Goal: Task Accomplishment & Management: Use online tool/utility

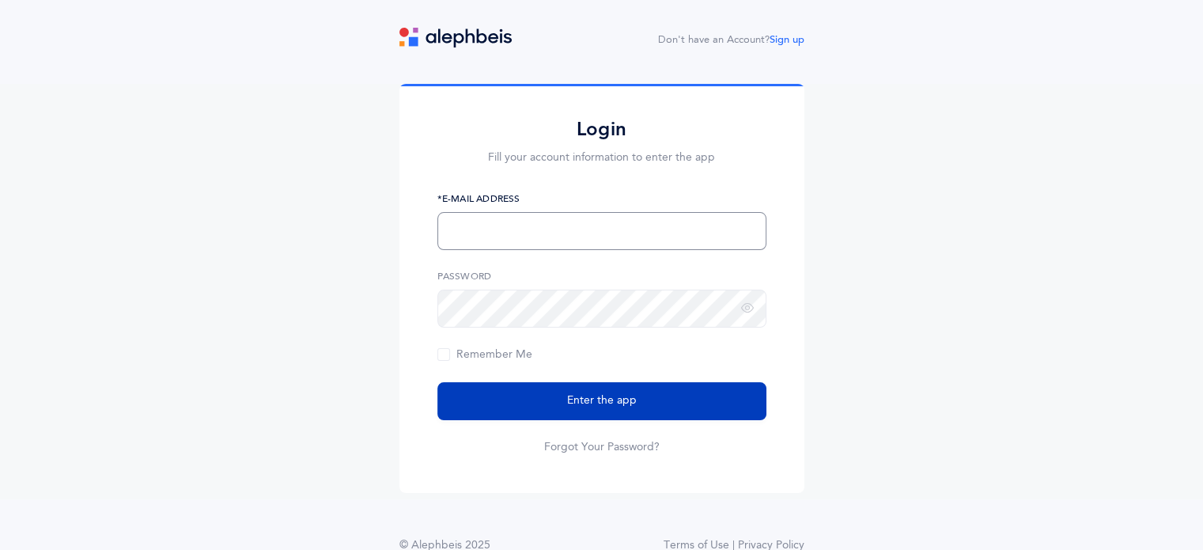
type input "sdurden@brauser.us"
click at [604, 402] on span "Enter the app" at bounding box center [602, 400] width 70 height 17
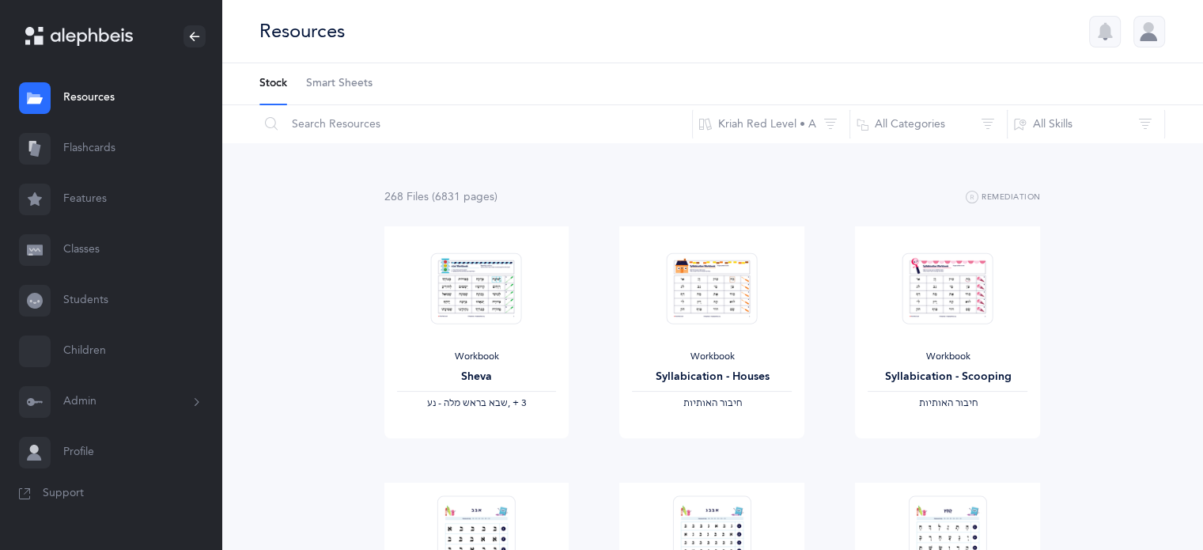
click at [90, 246] on link "Classes" at bounding box center [110, 250] width 221 height 51
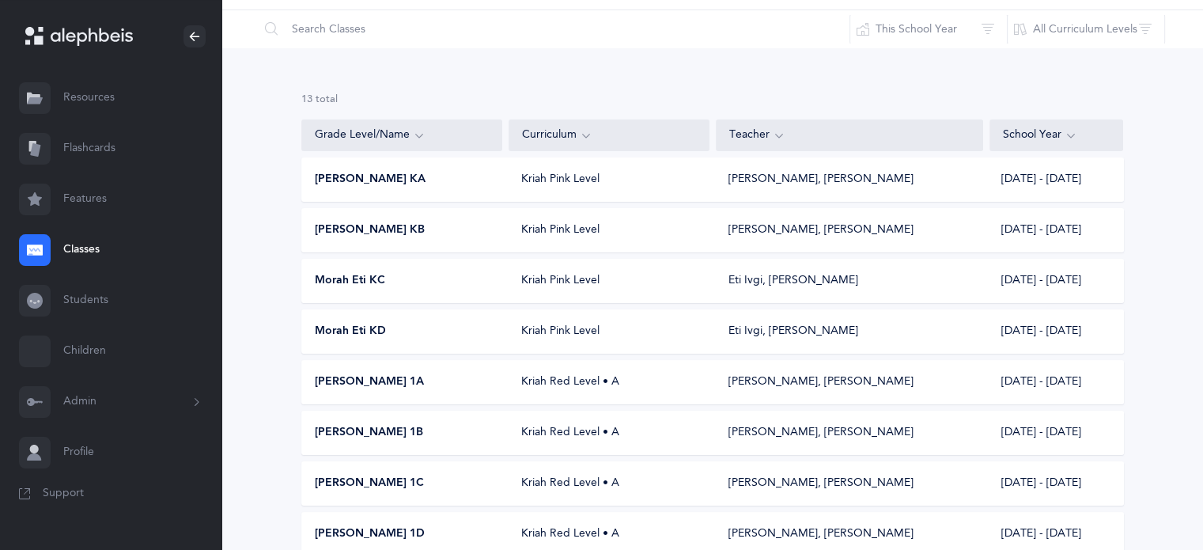
scroll to position [79, 0]
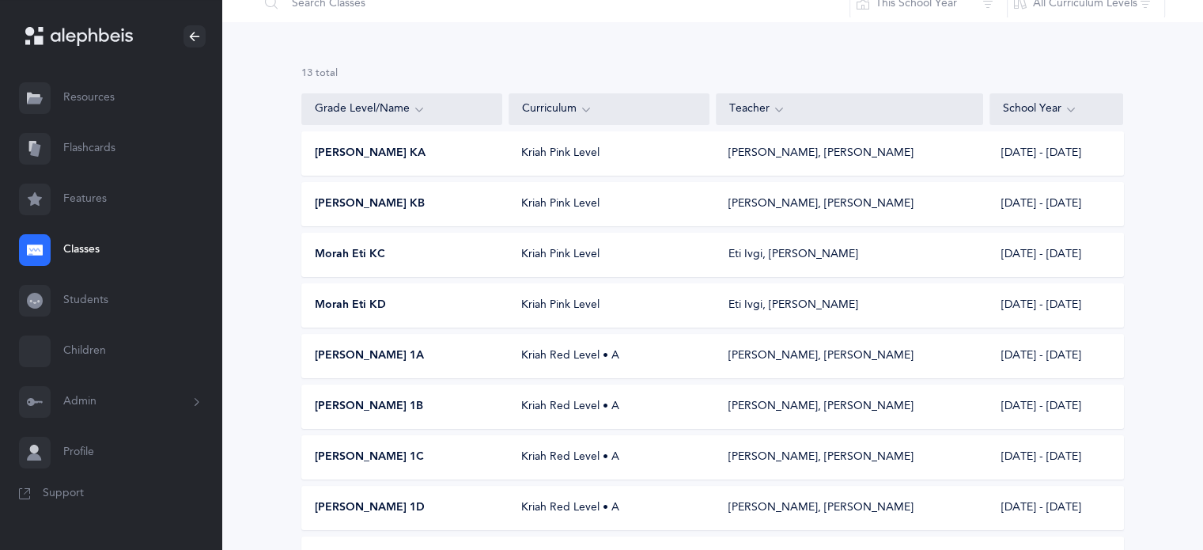
click at [364, 303] on span "Morah Eti KD" at bounding box center [350, 305] width 71 height 16
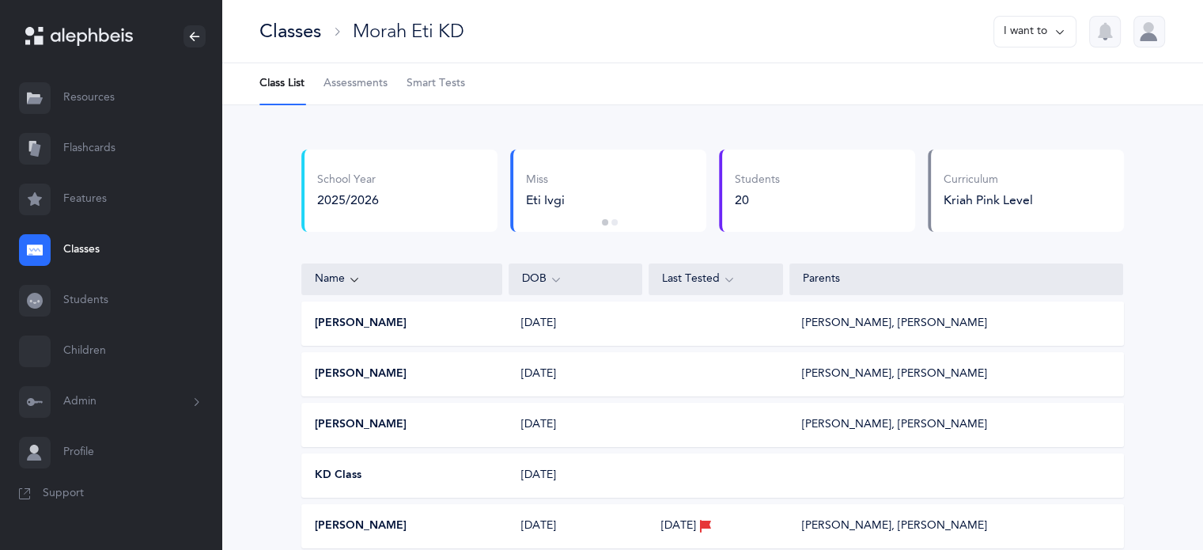
click at [437, 81] on span "Smart Tests" at bounding box center [436, 84] width 59 height 16
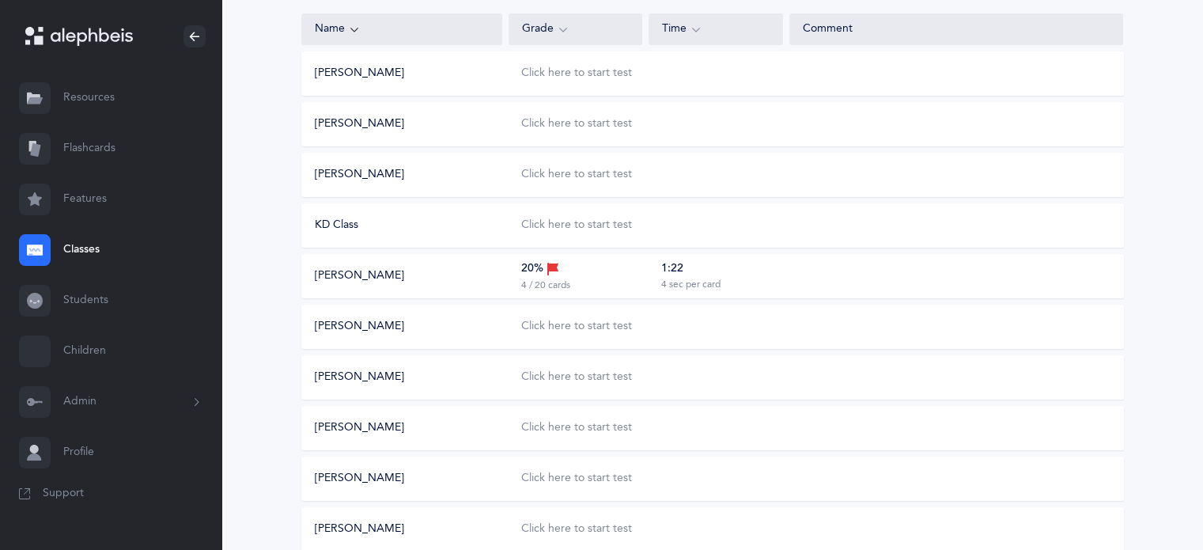
scroll to position [237, 0]
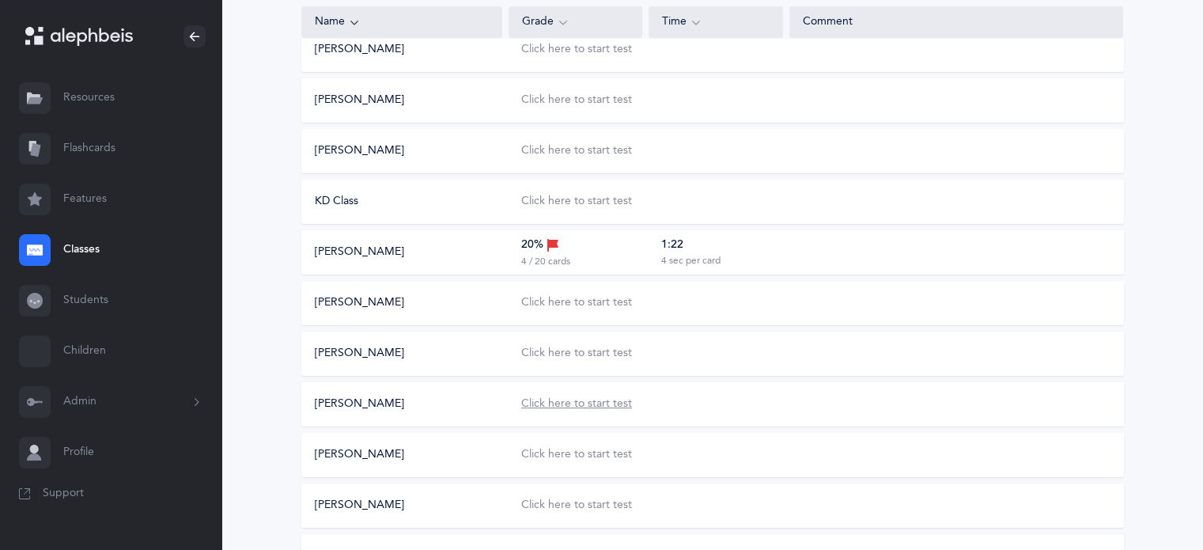
click at [573, 399] on div "Click here to start test" at bounding box center [576, 404] width 111 height 16
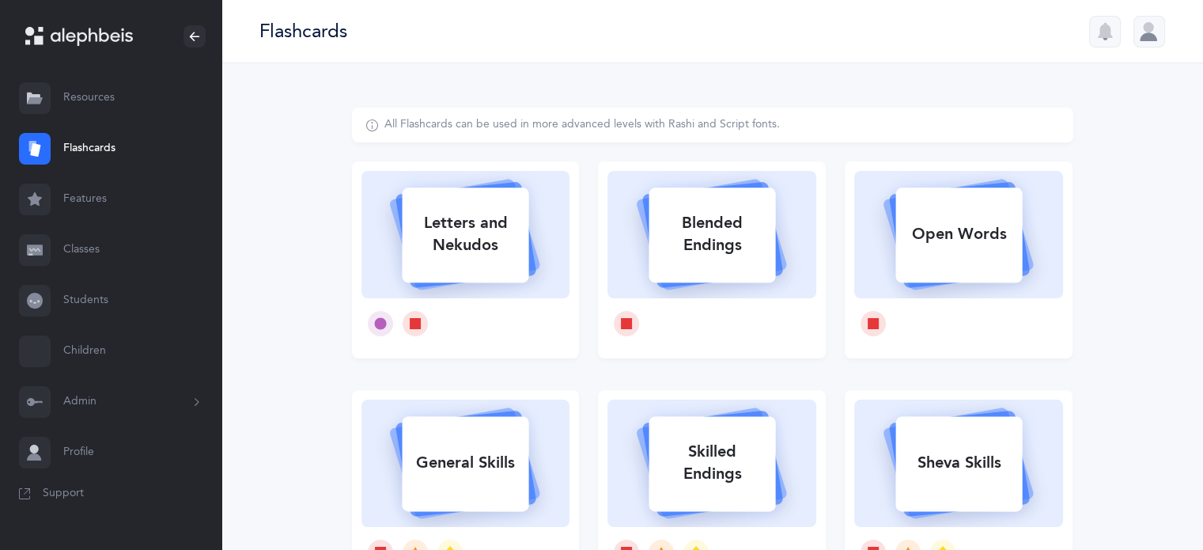
click at [78, 247] on link "Classes" at bounding box center [110, 250] width 221 height 51
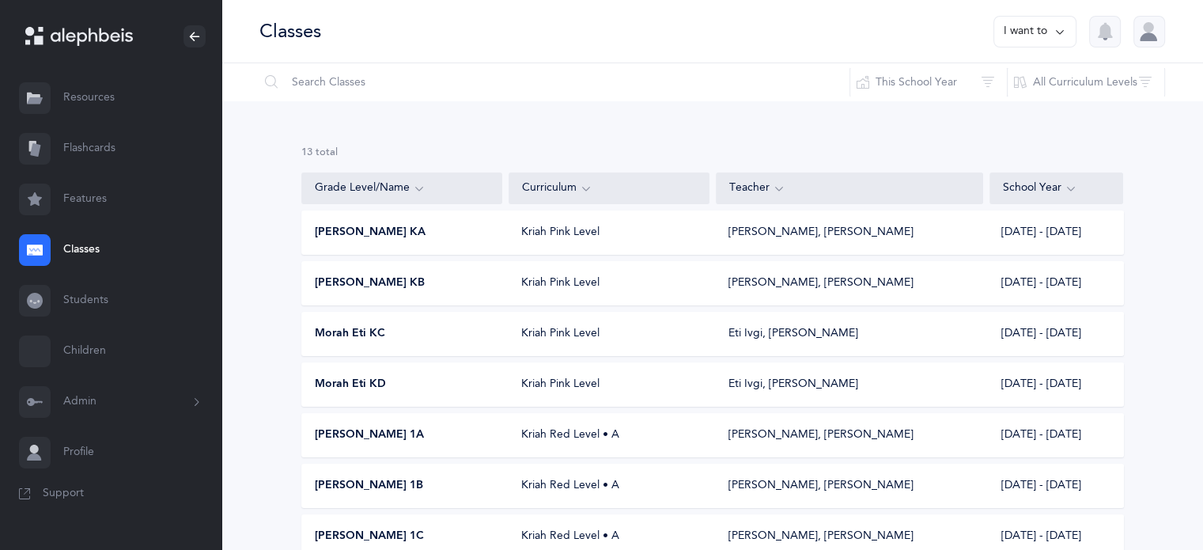
click at [338, 379] on span "Morah Eti KD" at bounding box center [350, 385] width 71 height 16
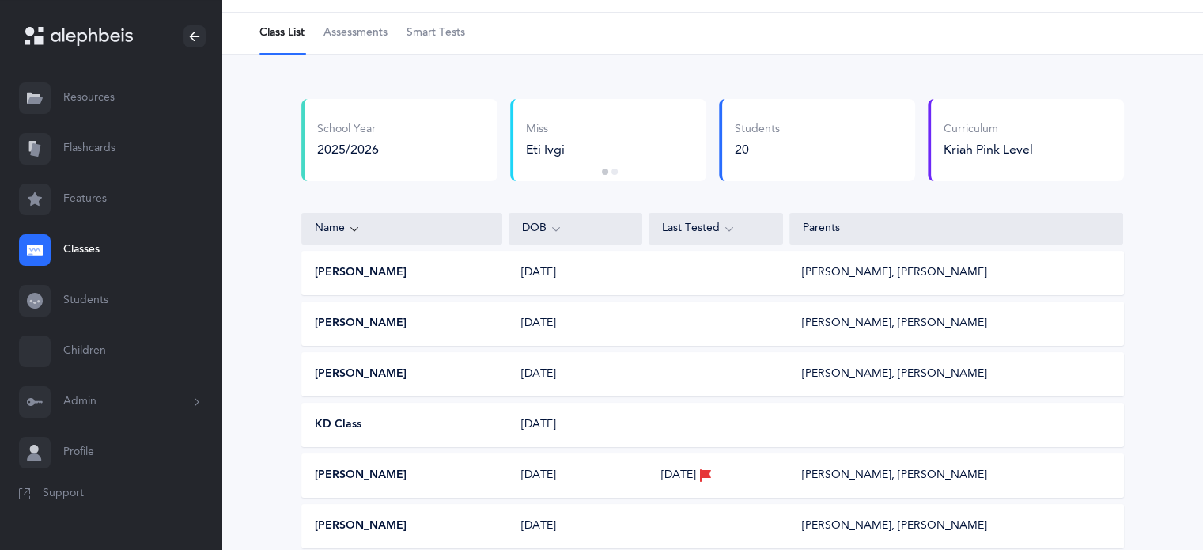
scroll to position [79, 0]
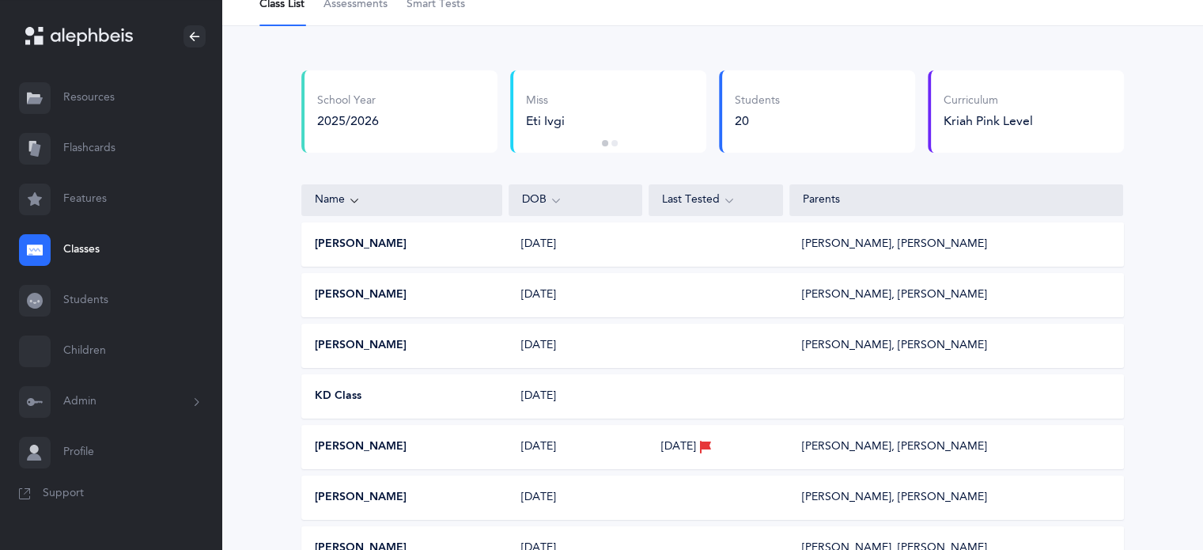
click at [444, 2] on span "Smart Tests" at bounding box center [436, 5] width 59 height 16
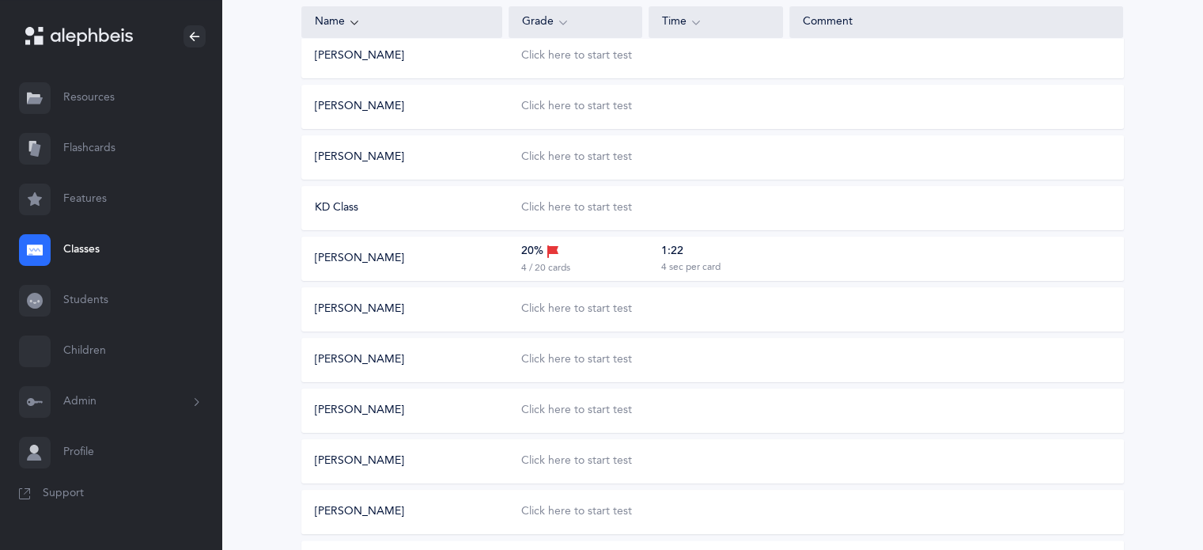
scroll to position [237, 0]
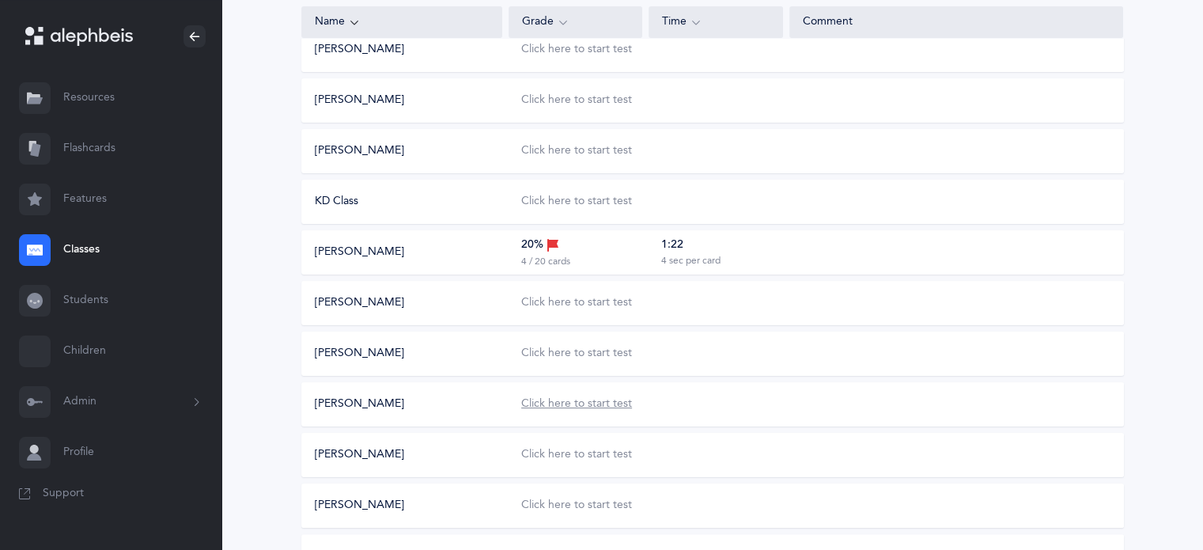
click at [557, 404] on div "Click here to start test" at bounding box center [576, 404] width 111 height 16
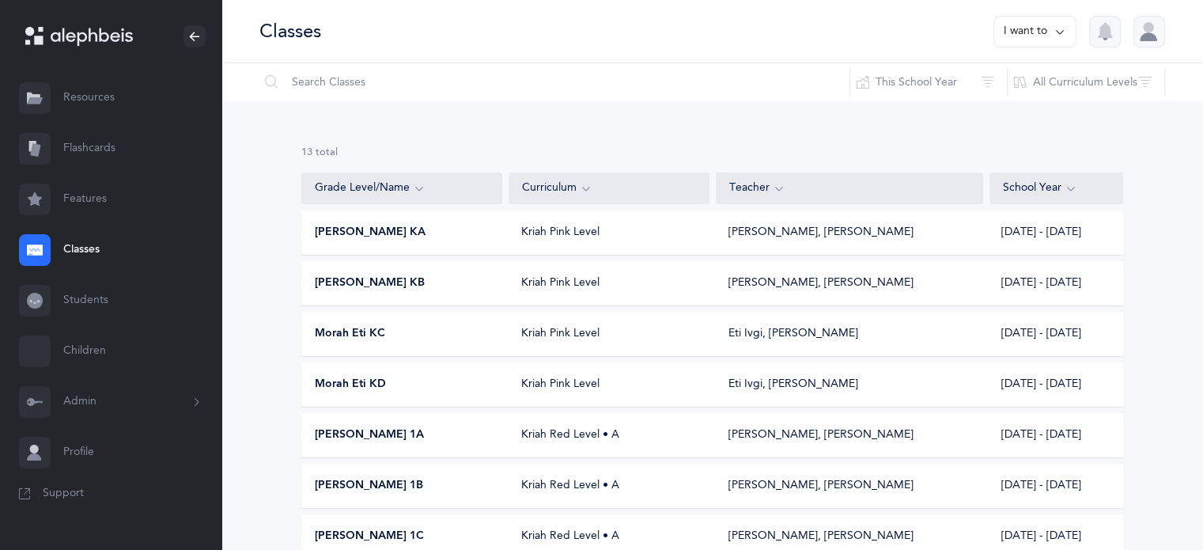
click at [1141, 35] on div at bounding box center [1149, 32] width 32 height 32
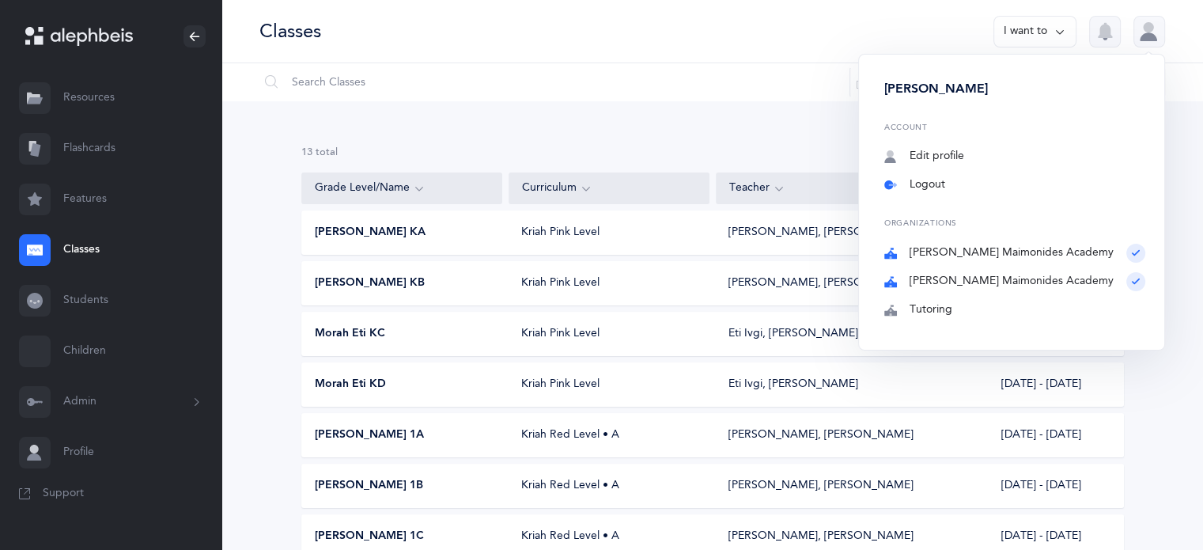
click at [978, 183] on link "Logout" at bounding box center [1014, 185] width 261 height 16
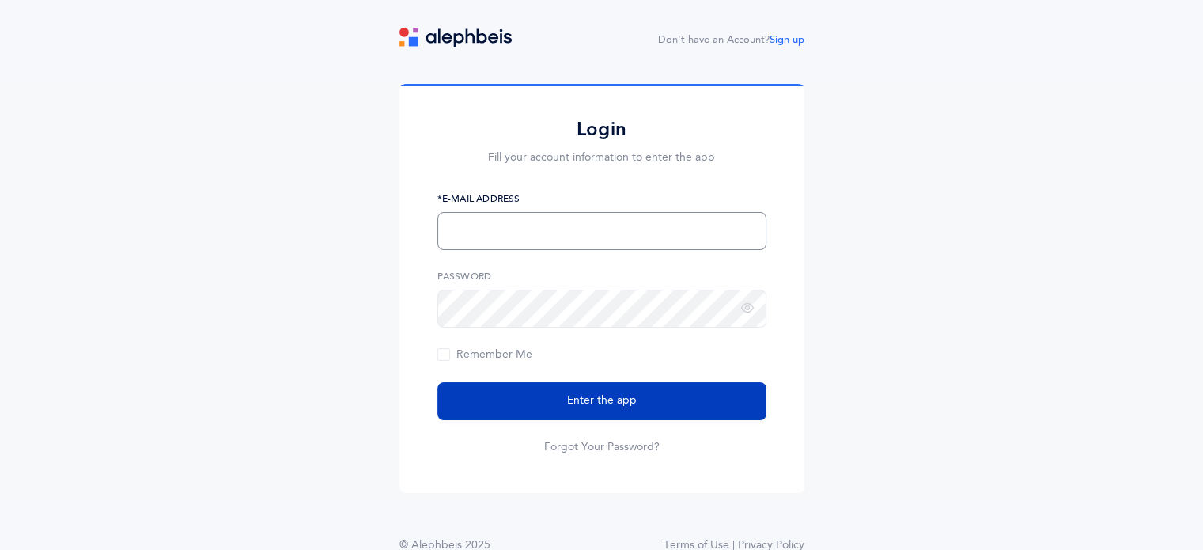
type input "[EMAIL_ADDRESS][PERSON_NAME][DOMAIN_NAME]"
click at [655, 403] on button "Enter the app" at bounding box center [601, 401] width 329 height 38
type input "[EMAIL_ADDRESS][PERSON_NAME][DOMAIN_NAME]"
click at [650, 403] on button "Enter the app" at bounding box center [601, 401] width 329 height 38
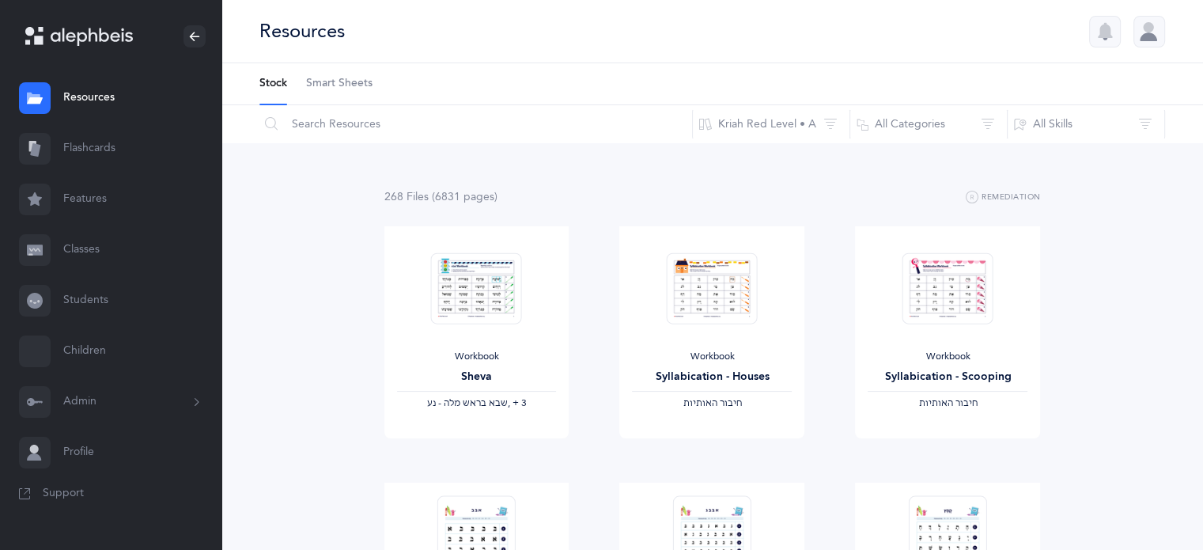
click at [103, 149] on link "Flashcards" at bounding box center [110, 148] width 221 height 51
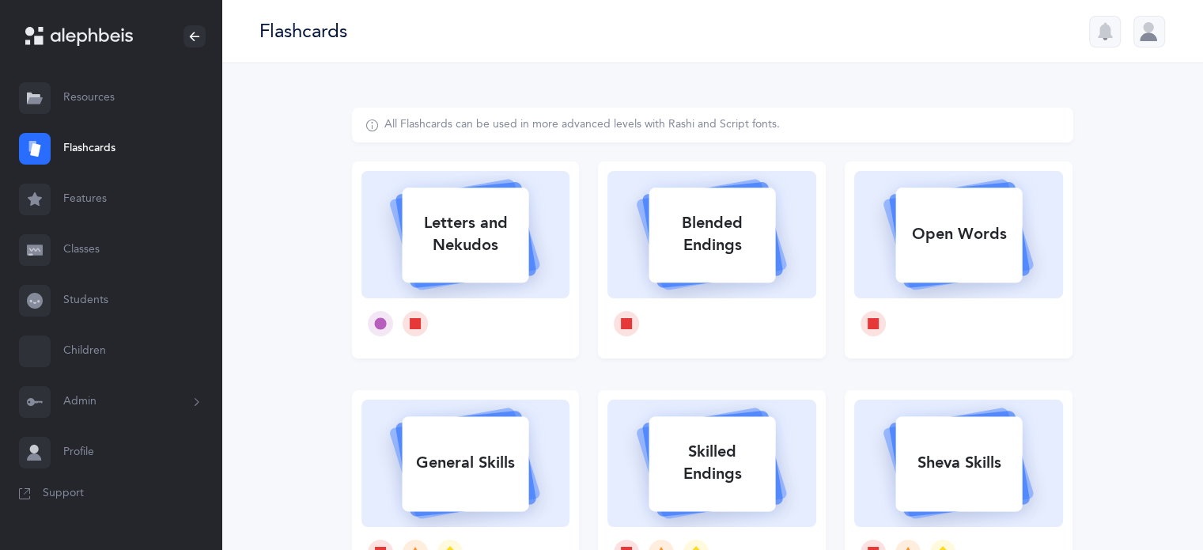
click at [85, 249] on link "Classes" at bounding box center [110, 250] width 221 height 51
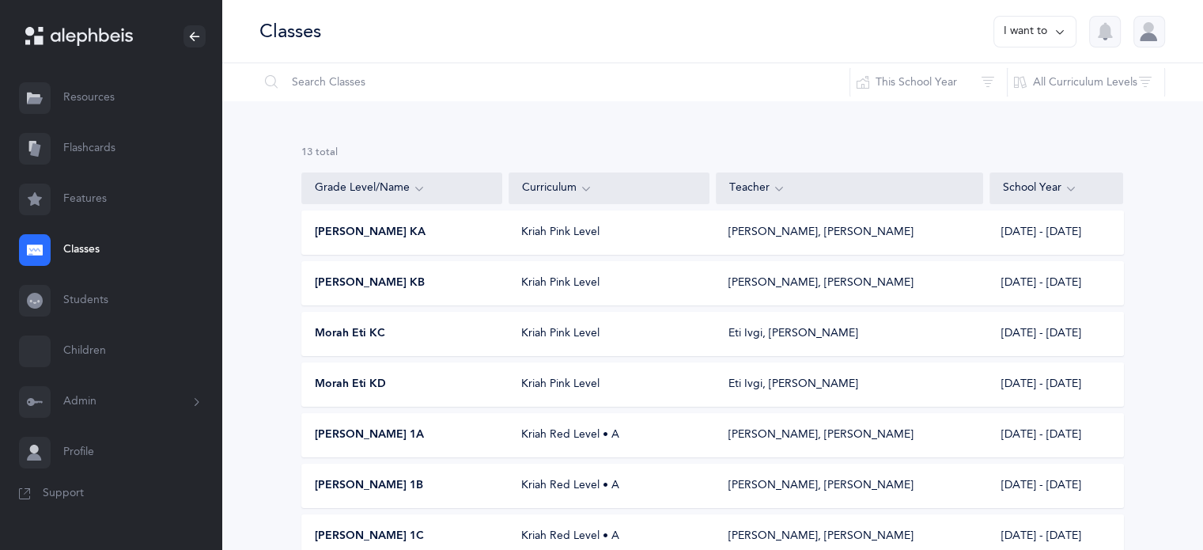
click at [362, 380] on span "Morah Eti KD" at bounding box center [350, 385] width 71 height 16
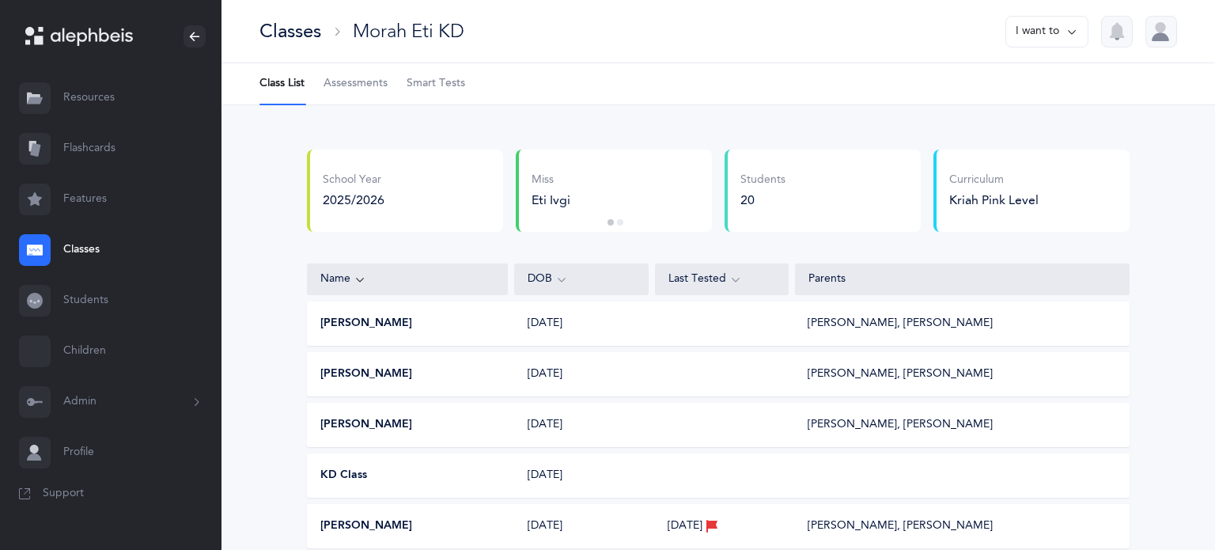
click at [437, 82] on span "Smart Tests" at bounding box center [436, 84] width 59 height 16
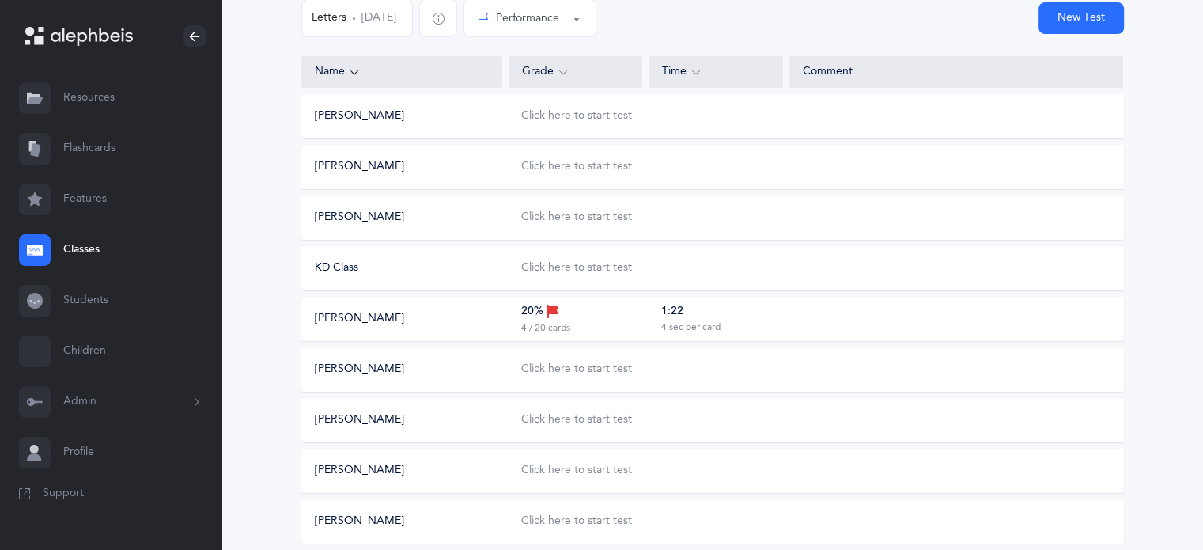
scroll to position [237, 0]
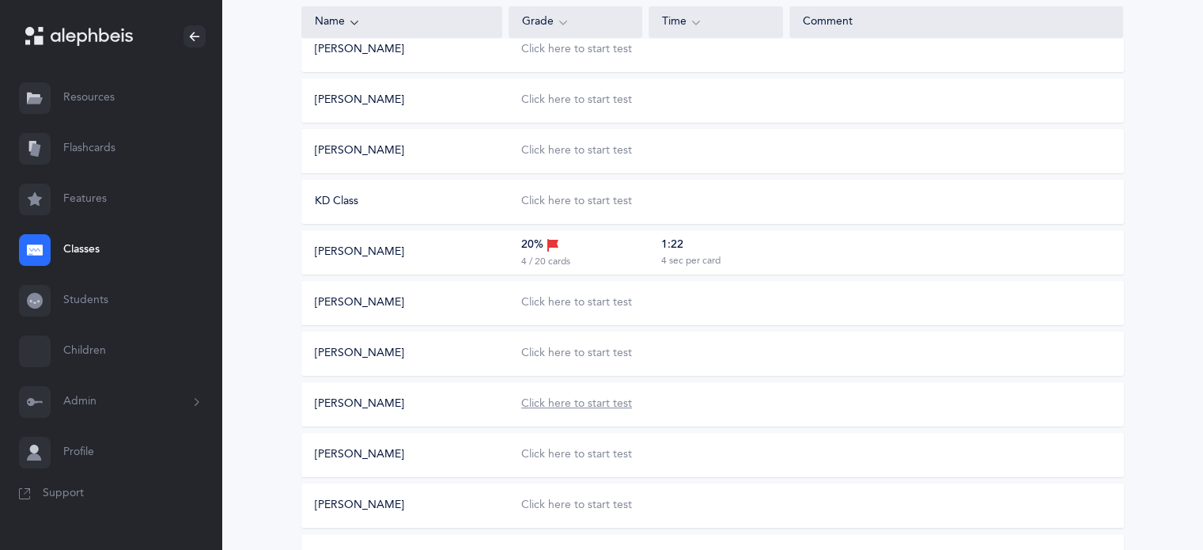
click at [563, 401] on div "Click here to start test" at bounding box center [576, 404] width 111 height 16
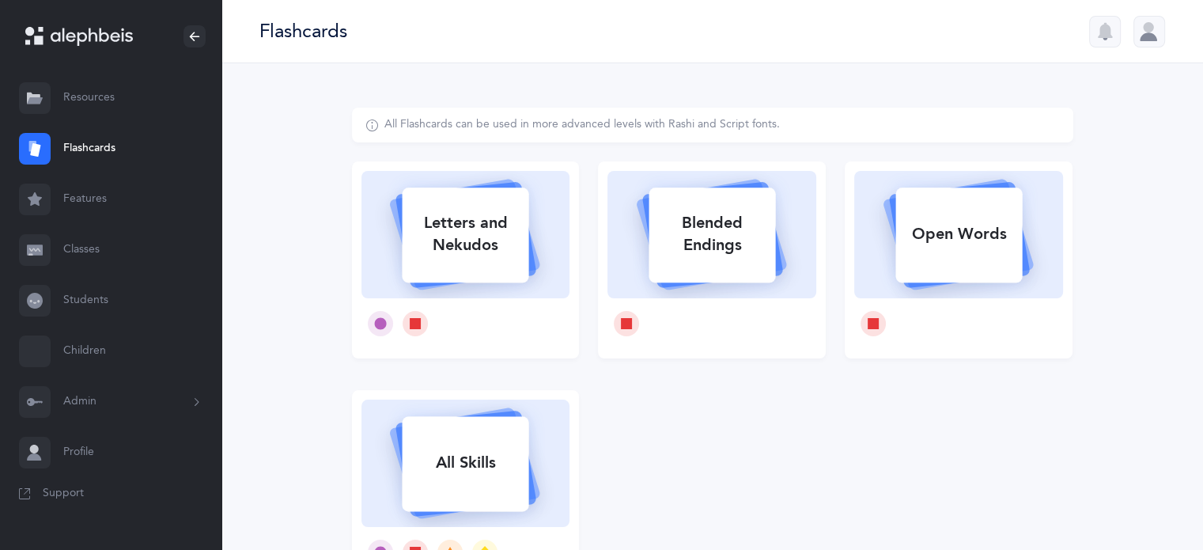
select select
select select "single"
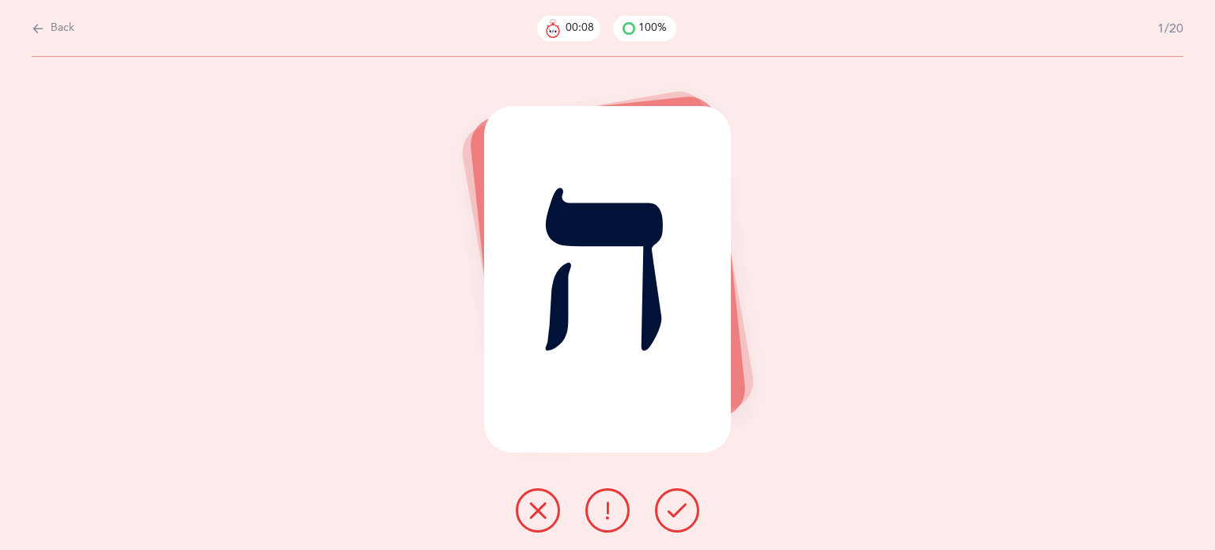
click at [592, 513] on button at bounding box center [607, 510] width 44 height 44
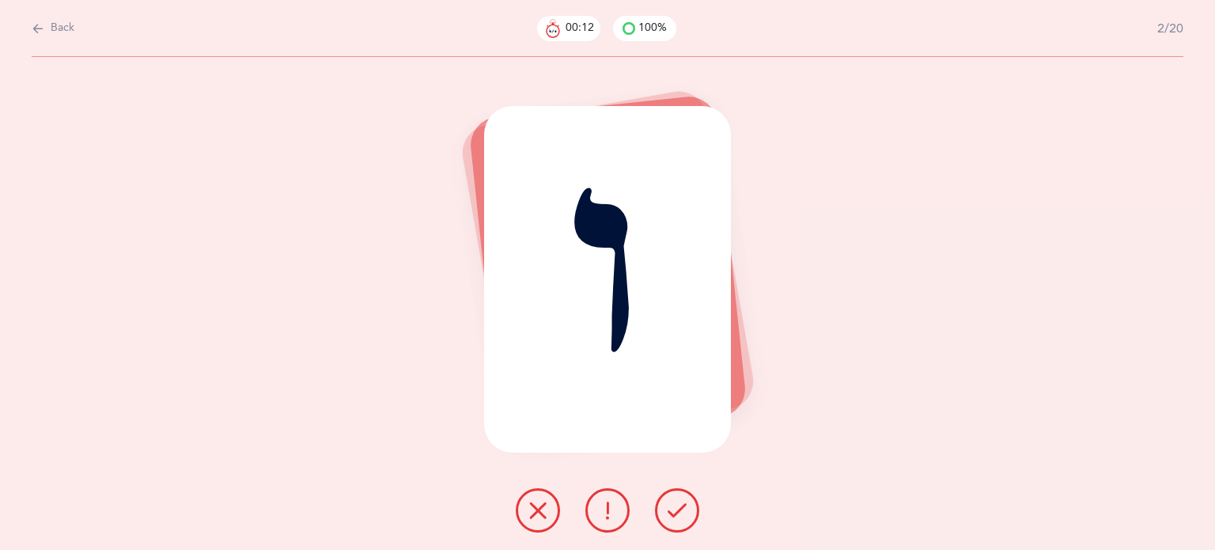
click at [677, 512] on icon at bounding box center [677, 510] width 19 height 19
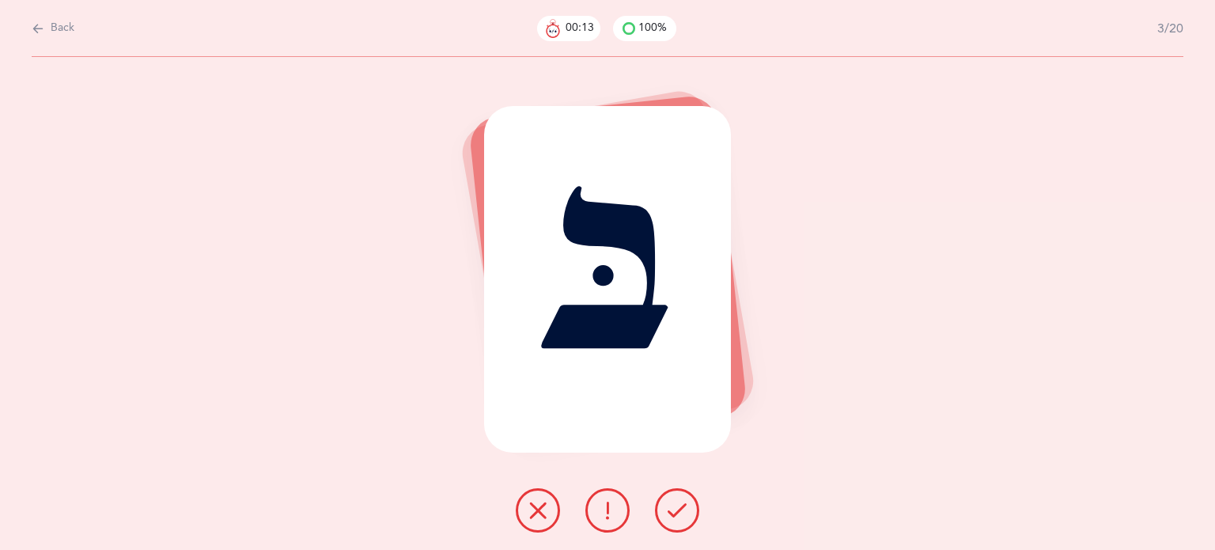
click at [675, 513] on icon at bounding box center [677, 510] width 19 height 19
click at [674, 513] on icon at bounding box center [677, 510] width 19 height 19
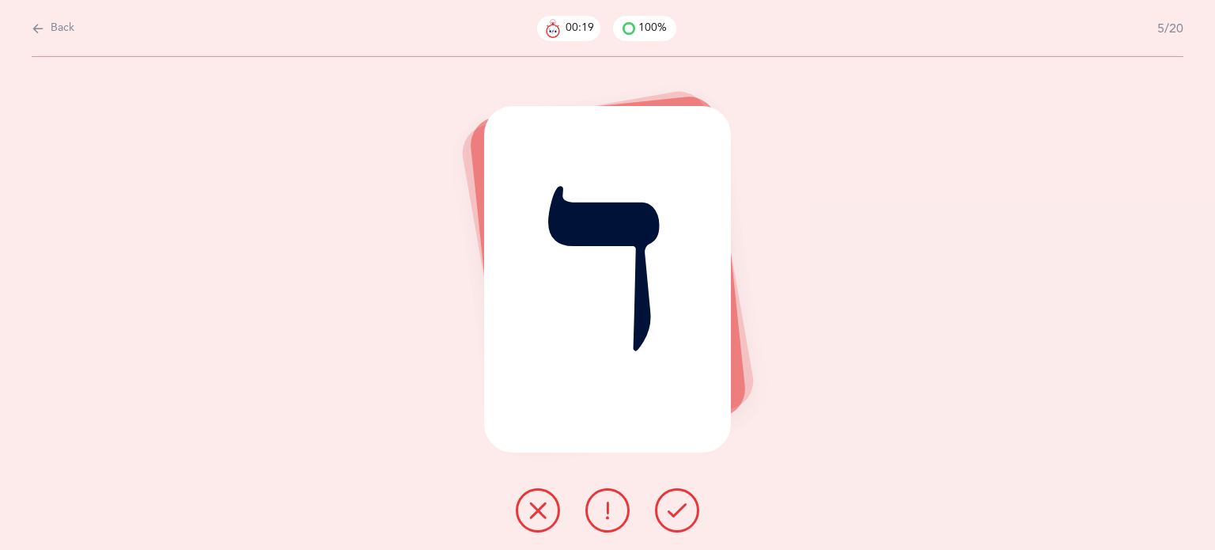
click at [674, 513] on icon at bounding box center [677, 510] width 19 height 19
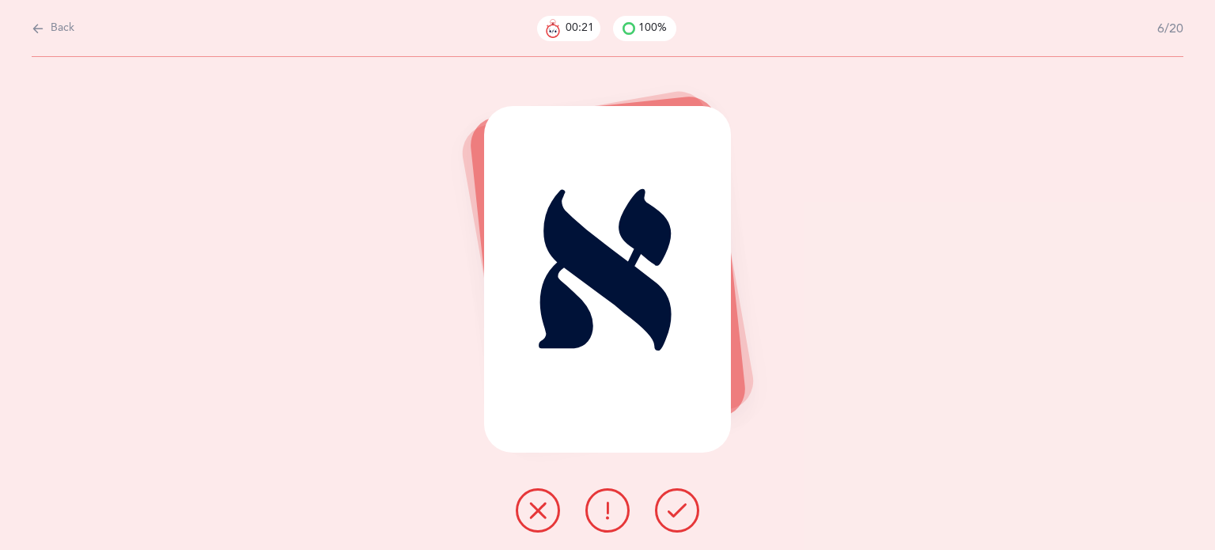
click at [676, 505] on icon at bounding box center [677, 510] width 19 height 19
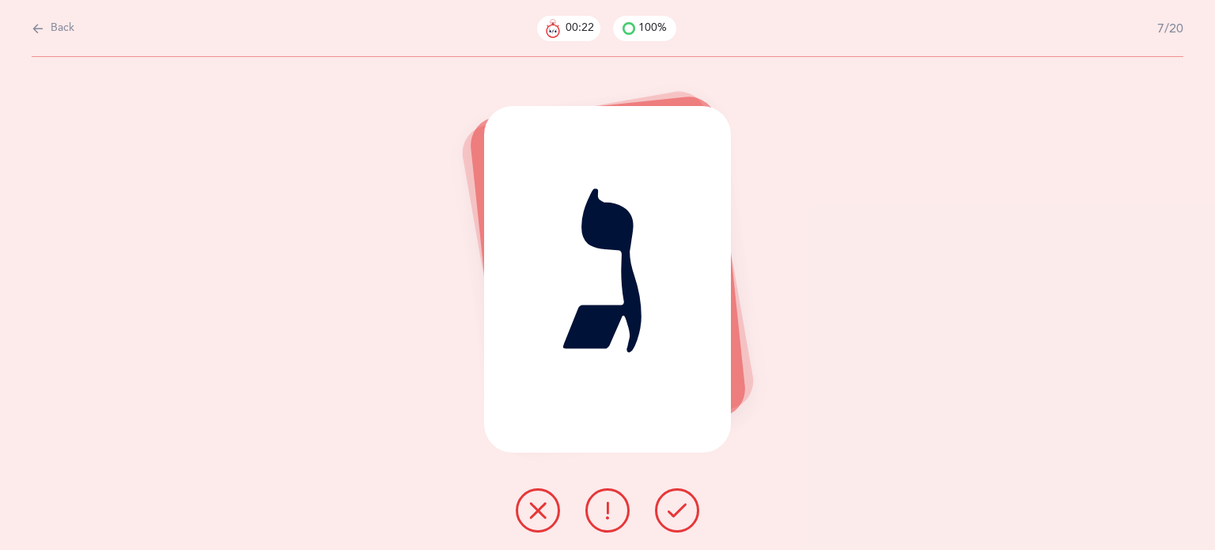
click at [676, 505] on icon at bounding box center [677, 510] width 19 height 19
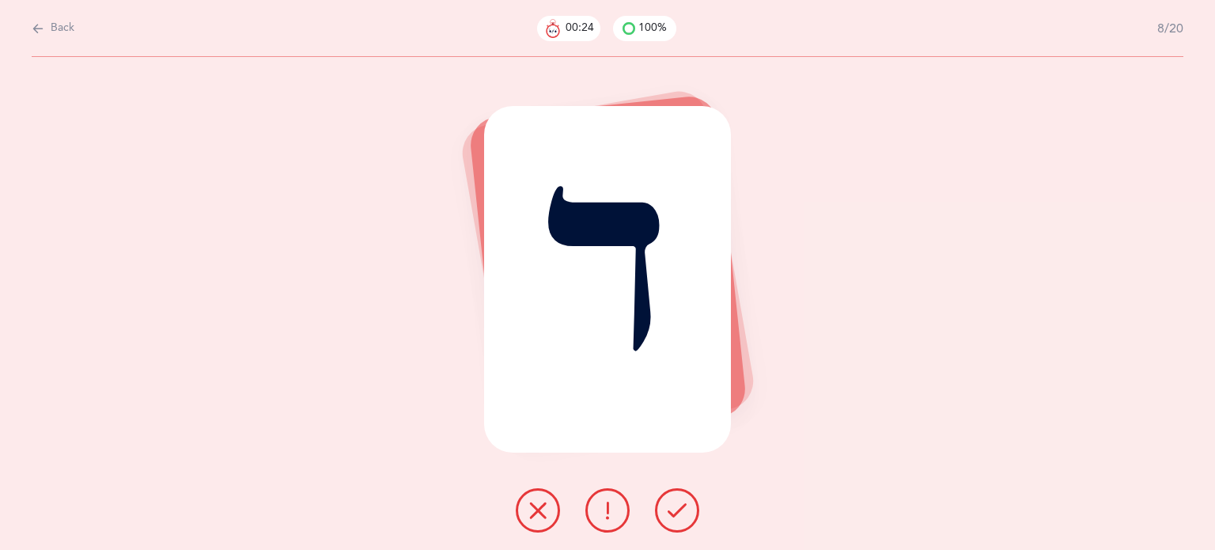
click at [676, 502] on icon at bounding box center [677, 510] width 19 height 19
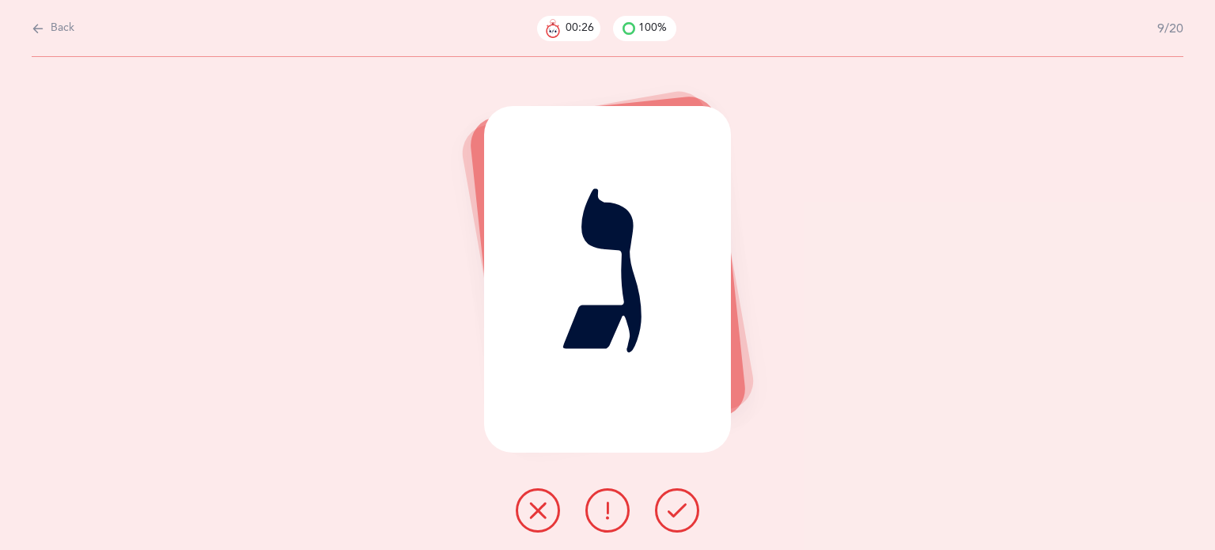
click at [676, 501] on icon at bounding box center [677, 510] width 19 height 19
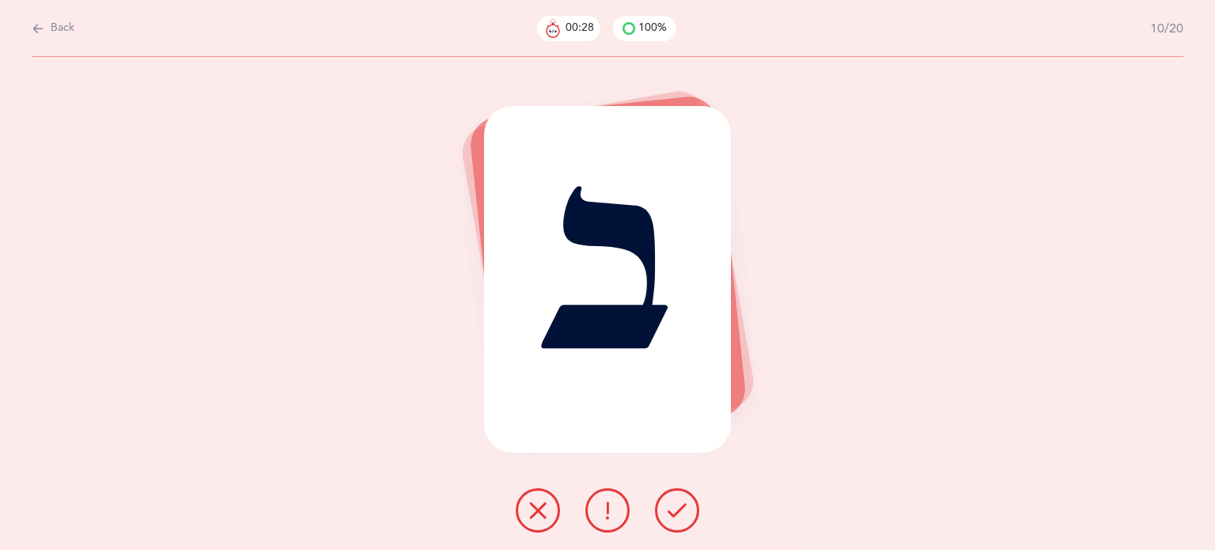
click at [683, 506] on icon at bounding box center [677, 510] width 19 height 19
click at [679, 506] on icon at bounding box center [677, 510] width 19 height 19
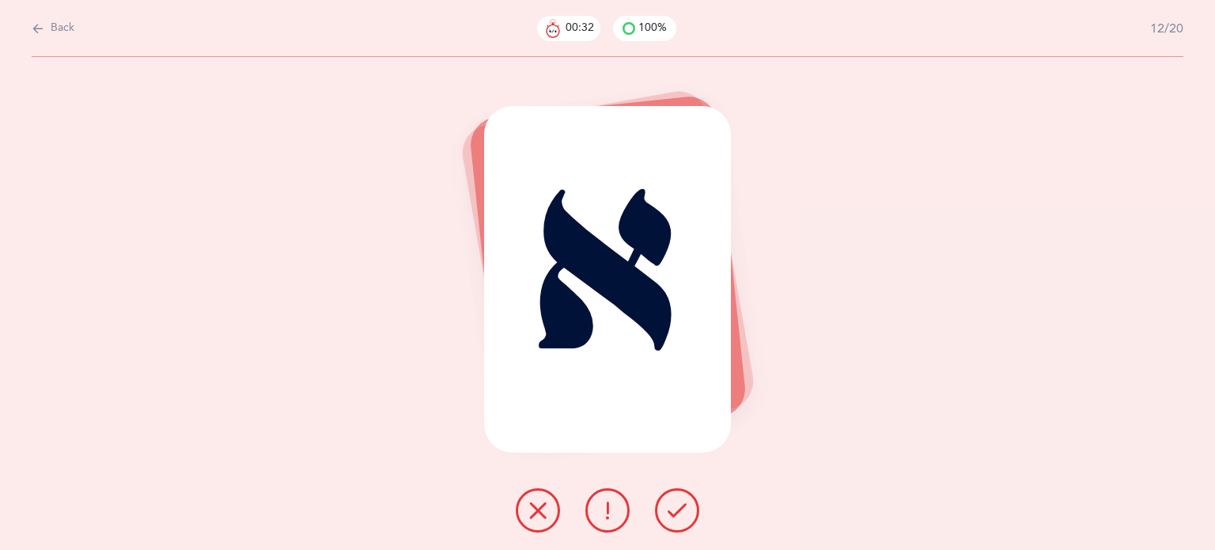
click at [678, 505] on icon at bounding box center [677, 510] width 19 height 19
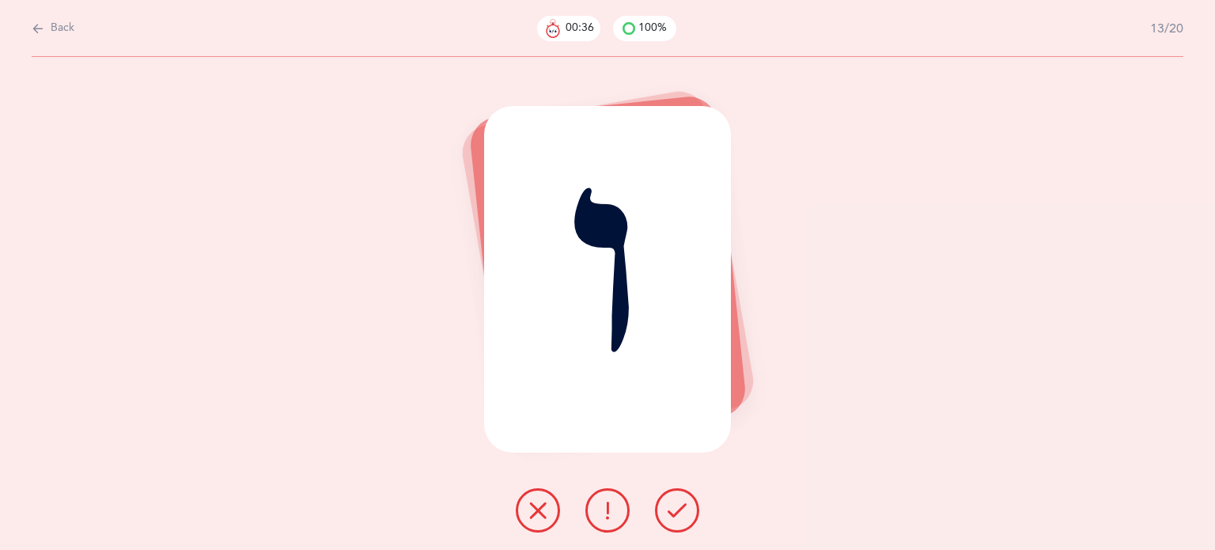
click at [543, 506] on icon at bounding box center [537, 510] width 19 height 19
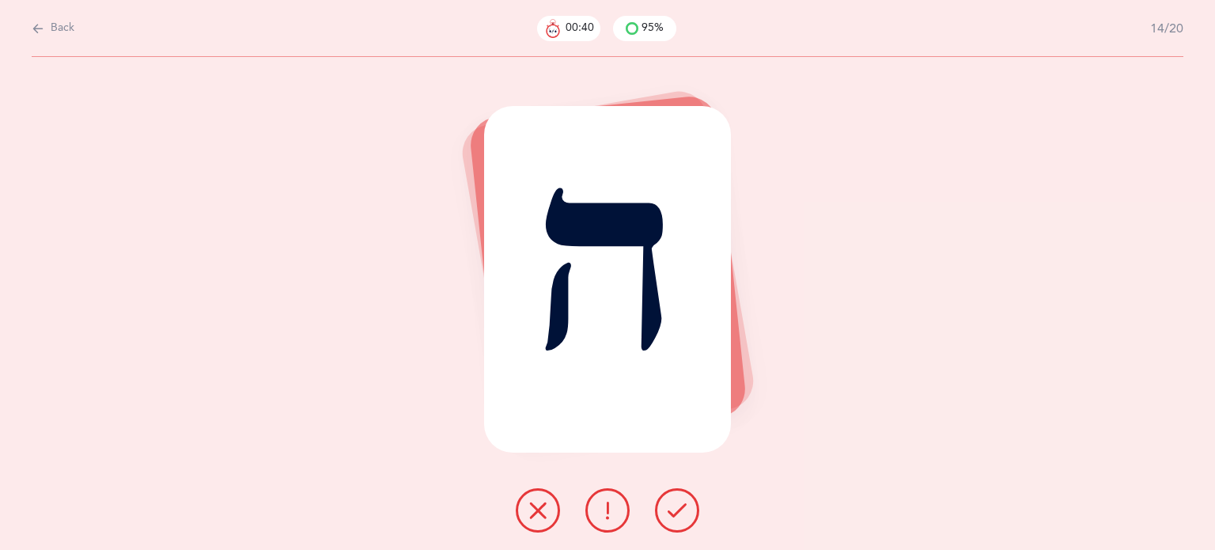
click at [672, 507] on icon at bounding box center [677, 510] width 19 height 19
click at [672, 506] on icon at bounding box center [677, 510] width 19 height 19
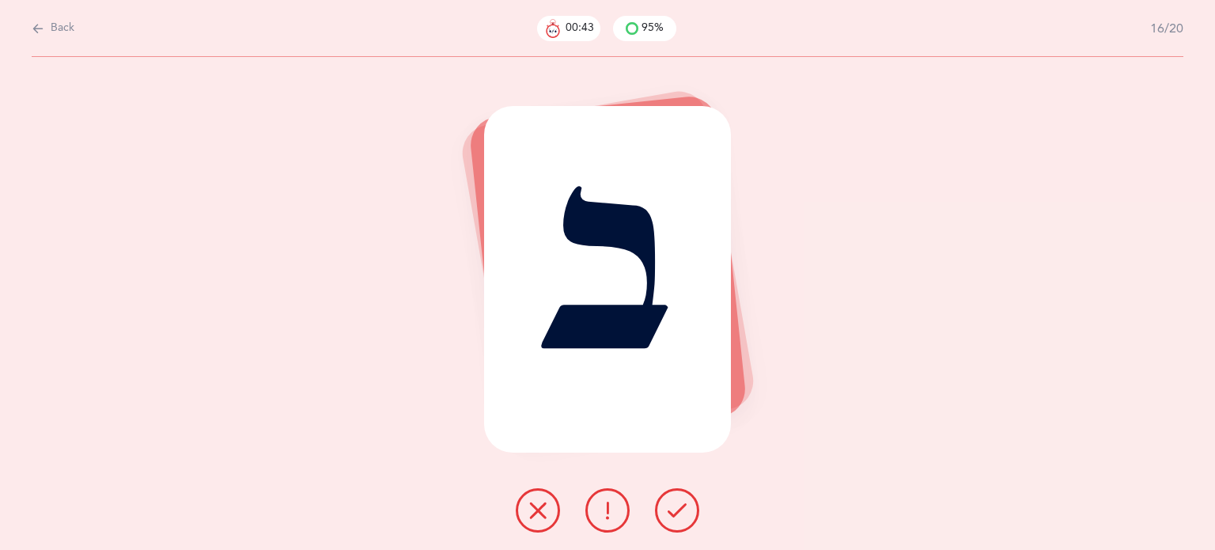
click at [676, 502] on icon at bounding box center [677, 510] width 19 height 19
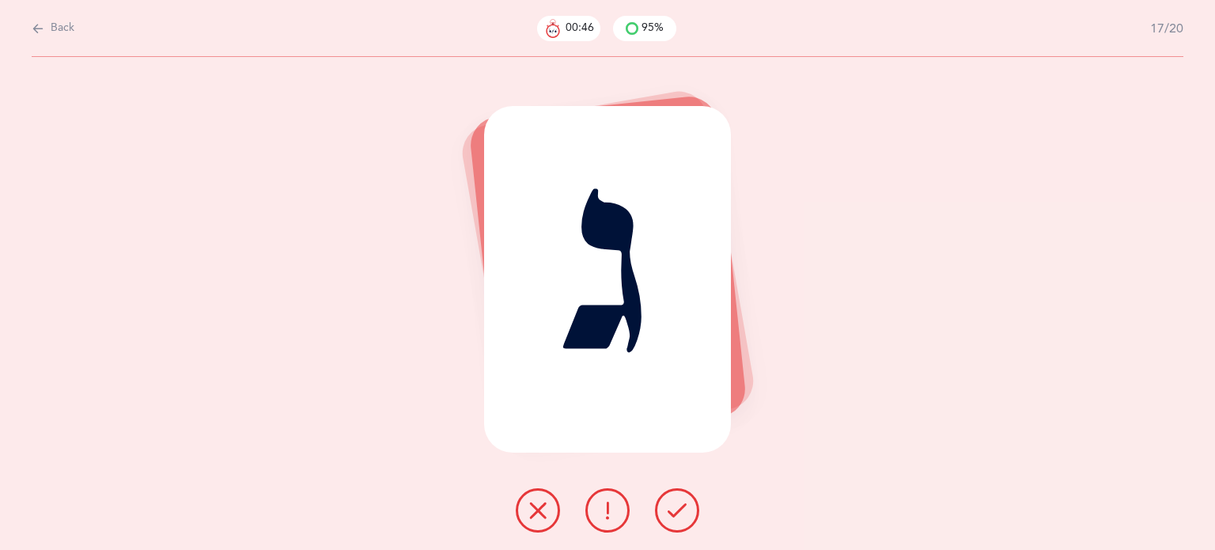
click at [677, 502] on icon at bounding box center [677, 510] width 19 height 19
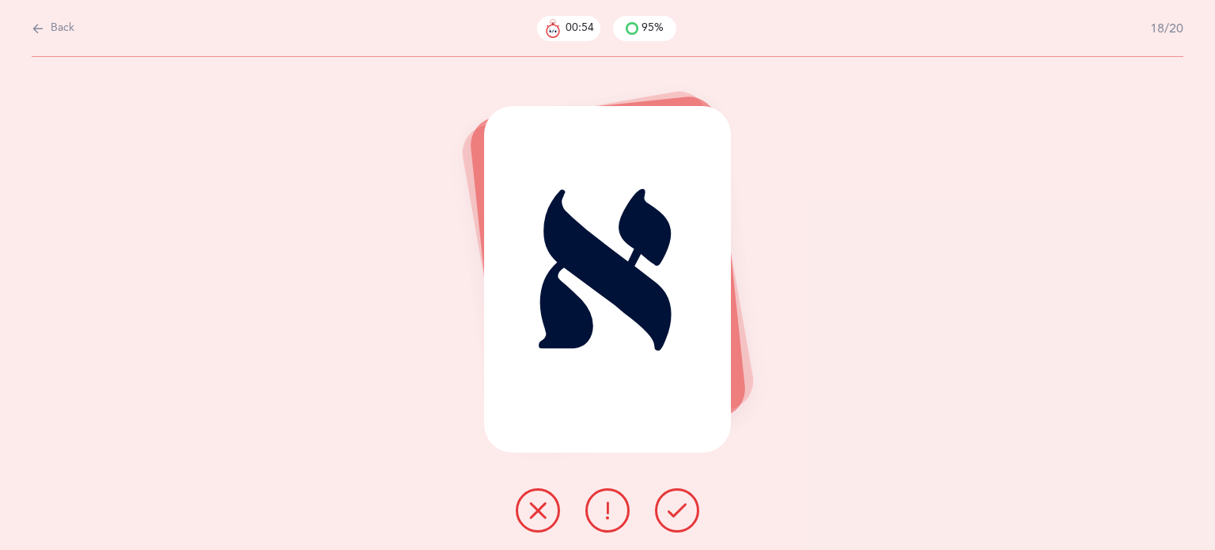
click at [677, 502] on icon at bounding box center [677, 510] width 19 height 19
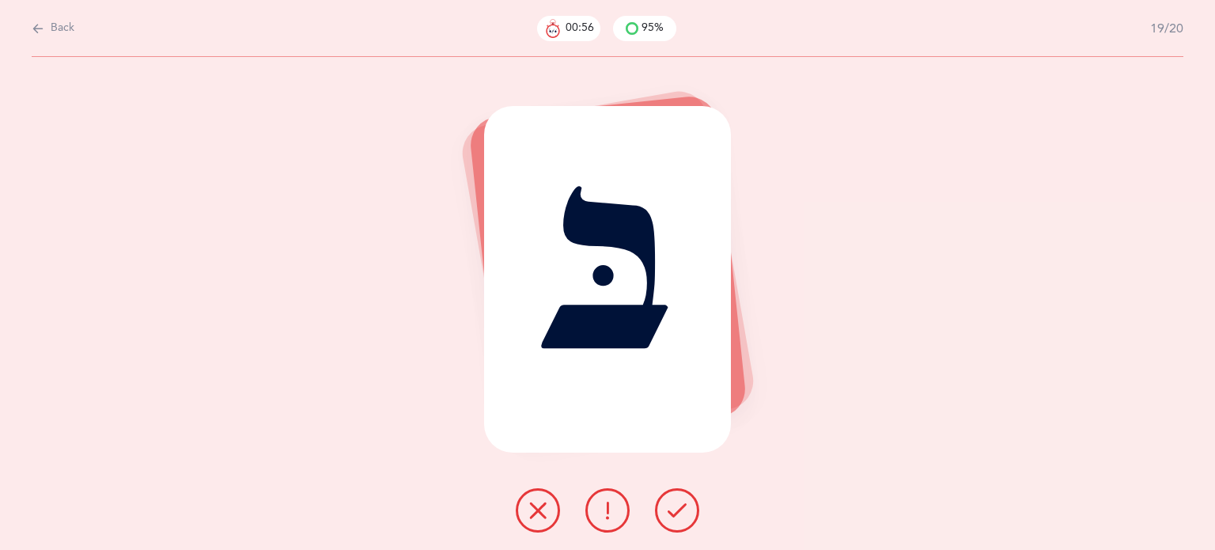
click at [686, 503] on icon at bounding box center [677, 510] width 19 height 19
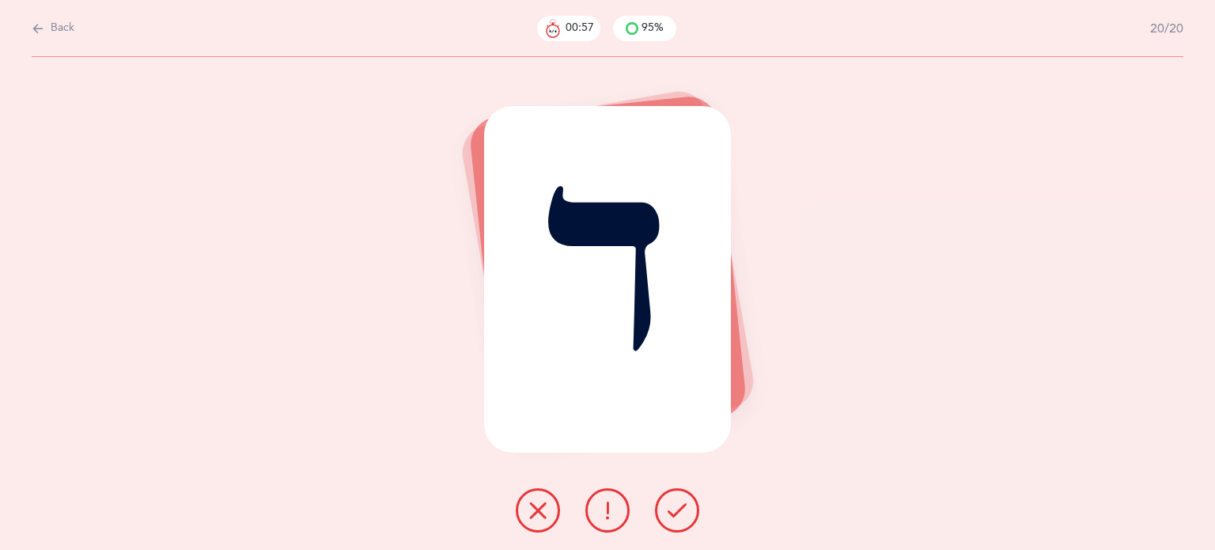
click at [691, 503] on button at bounding box center [677, 510] width 44 height 44
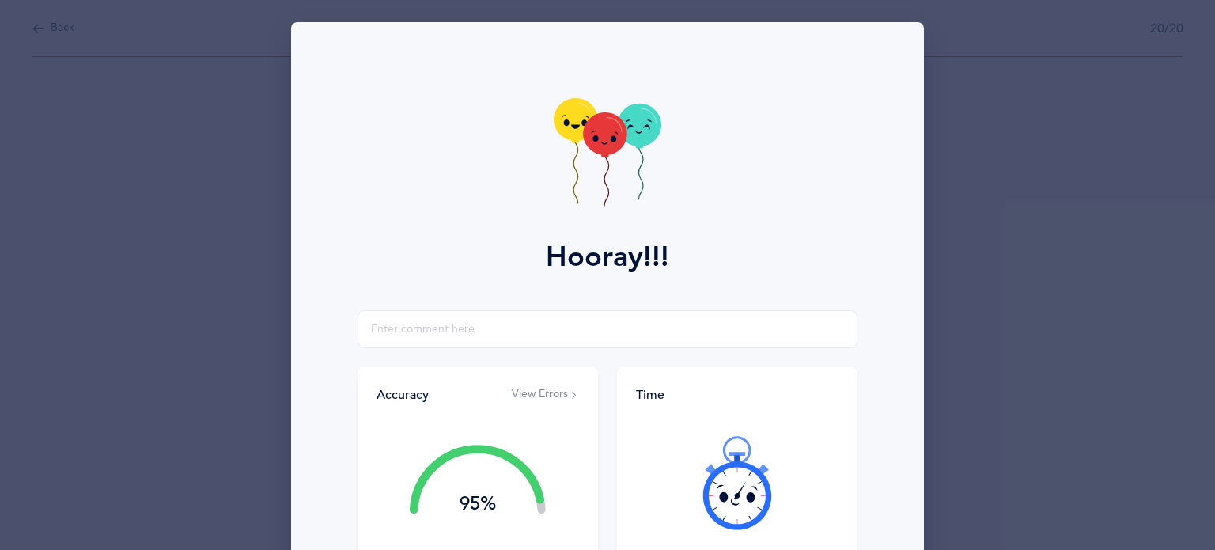
click at [679, 503] on div at bounding box center [737, 482] width 202 height 133
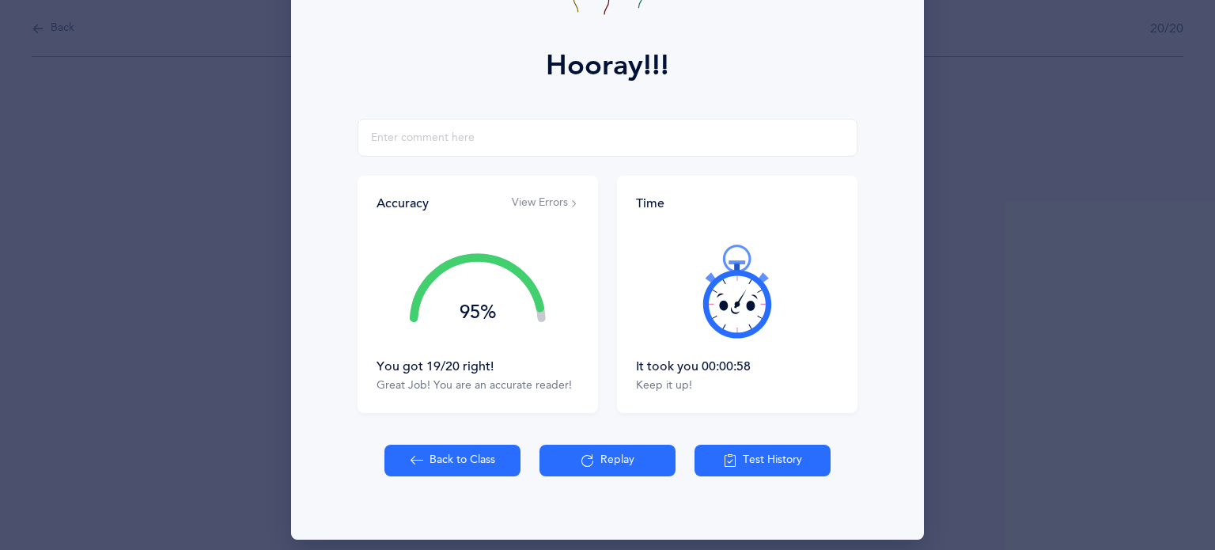
scroll to position [202, 0]
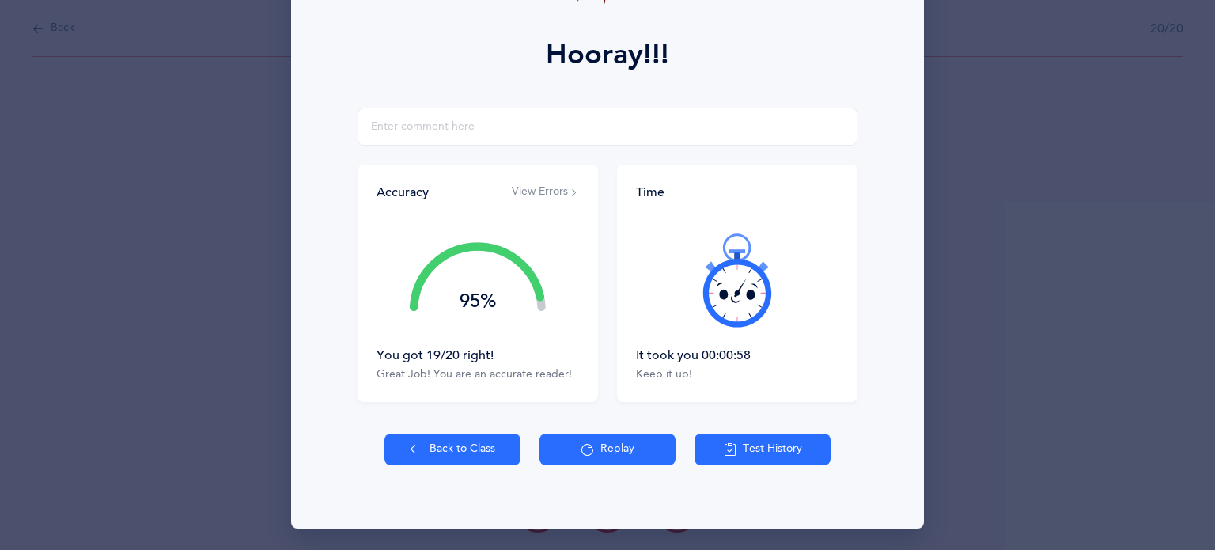
click at [455, 452] on button "Back to Class" at bounding box center [452, 449] width 136 height 32
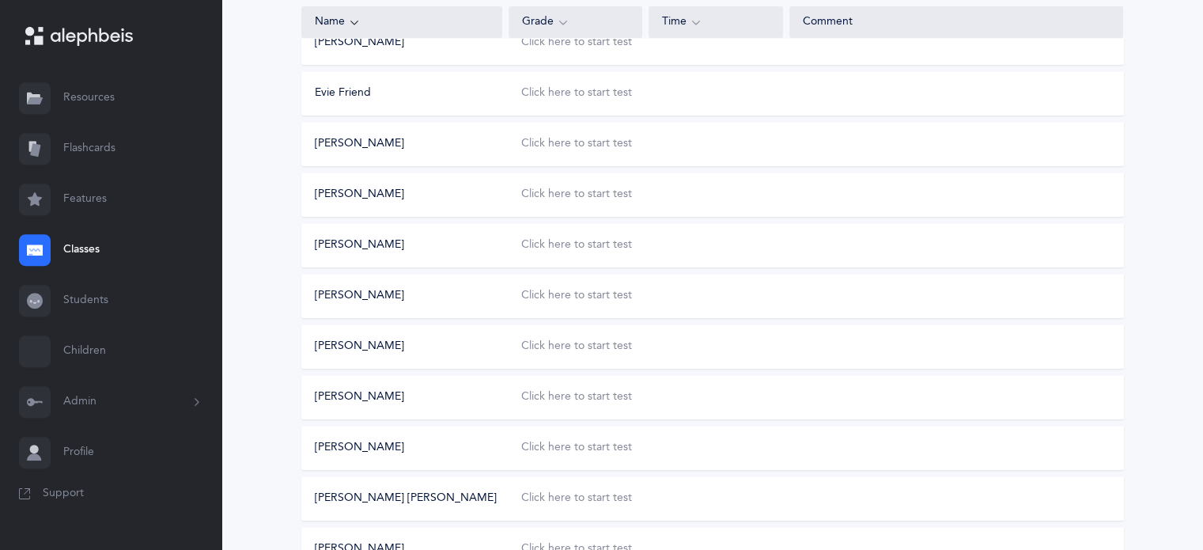
scroll to position [791, 0]
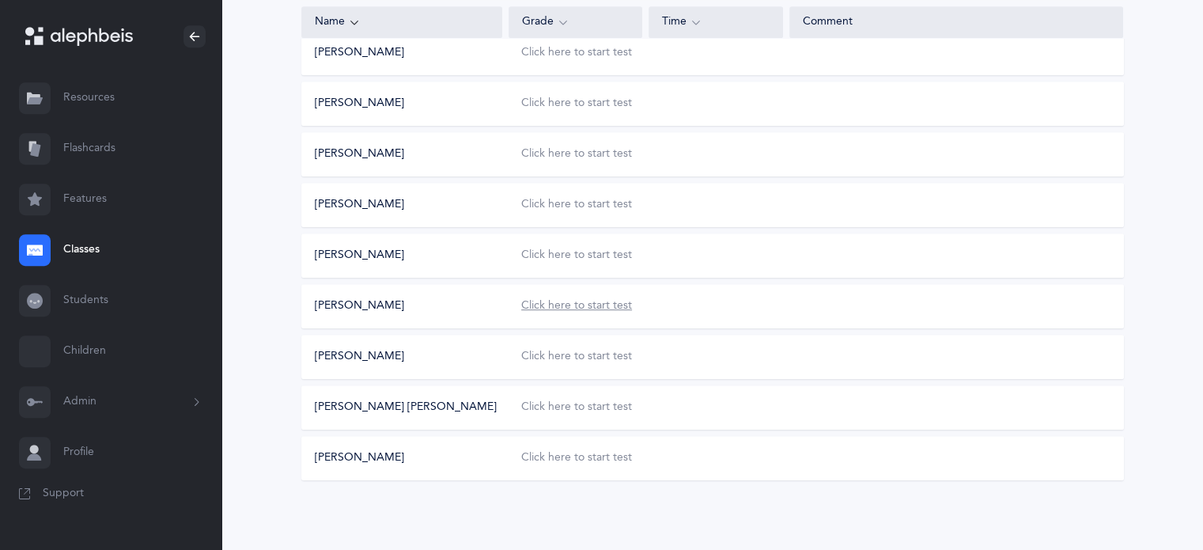
click at [581, 311] on div "Click here to start test" at bounding box center [576, 306] width 111 height 16
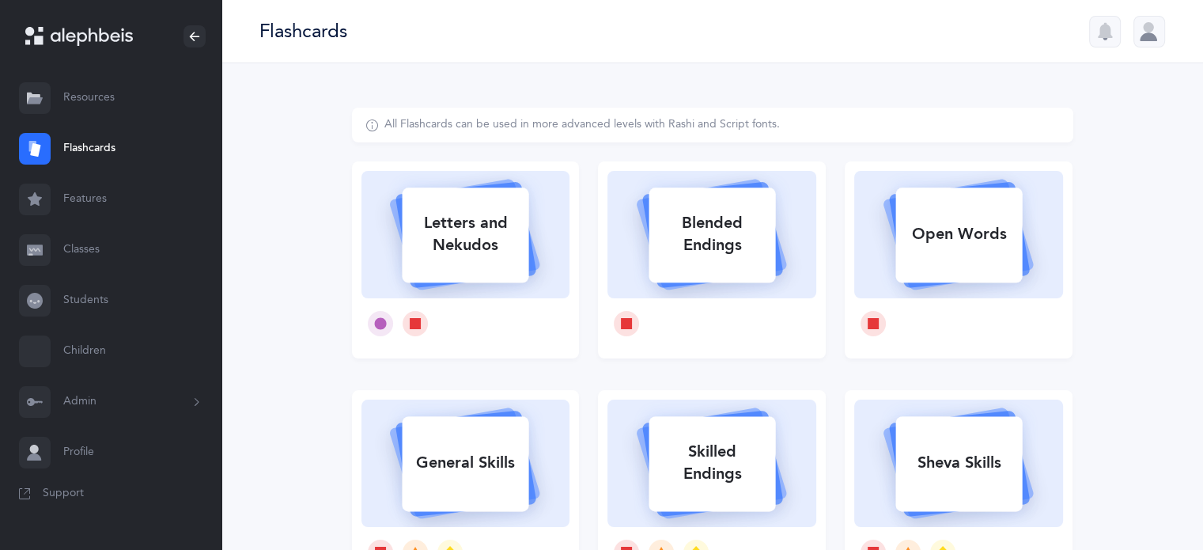
click at [1154, 34] on div at bounding box center [1149, 32] width 32 height 32
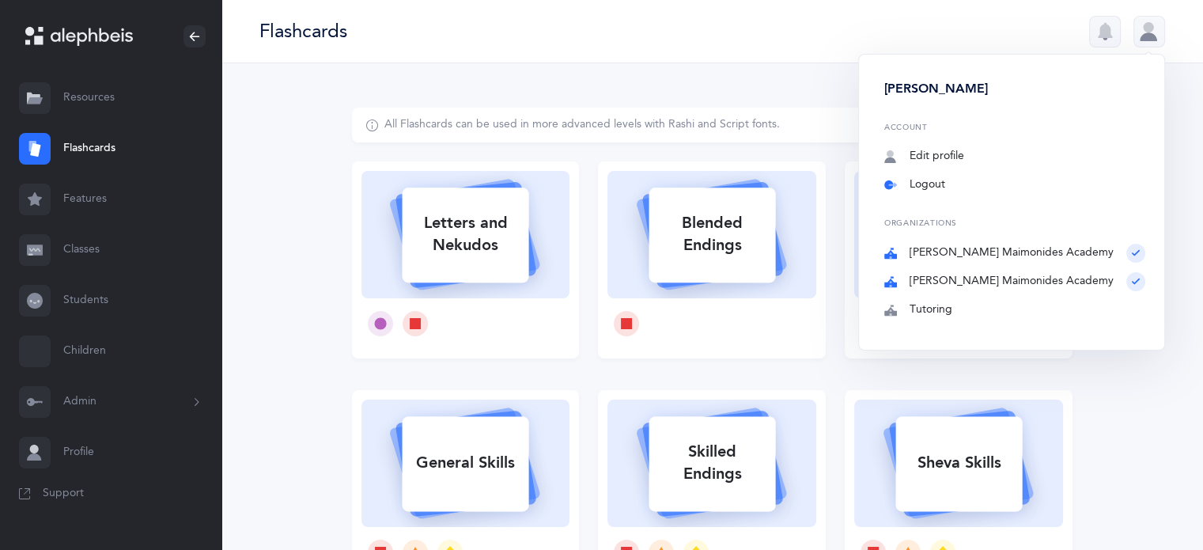
click at [992, 188] on link "Logout" at bounding box center [1014, 185] width 261 height 16
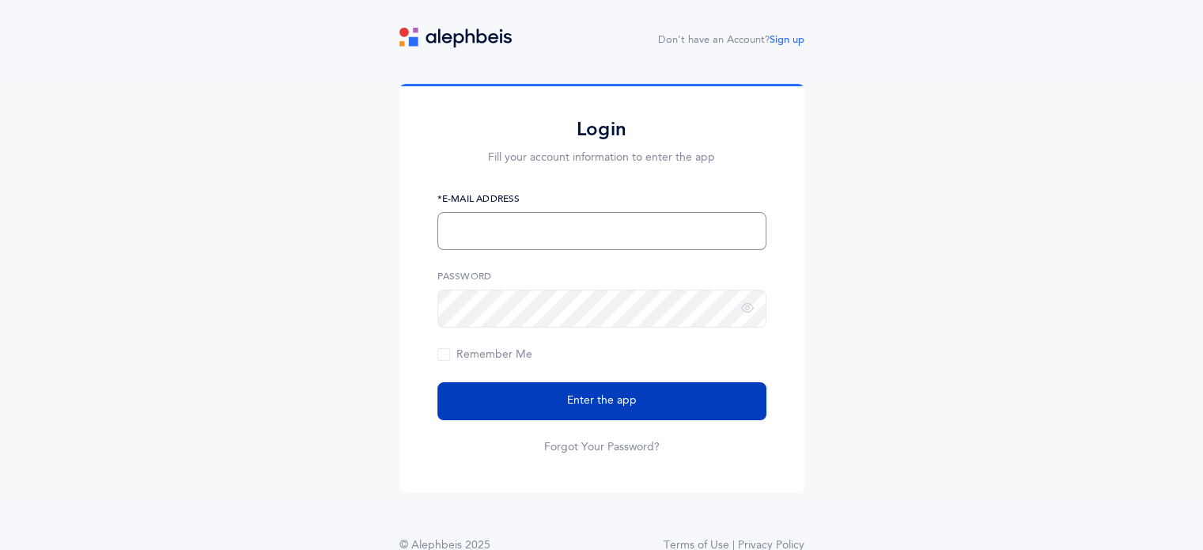
type input "[EMAIL_ADDRESS][PERSON_NAME][DOMAIN_NAME]"
click at [598, 406] on span "Enter the app" at bounding box center [602, 400] width 70 height 17
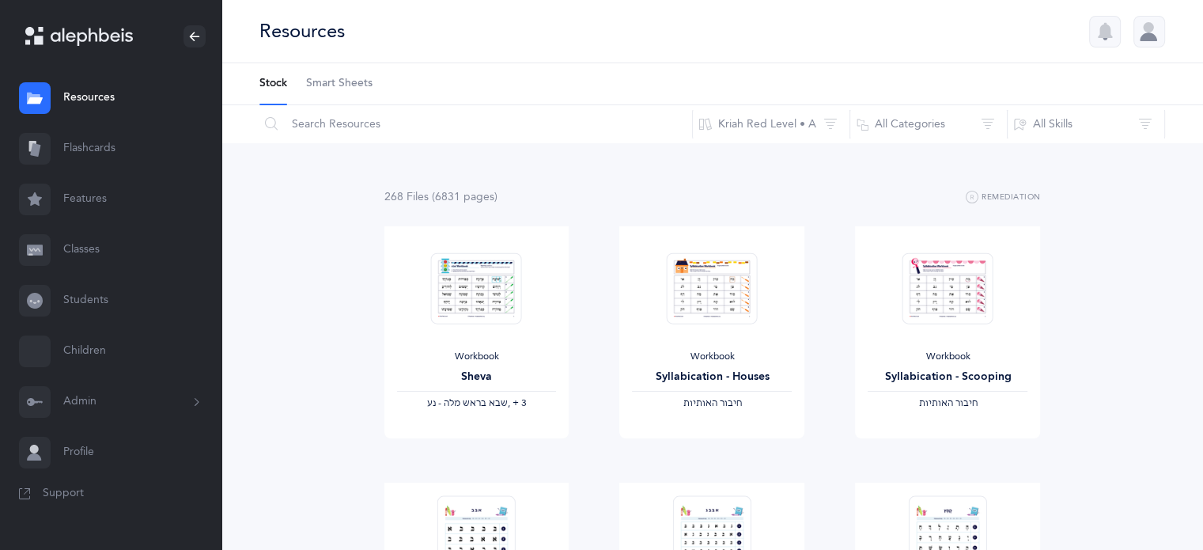
click at [89, 243] on link "Classes" at bounding box center [110, 250] width 221 height 51
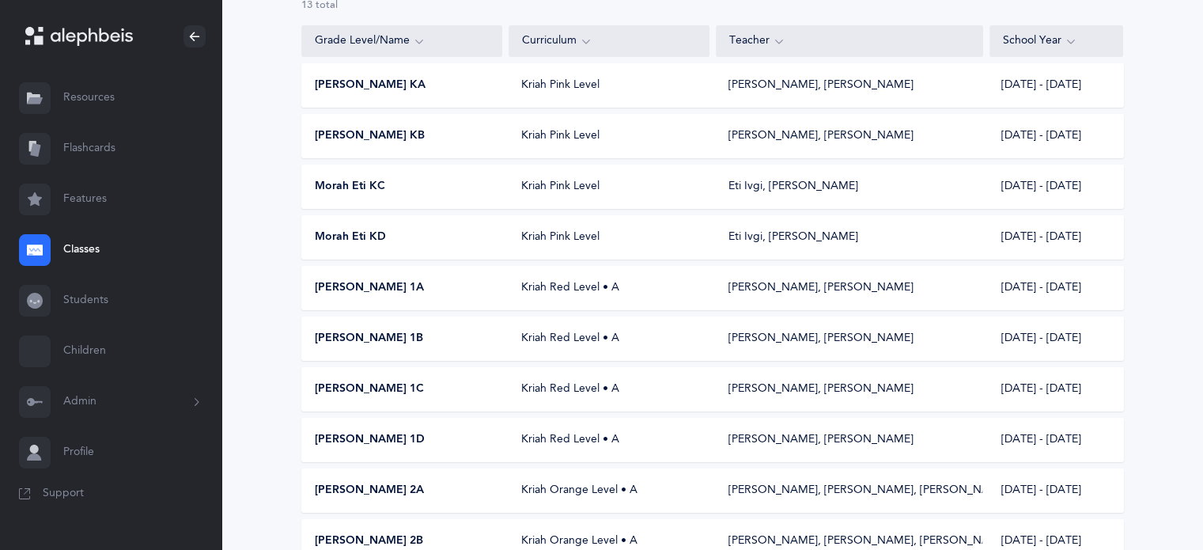
scroll to position [158, 0]
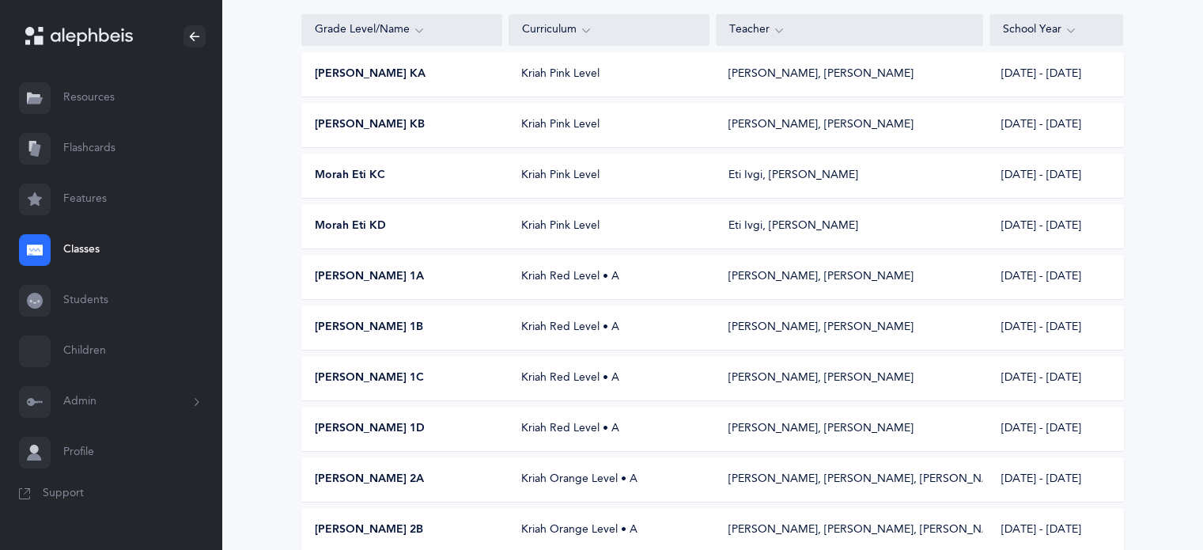
click at [365, 231] on span "Morah Eti KD" at bounding box center [350, 226] width 71 height 16
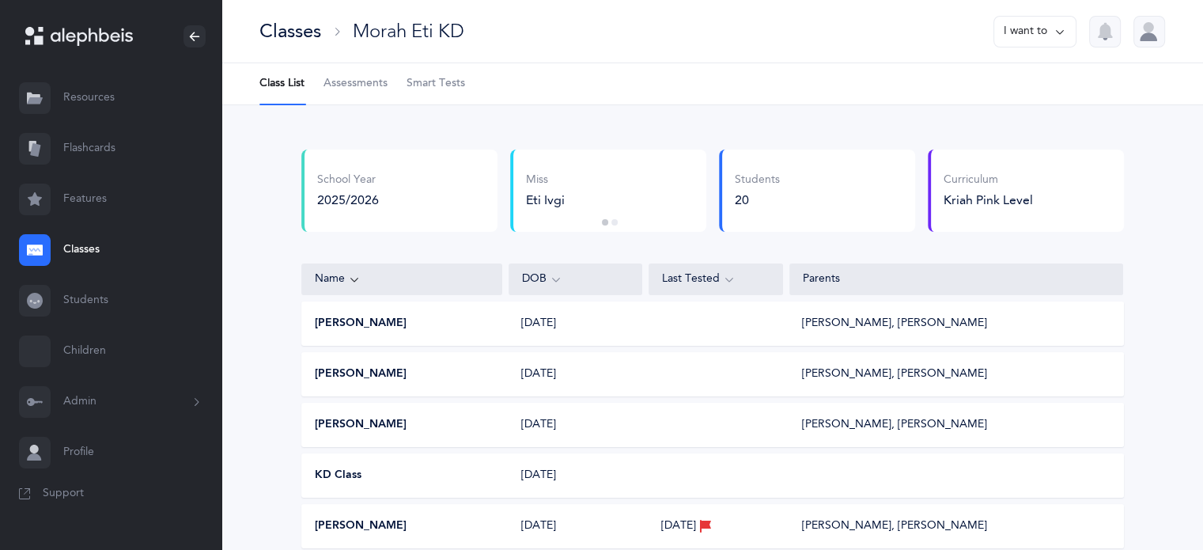
click at [433, 81] on span "Smart Tests" at bounding box center [436, 84] width 59 height 16
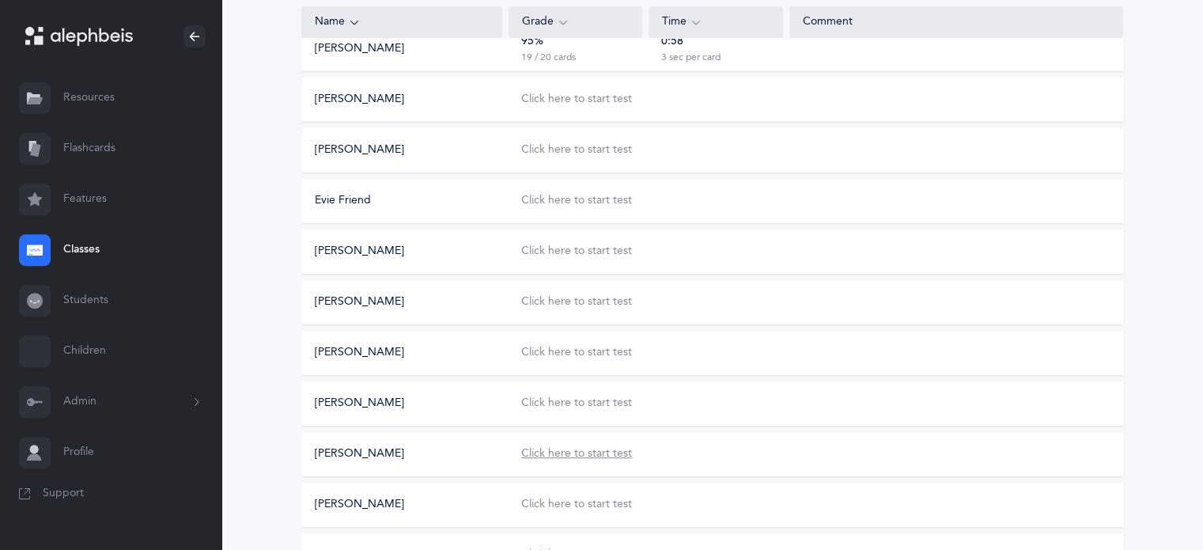
scroll to position [633, 0]
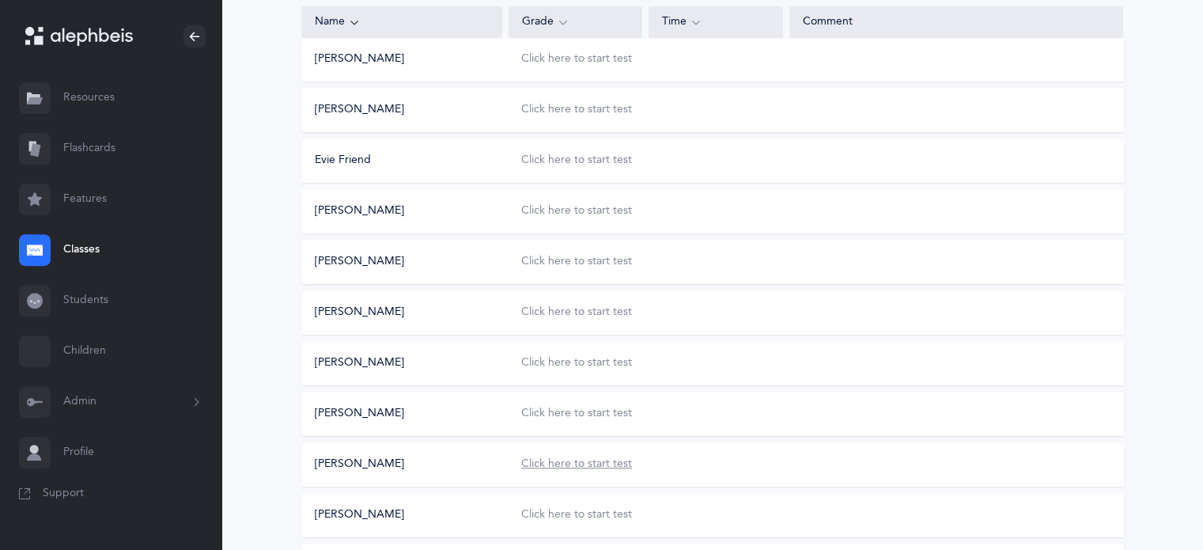
click at [582, 462] on div "Click here to start test" at bounding box center [576, 464] width 111 height 16
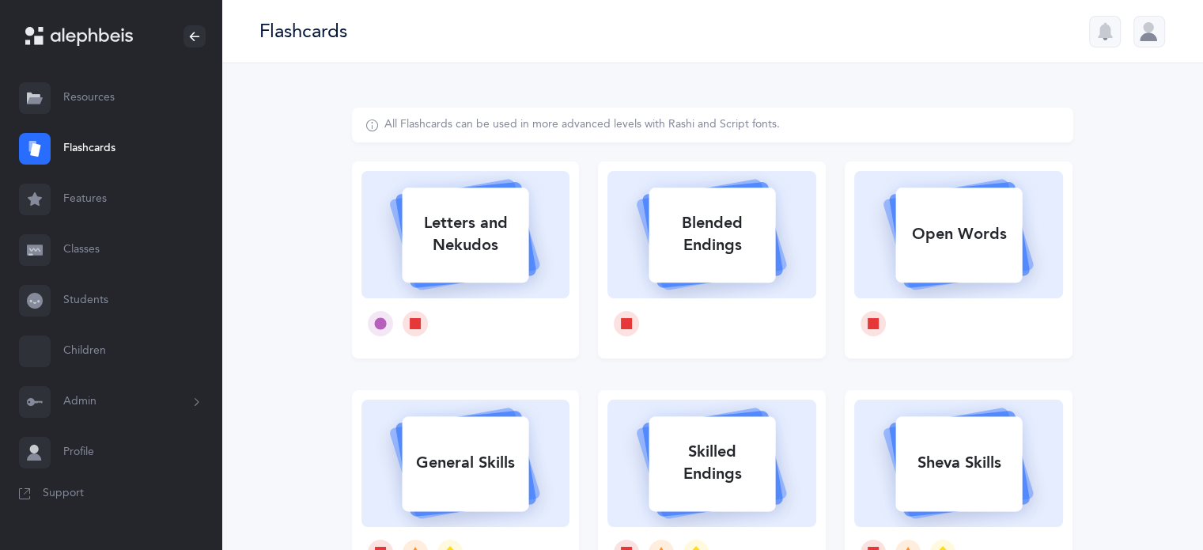
click at [1156, 33] on div at bounding box center [1149, 32] width 32 height 32
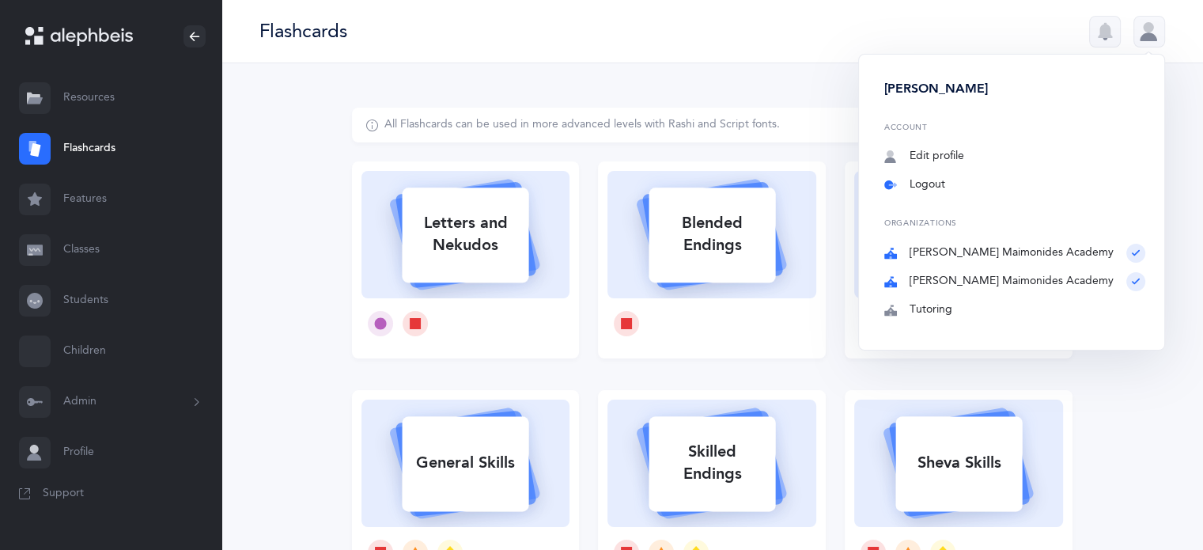
click at [996, 181] on link "Logout" at bounding box center [1014, 185] width 261 height 16
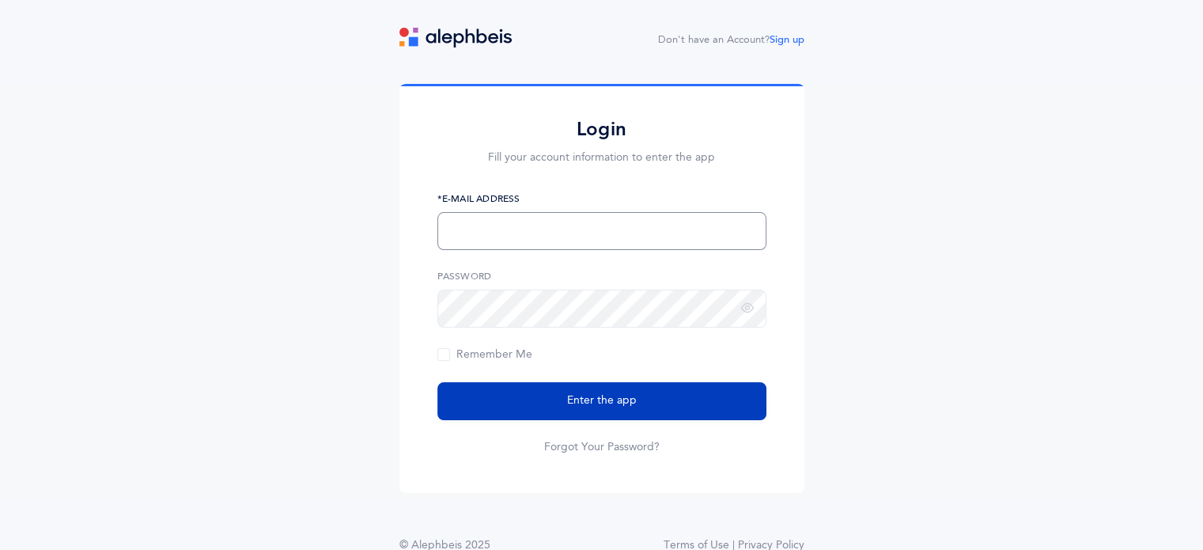
type input "sdurden@brauser.us"
click at [596, 405] on span "Enter the app" at bounding box center [602, 400] width 70 height 17
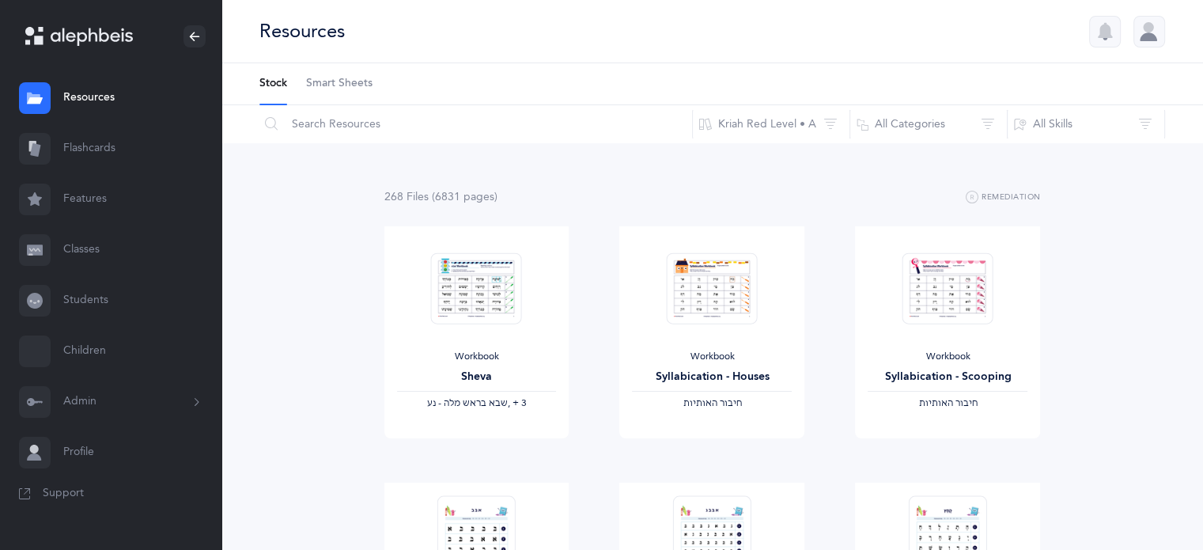
click at [75, 245] on link "Classes" at bounding box center [110, 250] width 221 height 51
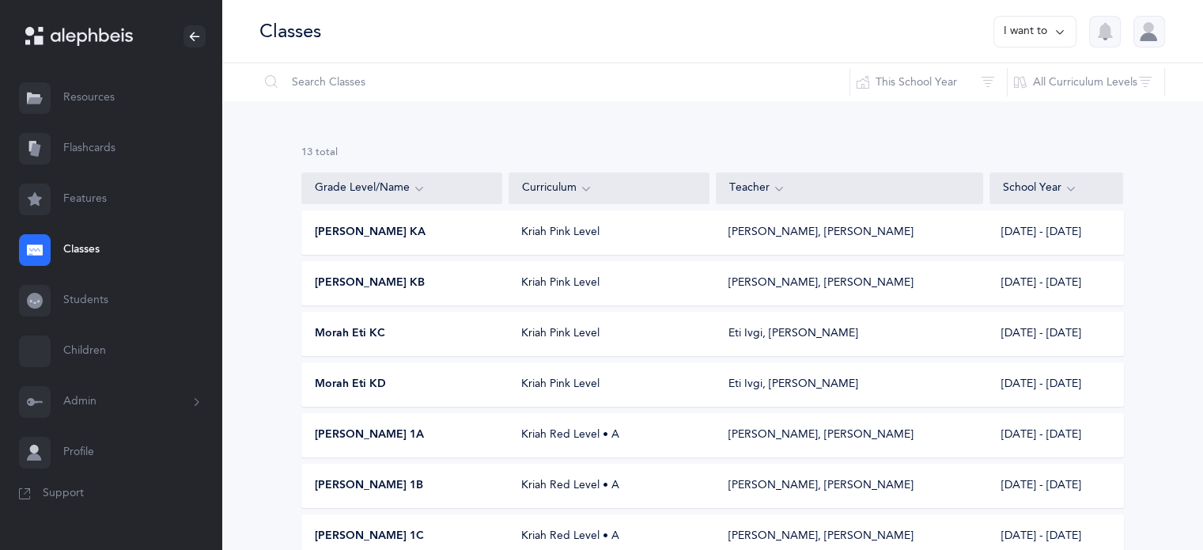
click at [363, 382] on span "Morah Eti KD" at bounding box center [350, 385] width 71 height 16
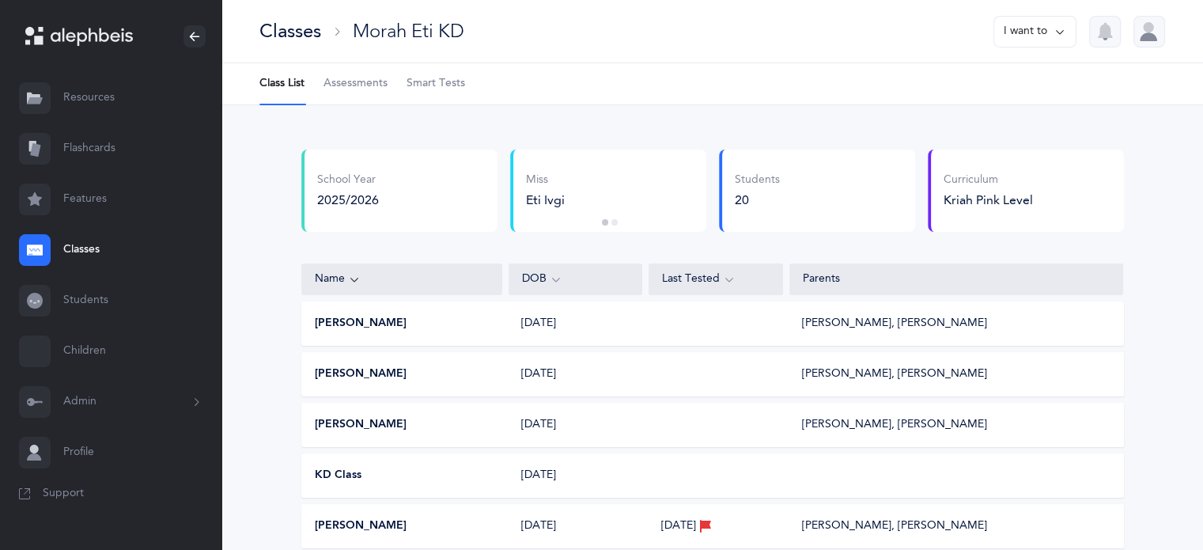
click at [441, 88] on span "Smart Tests" at bounding box center [436, 84] width 59 height 16
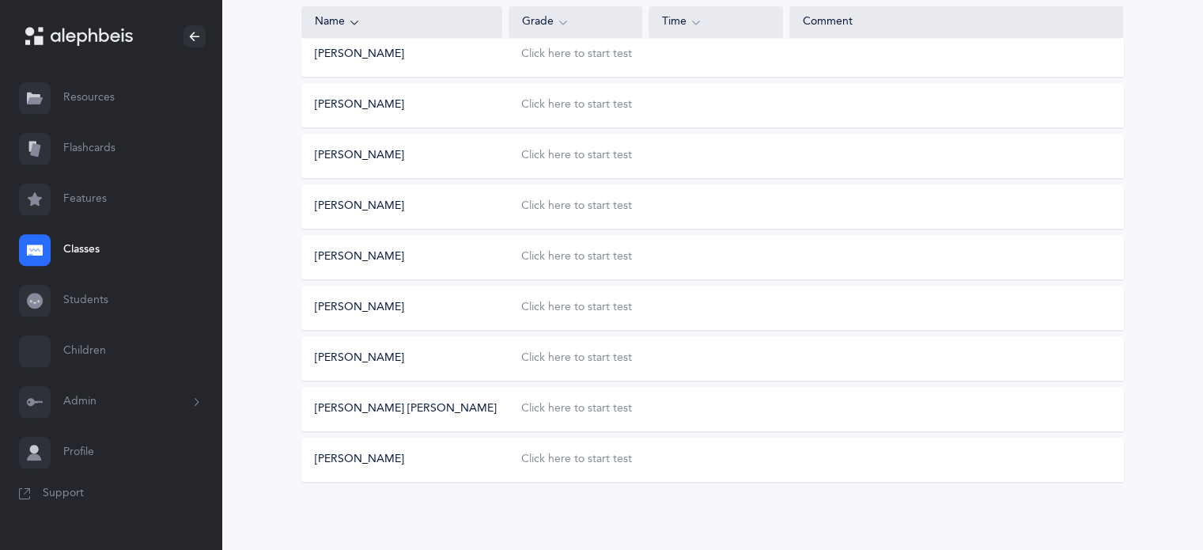
scroll to position [791, 0]
click at [570, 301] on div "Click here to start test" at bounding box center [576, 306] width 111 height 16
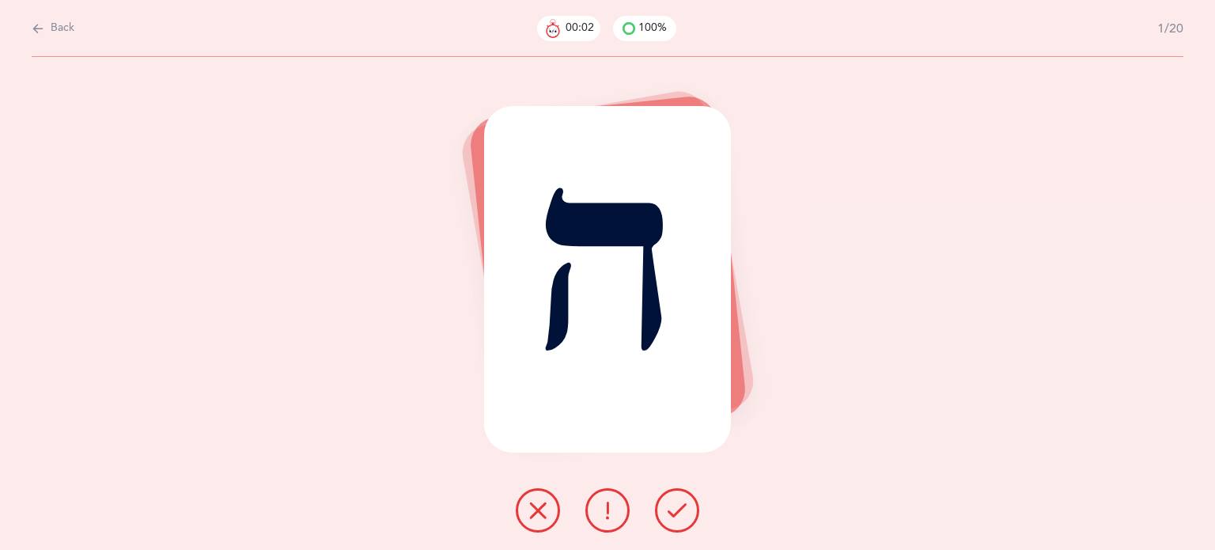
click at [678, 517] on icon at bounding box center [677, 510] width 19 height 19
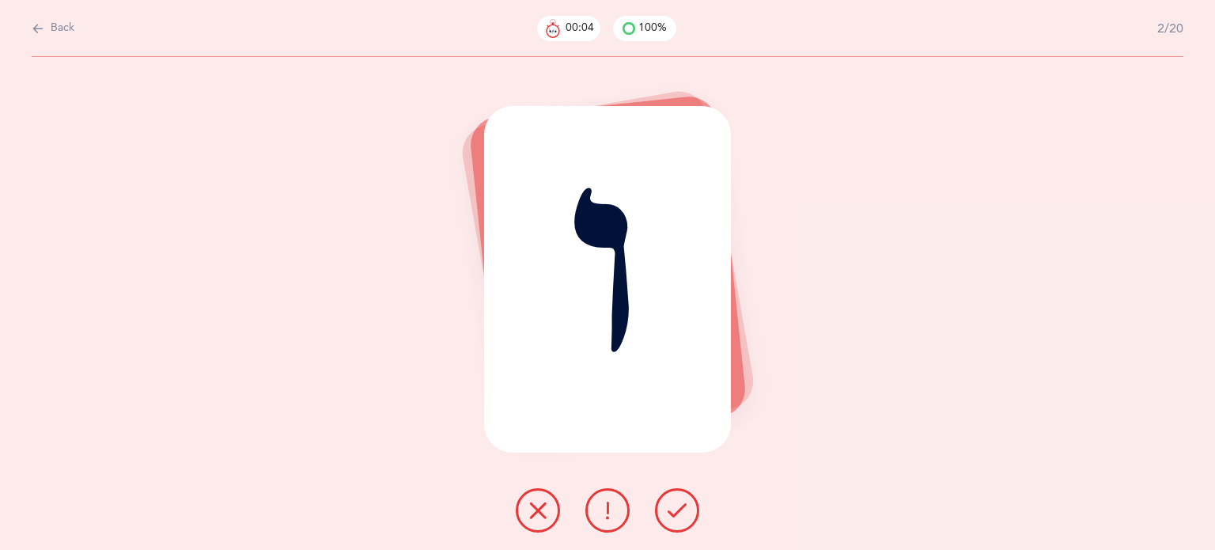
click at [676, 518] on icon at bounding box center [677, 510] width 19 height 19
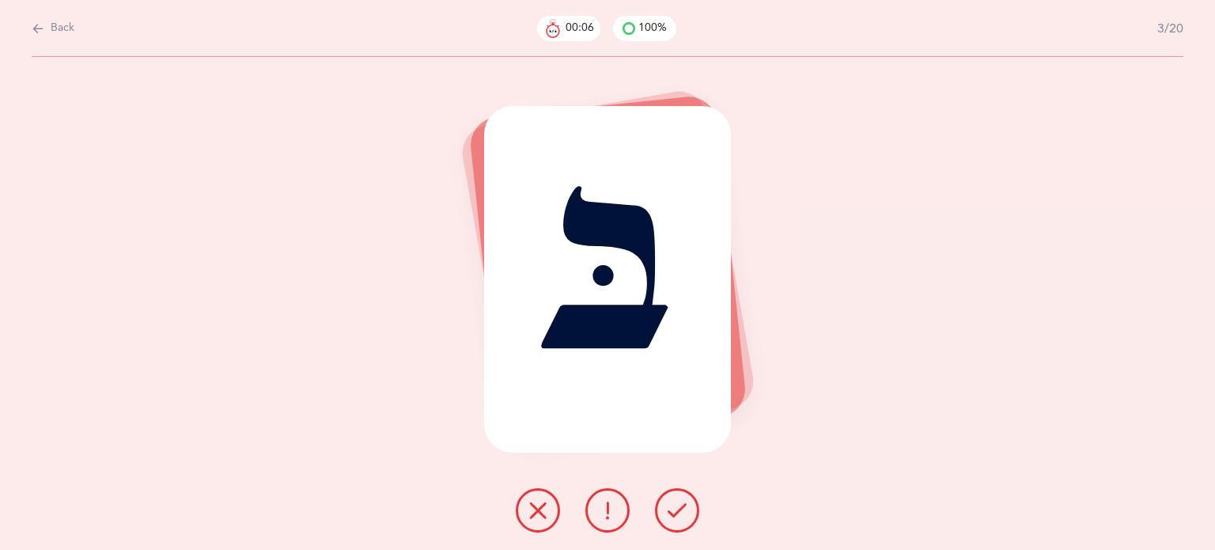
click at [675, 519] on icon at bounding box center [677, 510] width 19 height 19
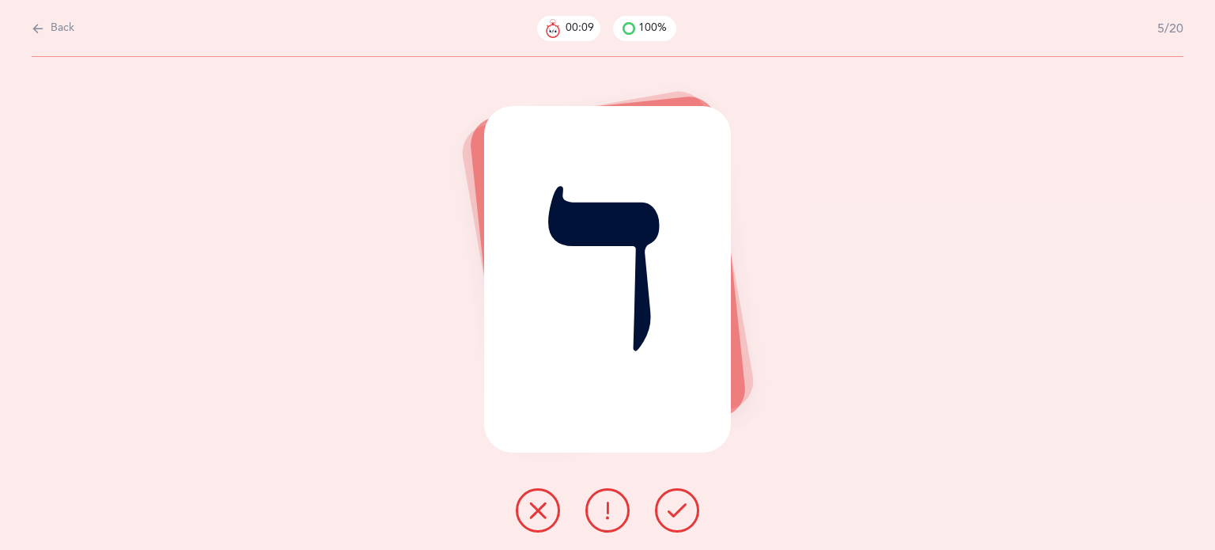
click at [675, 519] on icon at bounding box center [677, 510] width 19 height 19
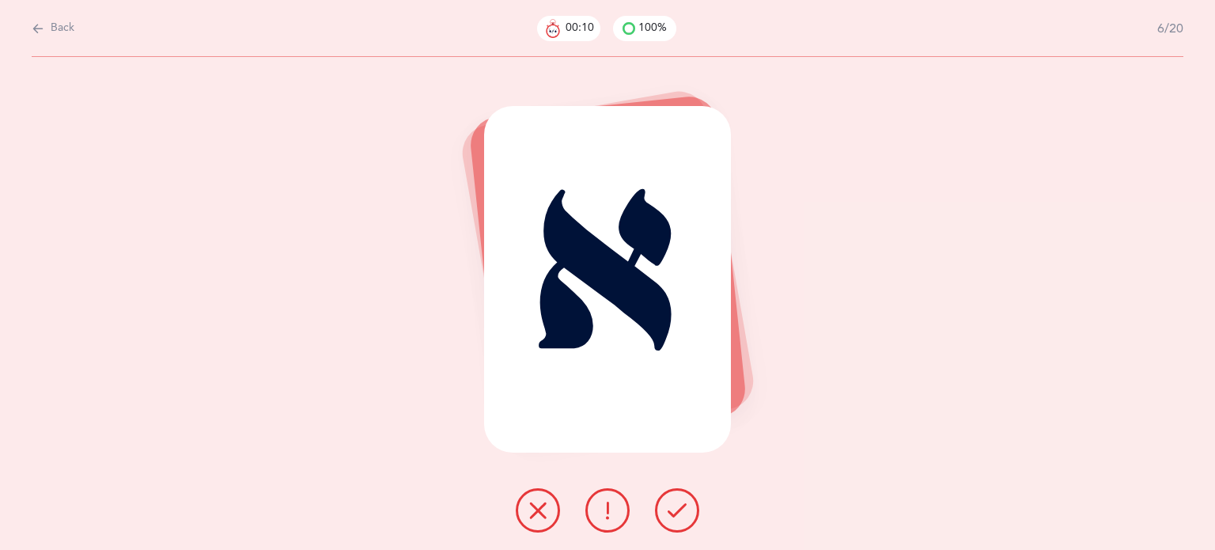
click at [675, 519] on icon at bounding box center [677, 510] width 19 height 19
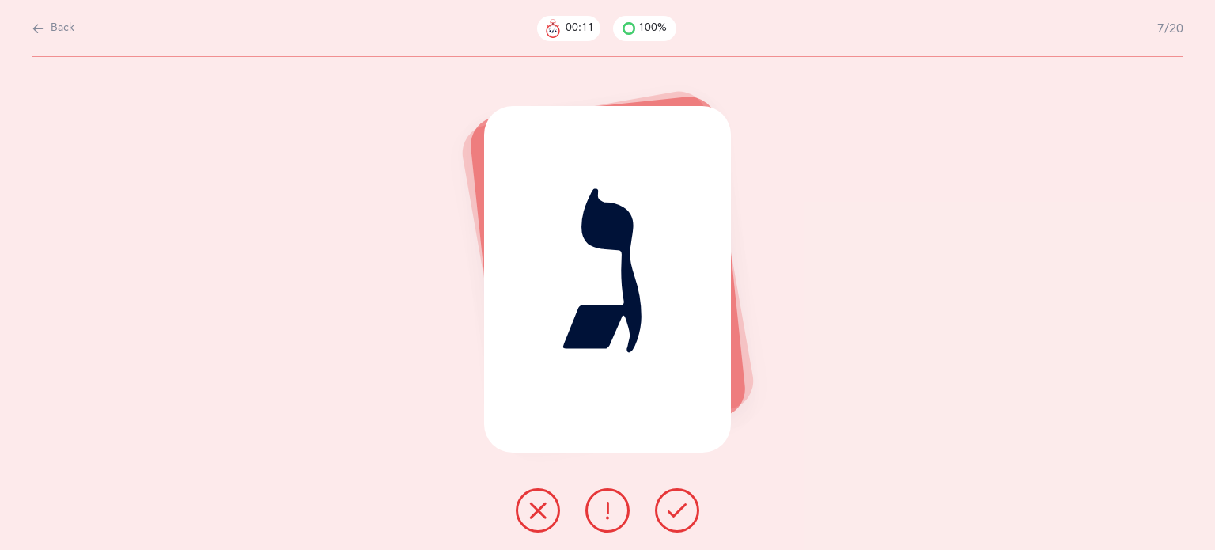
click at [675, 520] on button at bounding box center [677, 510] width 44 height 44
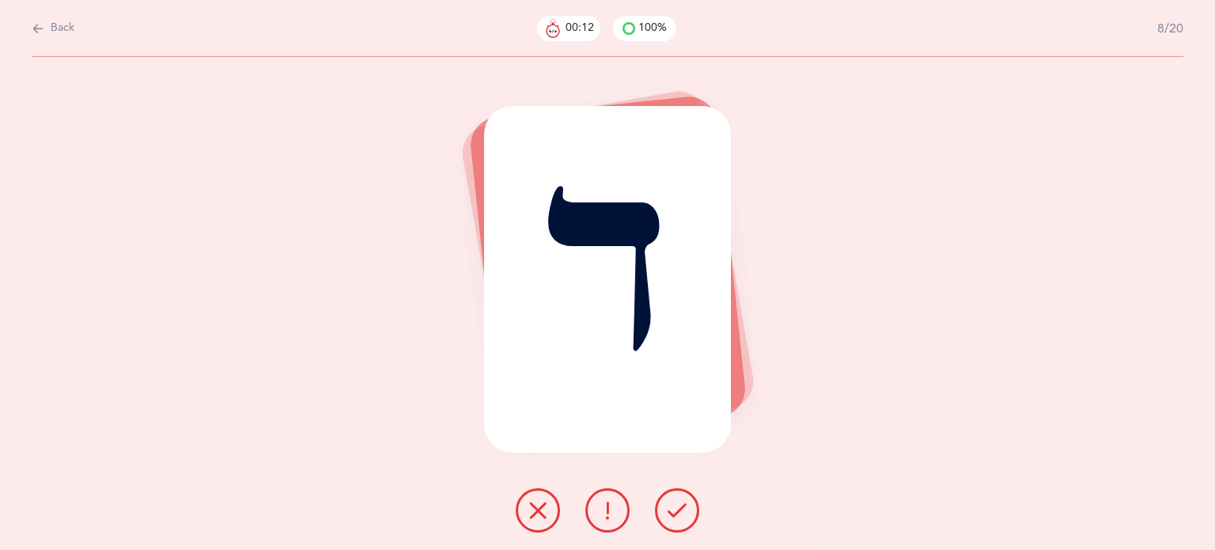
click at [675, 520] on button at bounding box center [677, 510] width 44 height 44
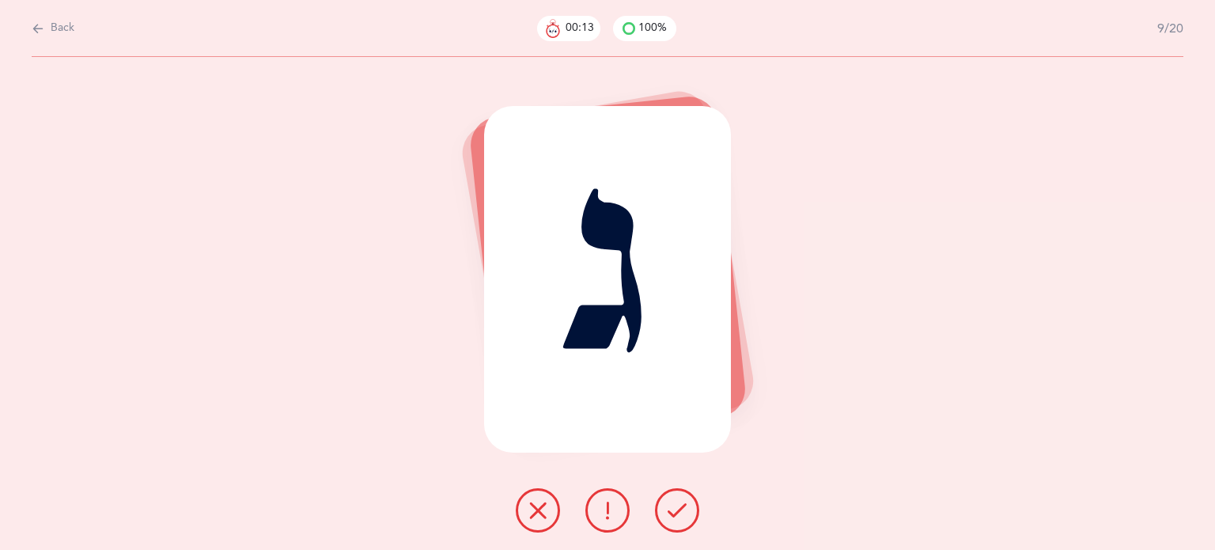
click at [675, 520] on button at bounding box center [677, 510] width 44 height 44
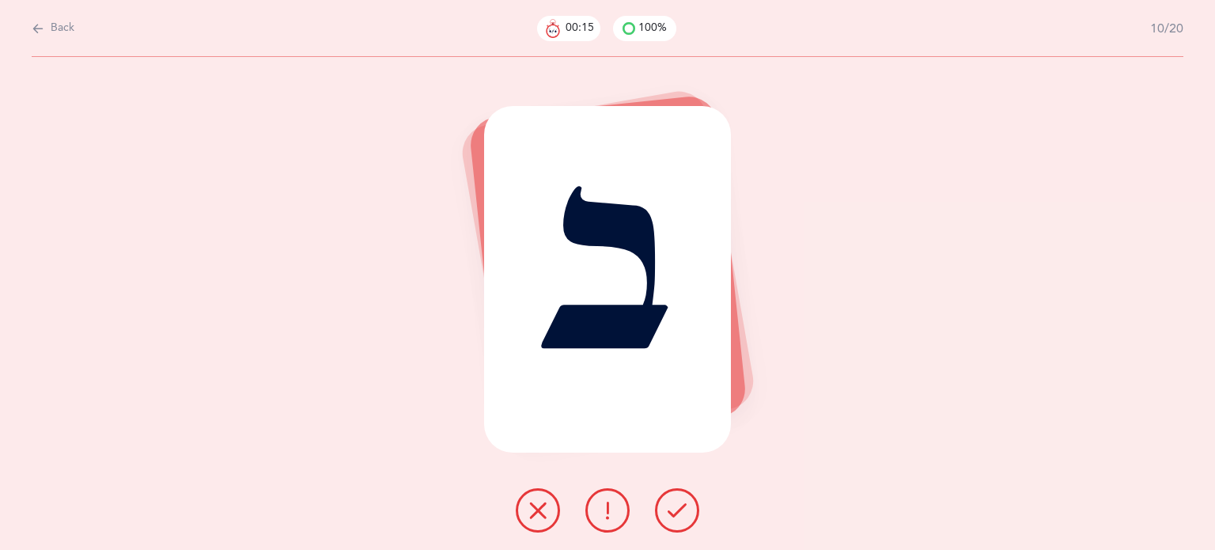
click at [674, 519] on button at bounding box center [677, 510] width 44 height 44
click at [674, 512] on icon at bounding box center [677, 510] width 19 height 19
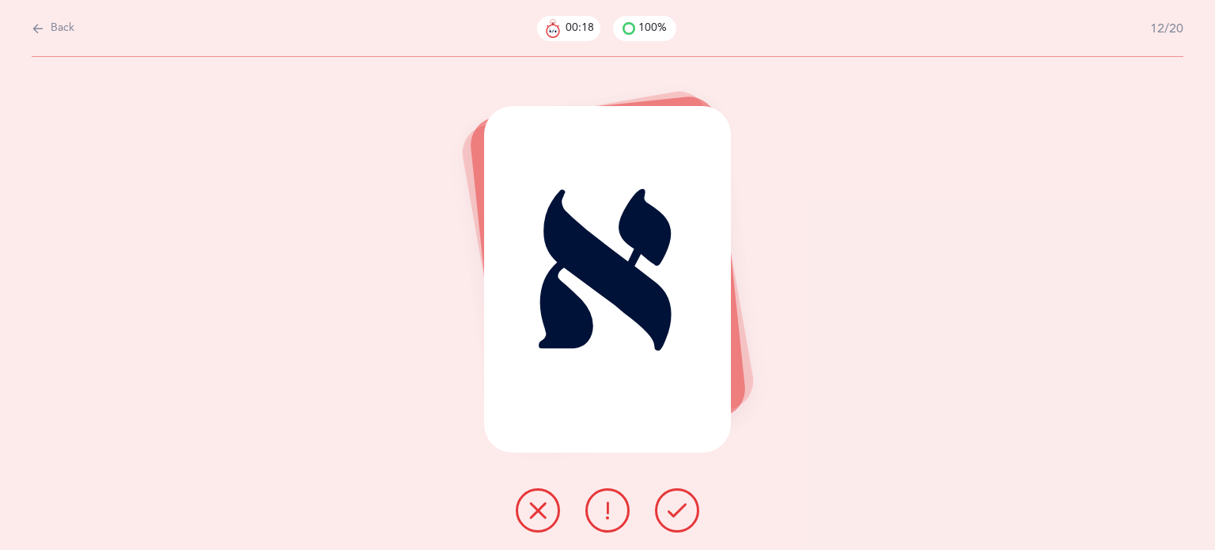
click at [674, 511] on icon at bounding box center [677, 510] width 19 height 19
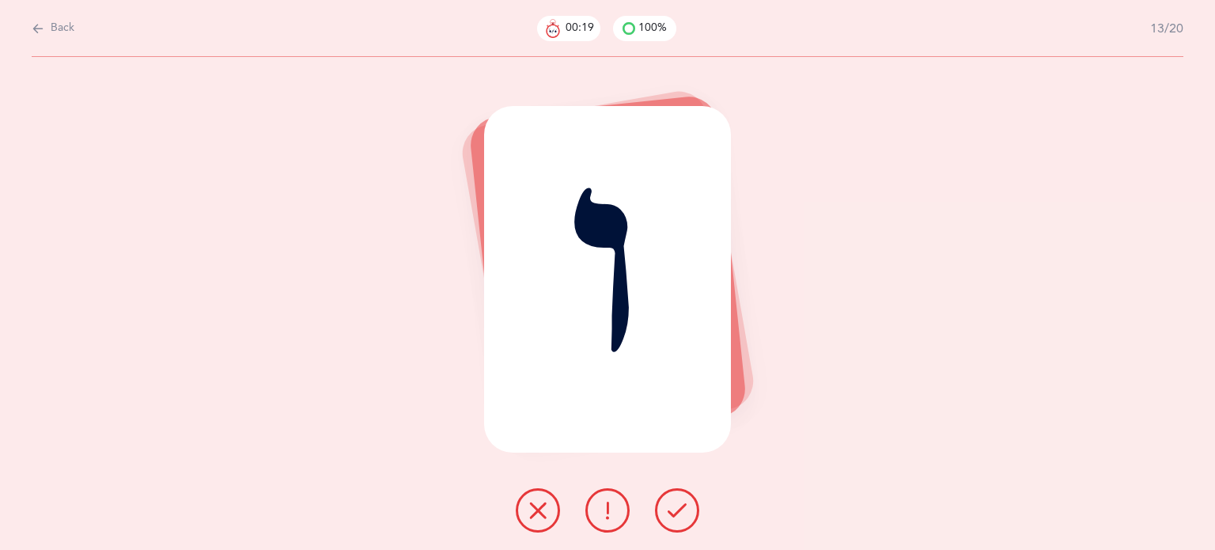
click at [674, 511] on icon at bounding box center [677, 510] width 19 height 19
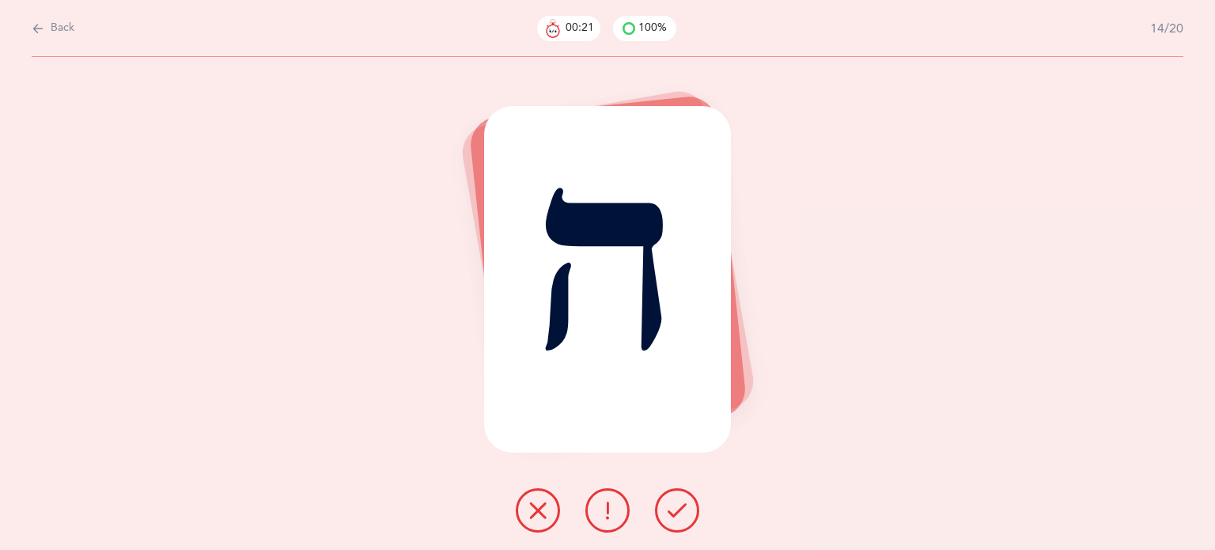
click at [674, 511] on icon at bounding box center [677, 510] width 19 height 19
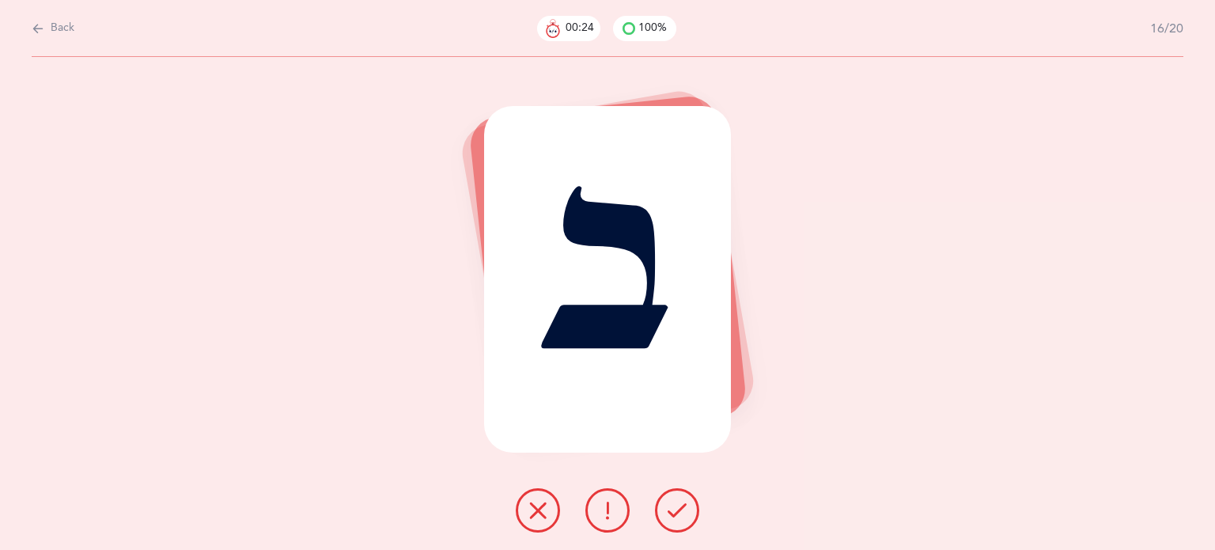
click at [674, 511] on icon at bounding box center [677, 510] width 19 height 19
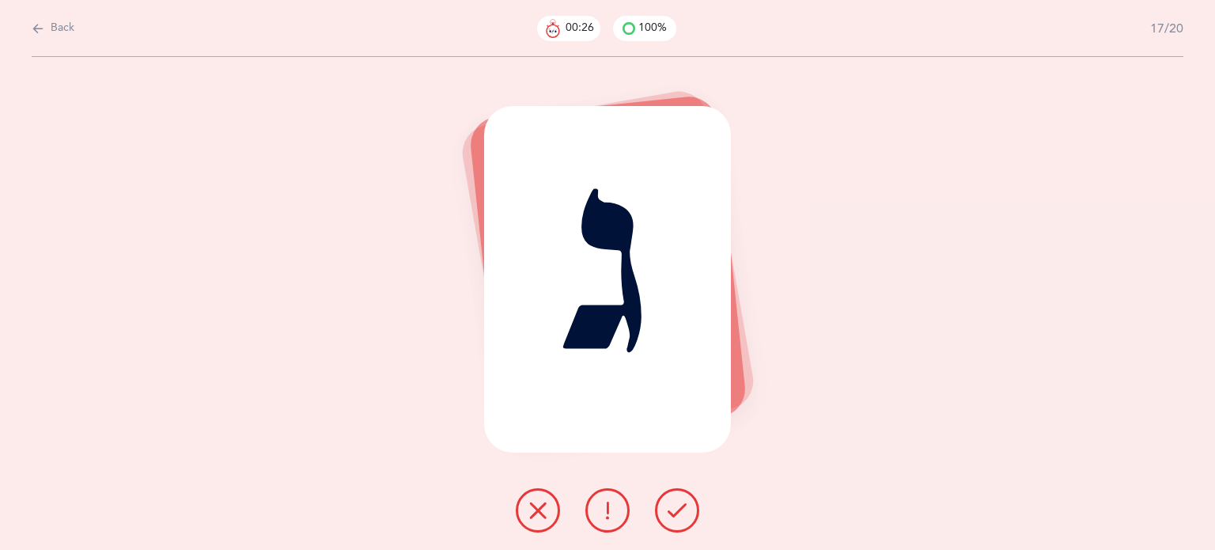
click at [674, 511] on icon at bounding box center [677, 510] width 19 height 19
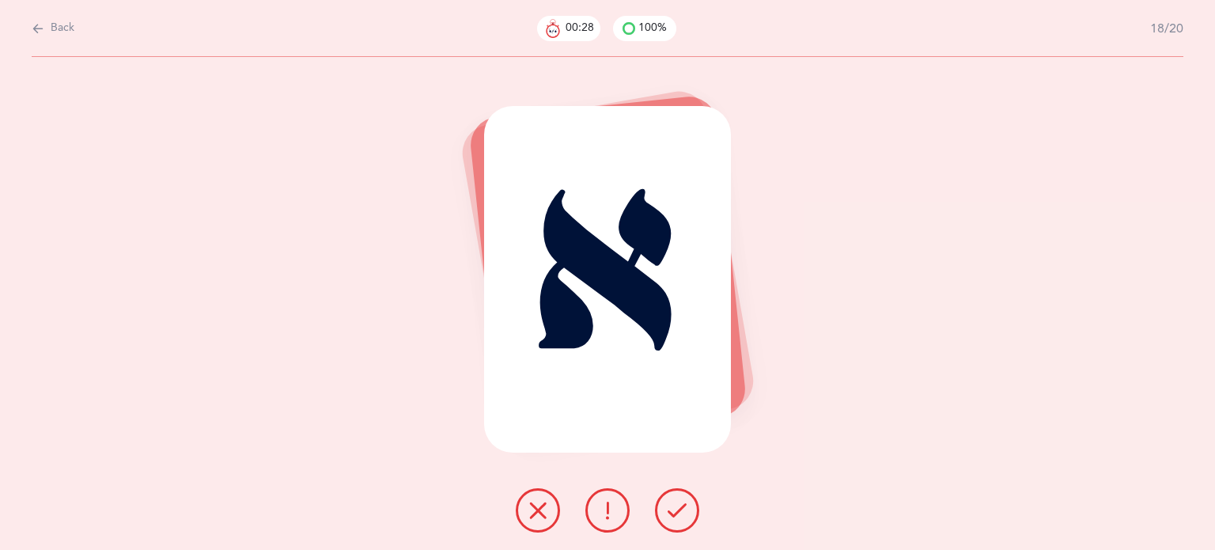
click at [674, 511] on icon at bounding box center [677, 510] width 19 height 19
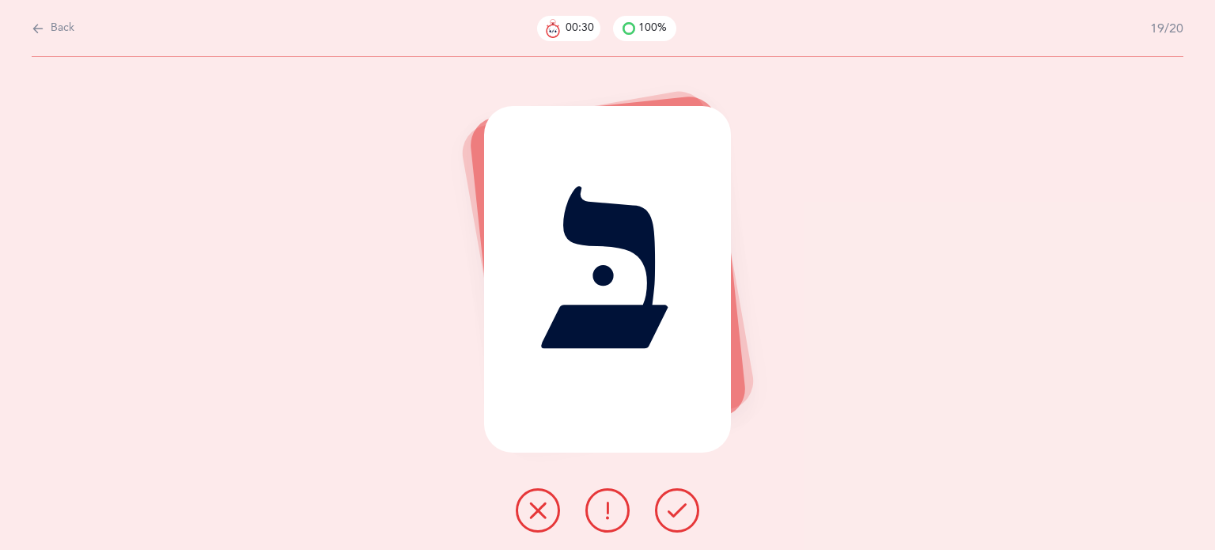
click at [674, 511] on icon at bounding box center [677, 510] width 19 height 19
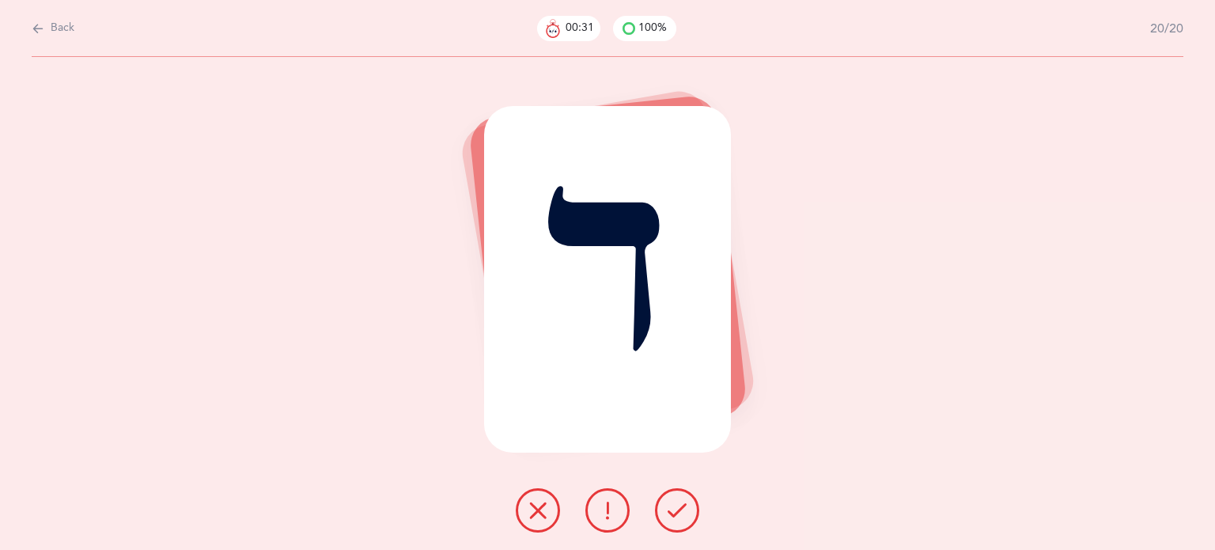
click at [674, 511] on icon at bounding box center [677, 510] width 19 height 19
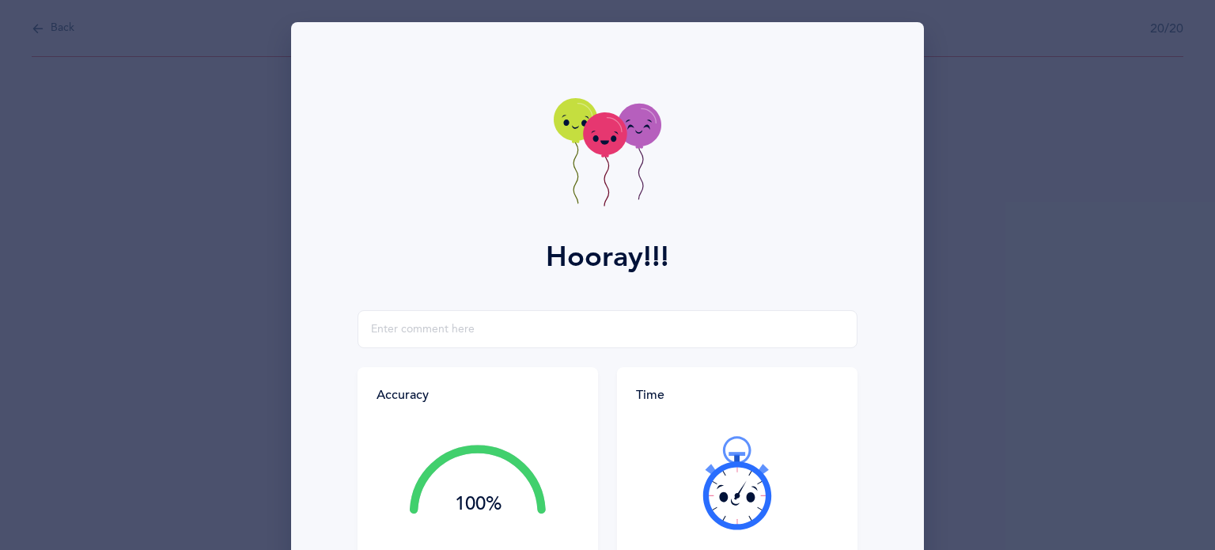
click at [674, 511] on div at bounding box center [737, 482] width 202 height 133
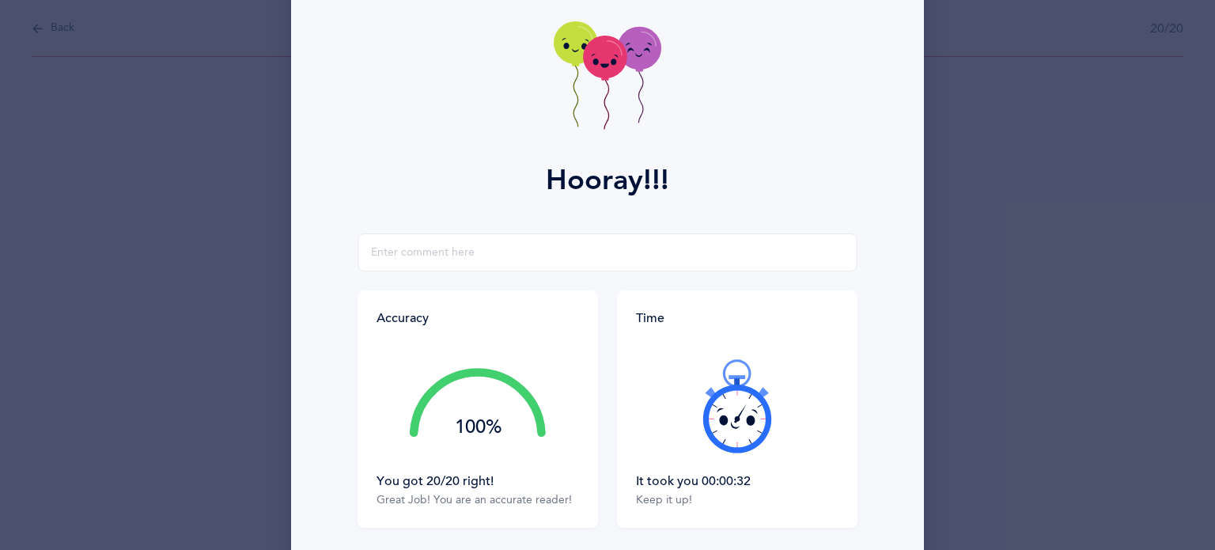
scroll to position [202, 0]
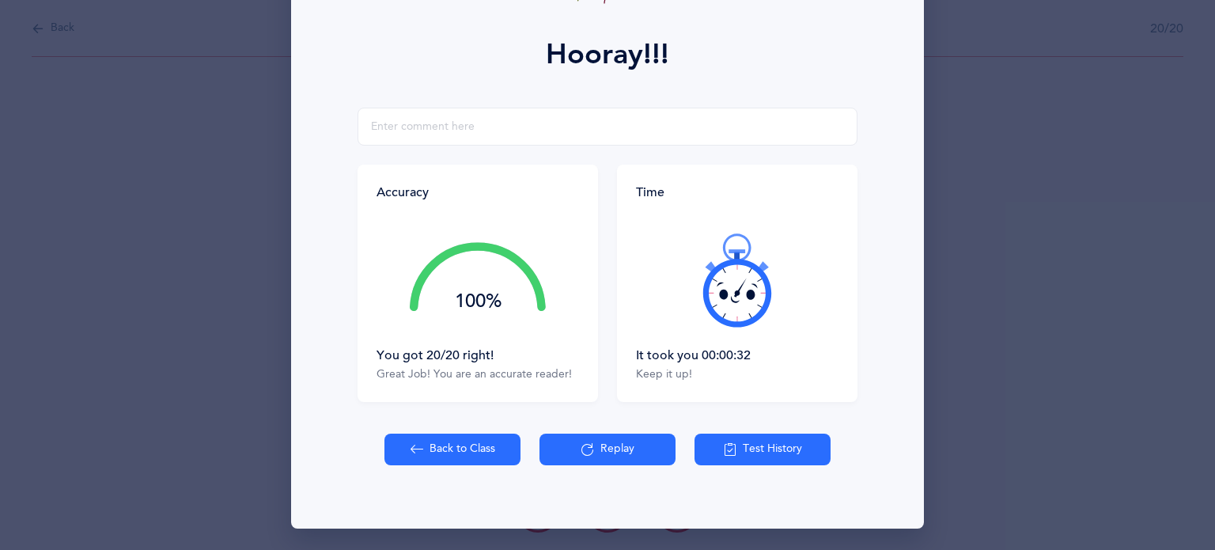
click at [460, 447] on button "Back to Class" at bounding box center [452, 449] width 136 height 32
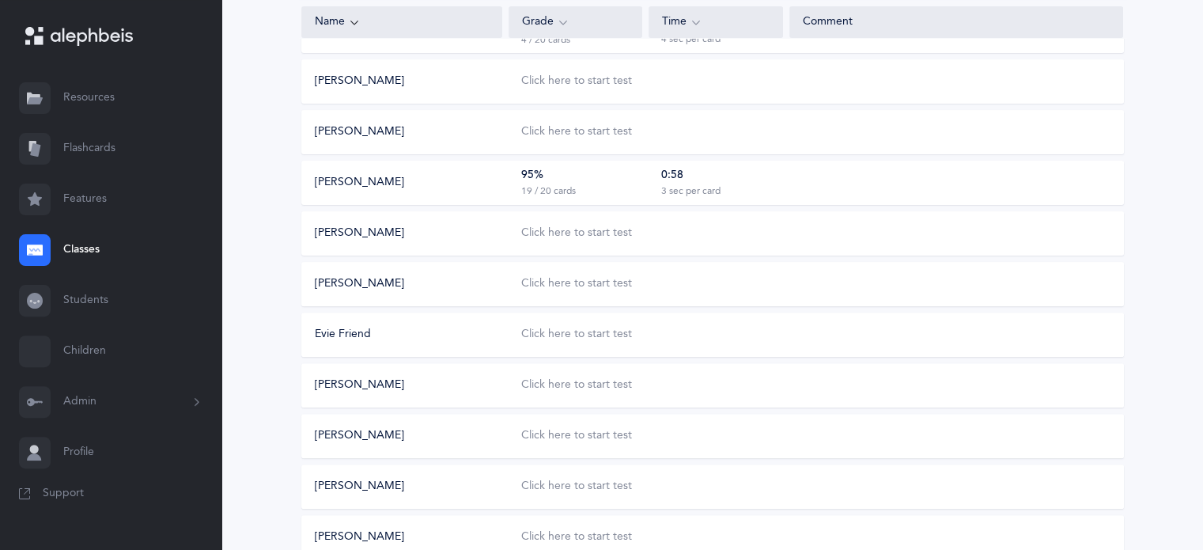
scroll to position [633, 0]
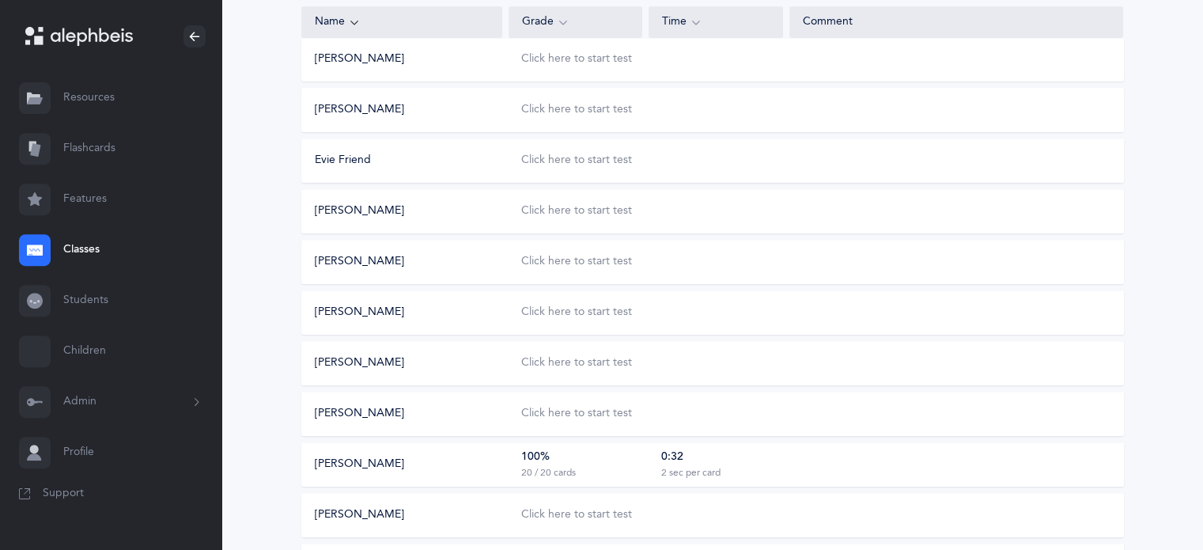
click at [622, 464] on div "100% 20 / 20 cards" at bounding box center [576, 464] width 134 height 30
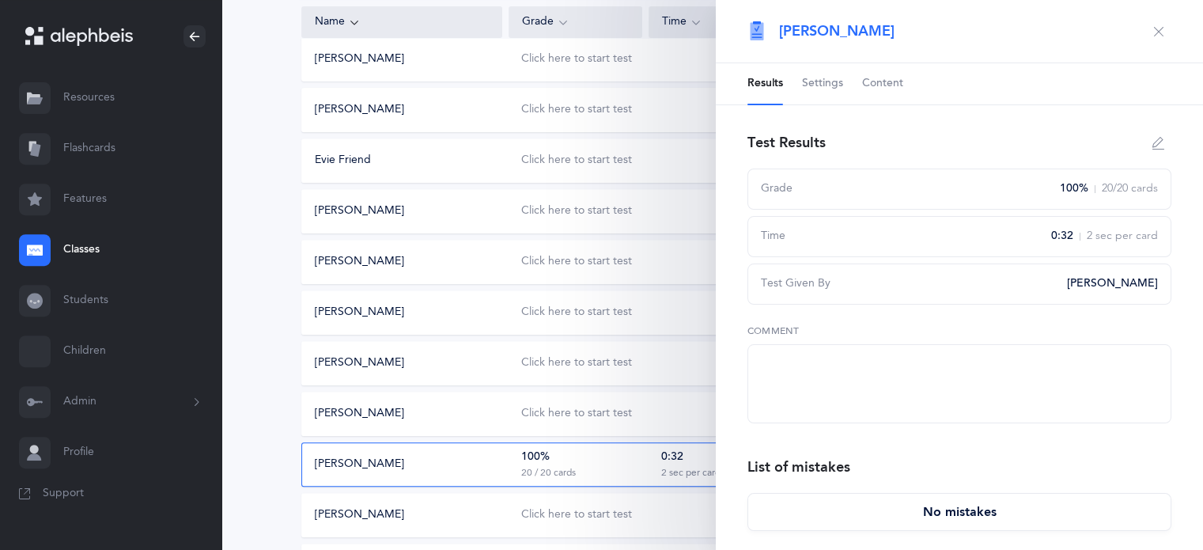
click at [870, 80] on span "Content" at bounding box center [882, 84] width 41 height 16
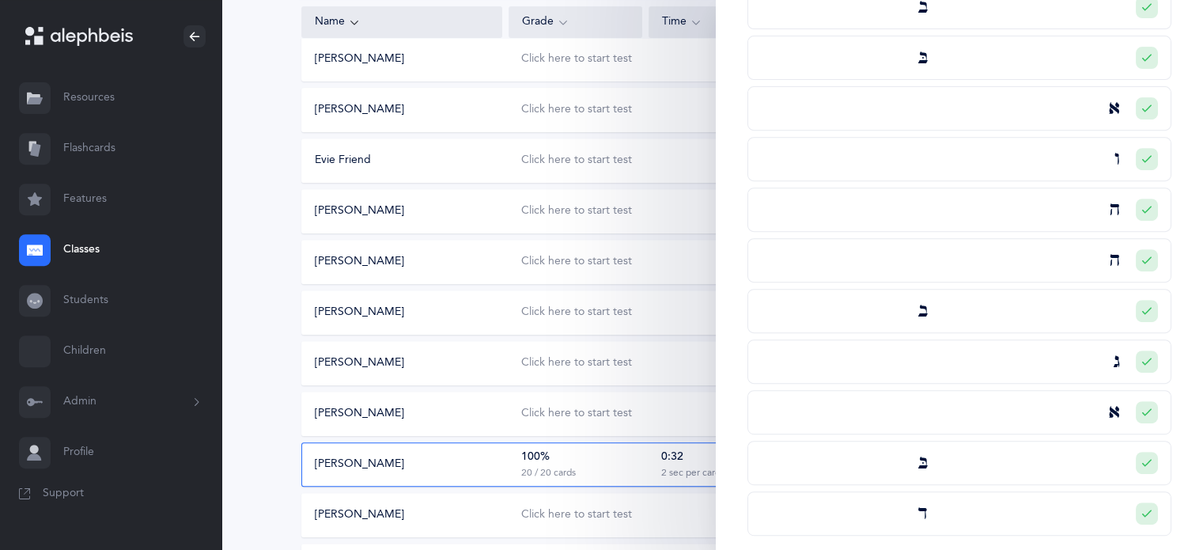
scroll to position [554, 0]
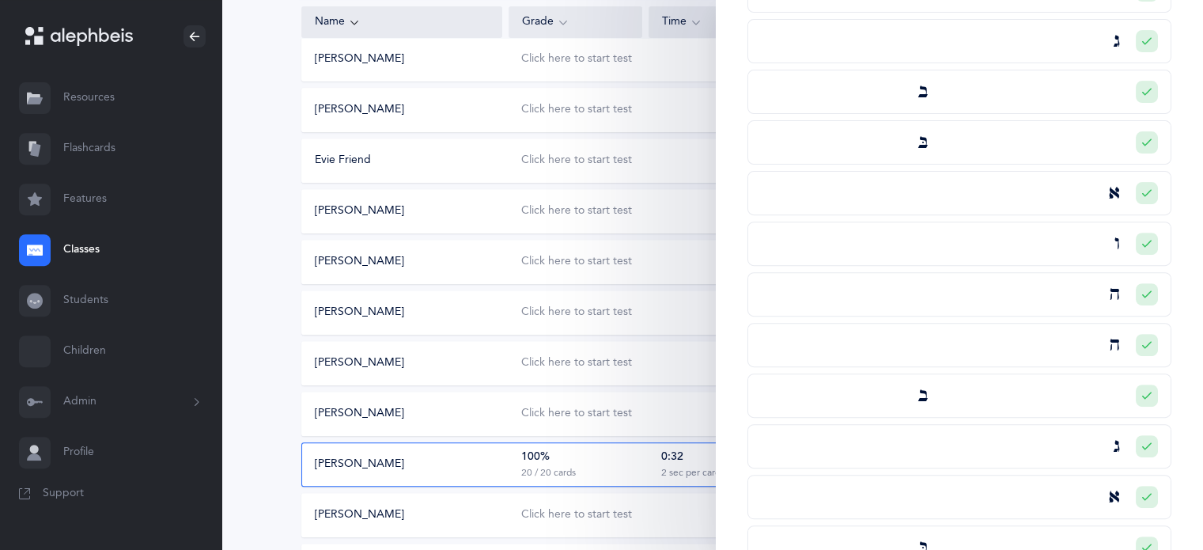
click at [1142, 240] on icon at bounding box center [1146, 243] width 9 height 9
click at [1066, 303] on span at bounding box center [1072, 304] width 13 height 13
click at [0, 0] on input "Incorrect" at bounding box center [0, 0] width 0 height 0
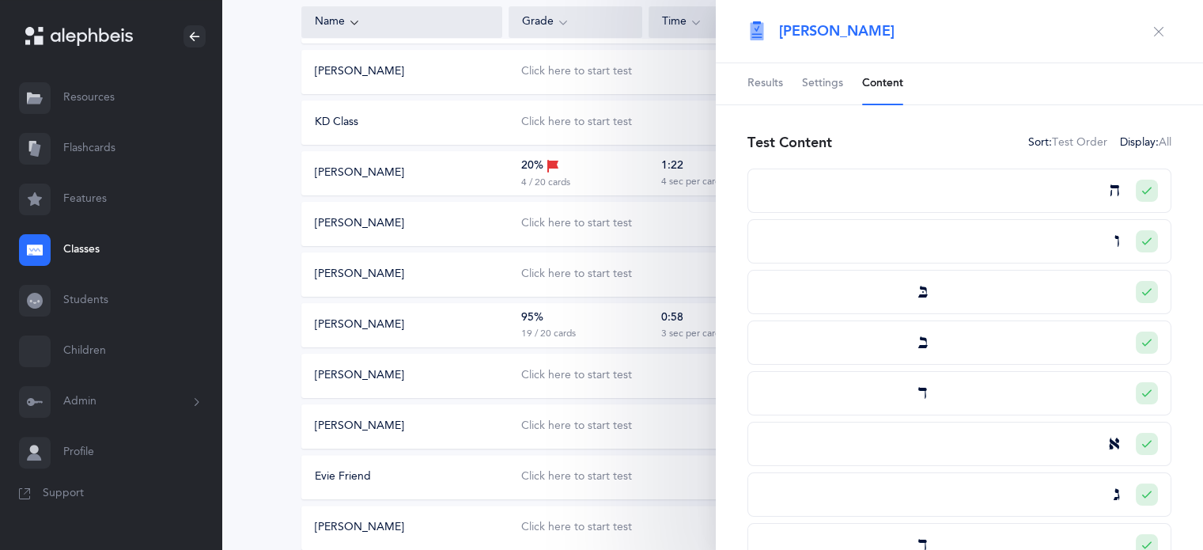
scroll to position [0, 0]
click at [1152, 31] on icon "button" at bounding box center [1158, 31] width 13 height 13
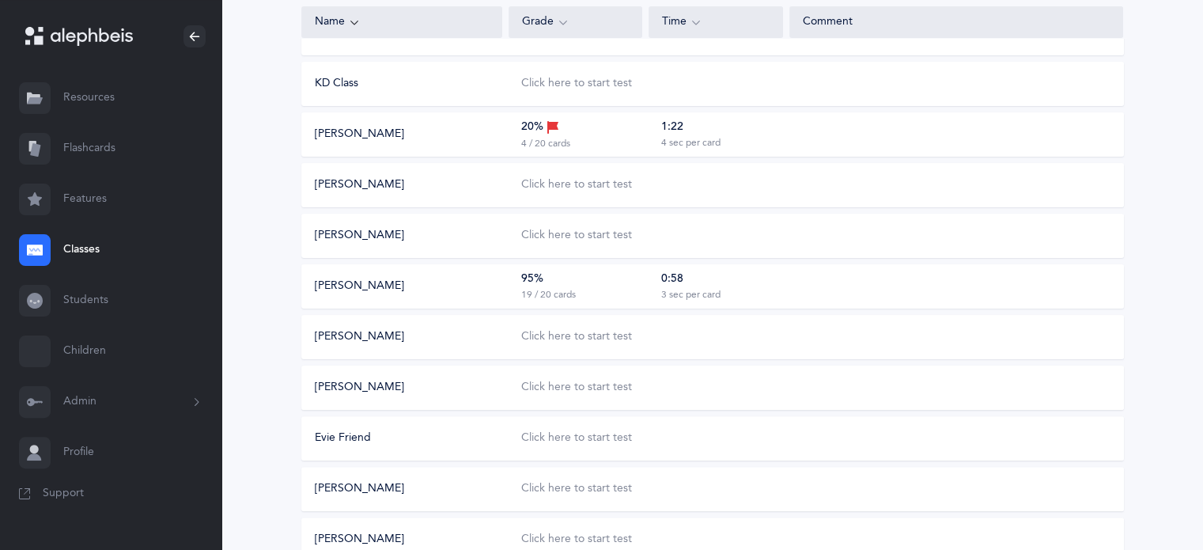
scroll to position [395, 0]
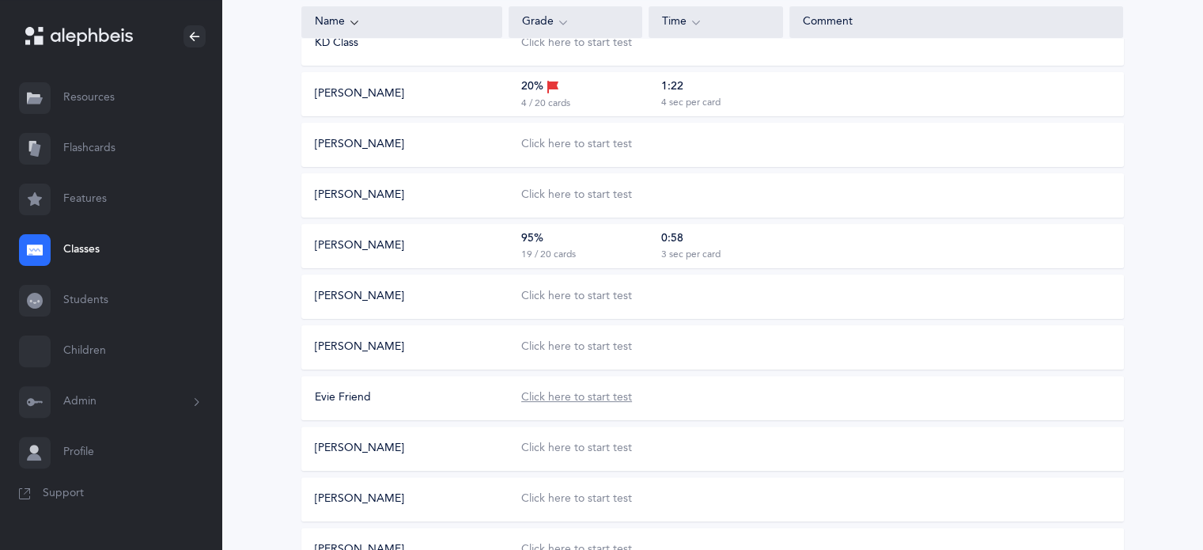
click at [588, 397] on div "Click here to start test" at bounding box center [576, 398] width 111 height 16
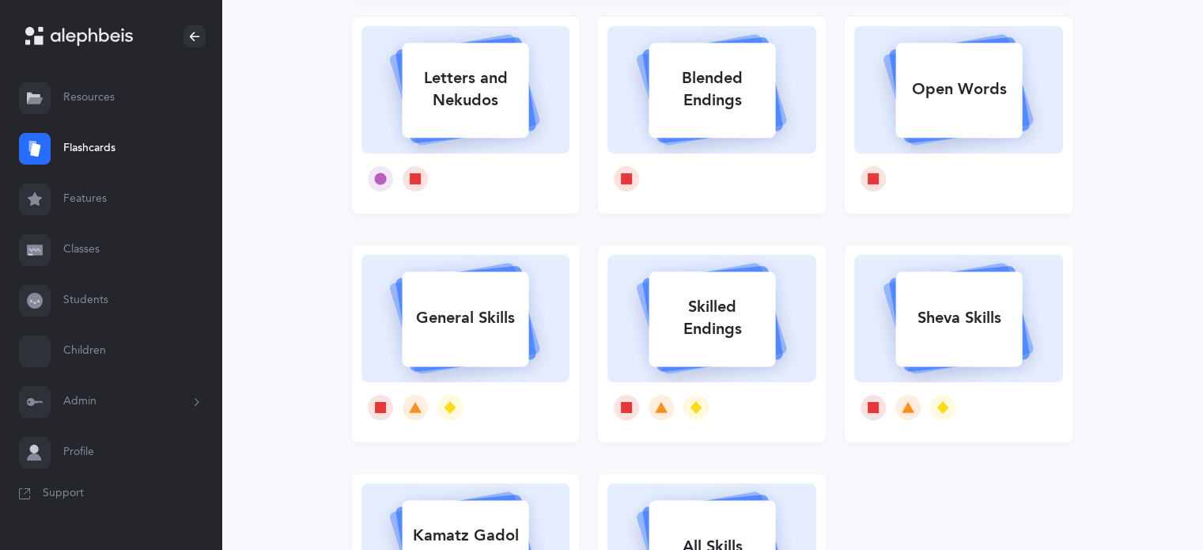
scroll to position [122, 0]
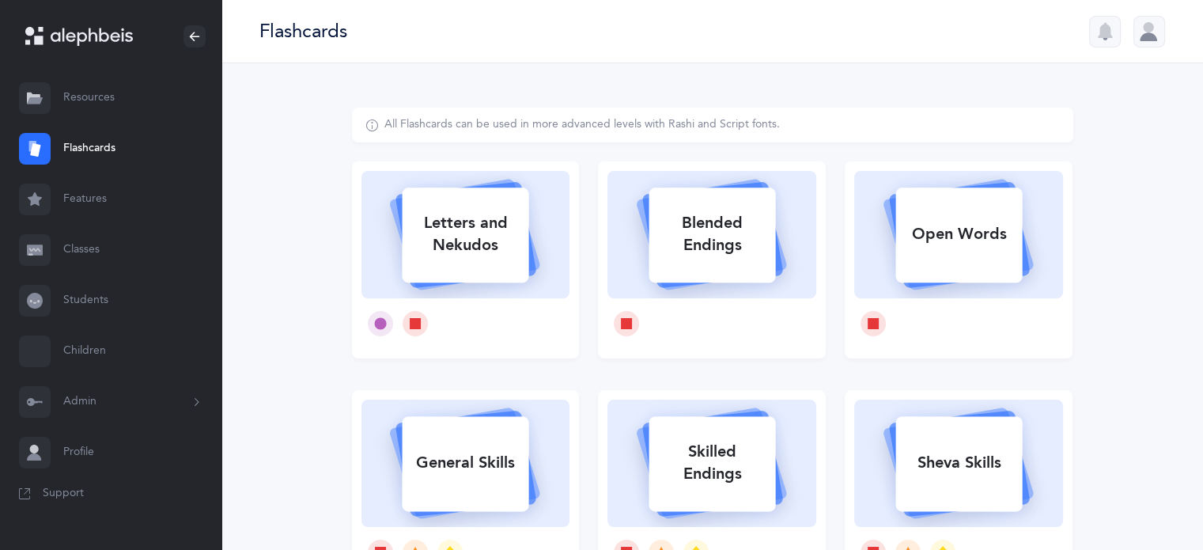
click at [1152, 27] on div at bounding box center [1149, 32] width 32 height 32
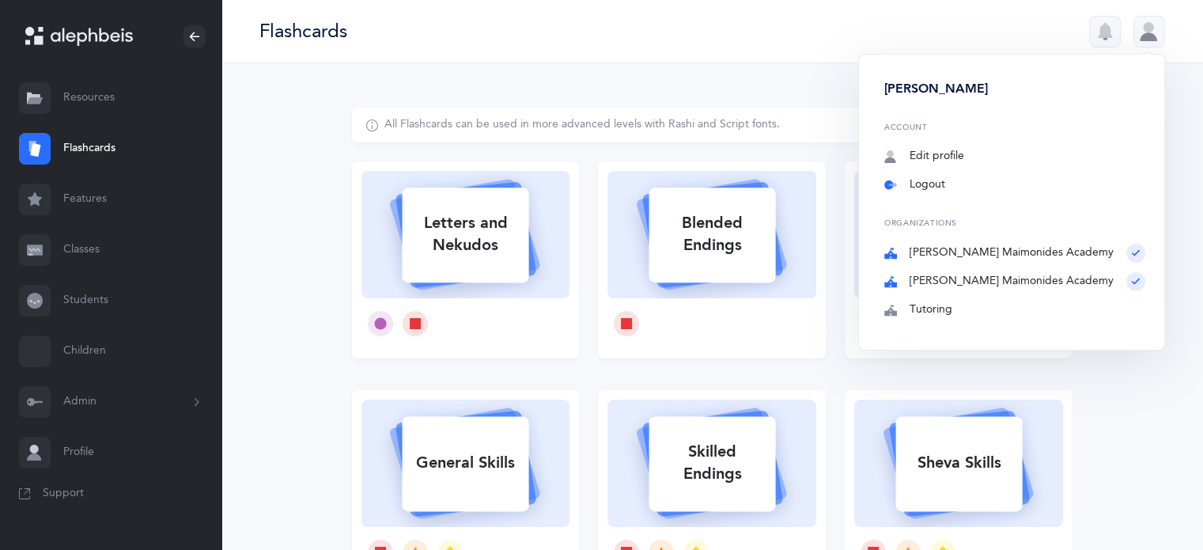
click at [978, 182] on link "Logout" at bounding box center [1014, 185] width 261 height 16
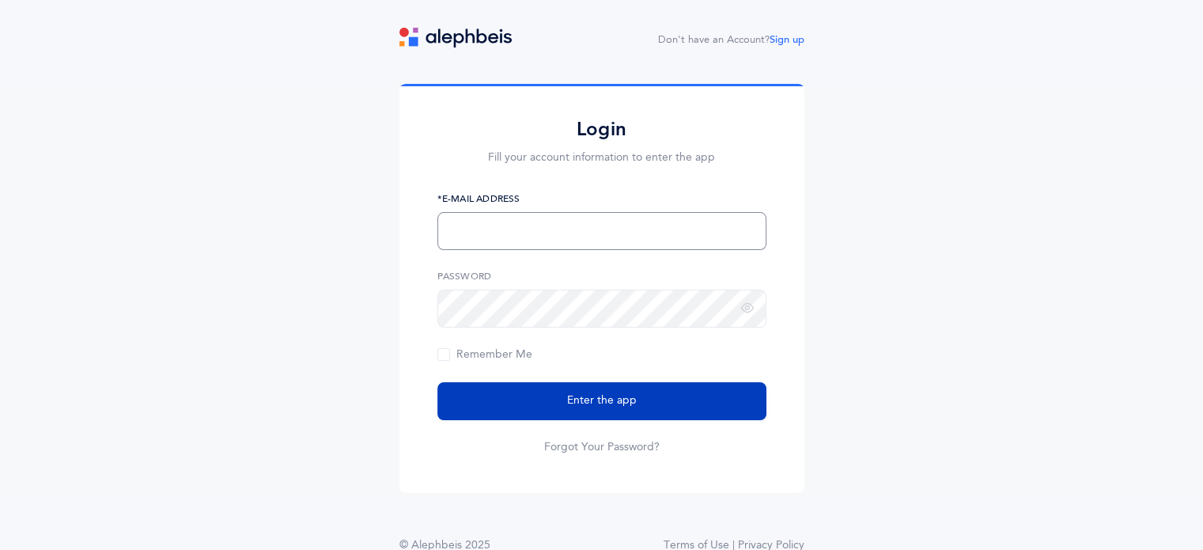
type input "[EMAIL_ADDRESS][PERSON_NAME][DOMAIN_NAME]"
click at [577, 404] on span "Enter the app" at bounding box center [602, 400] width 70 height 17
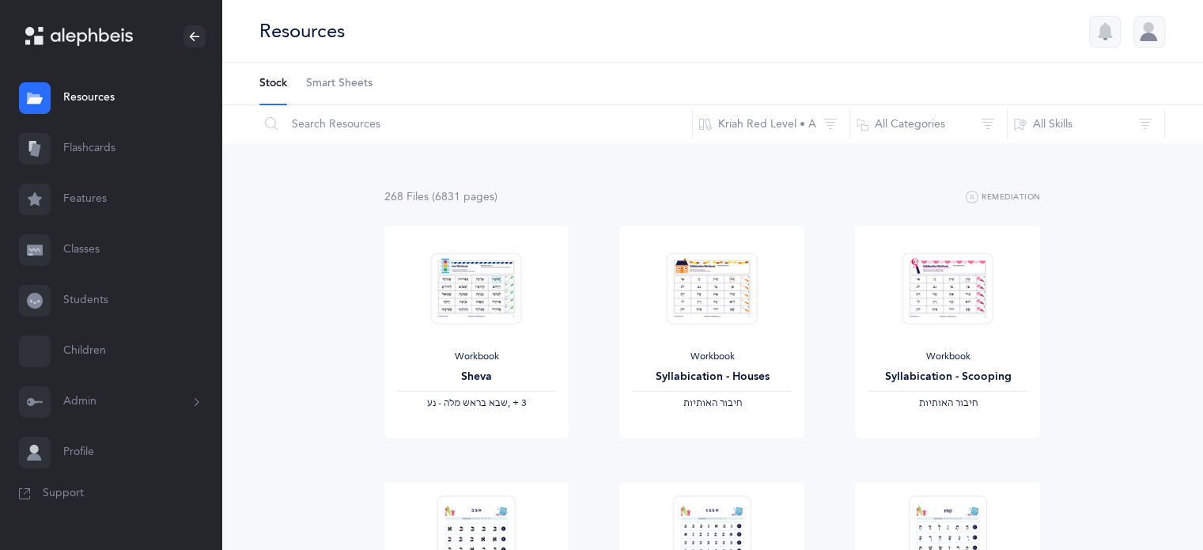
click at [83, 246] on link "Classes" at bounding box center [110, 250] width 221 height 51
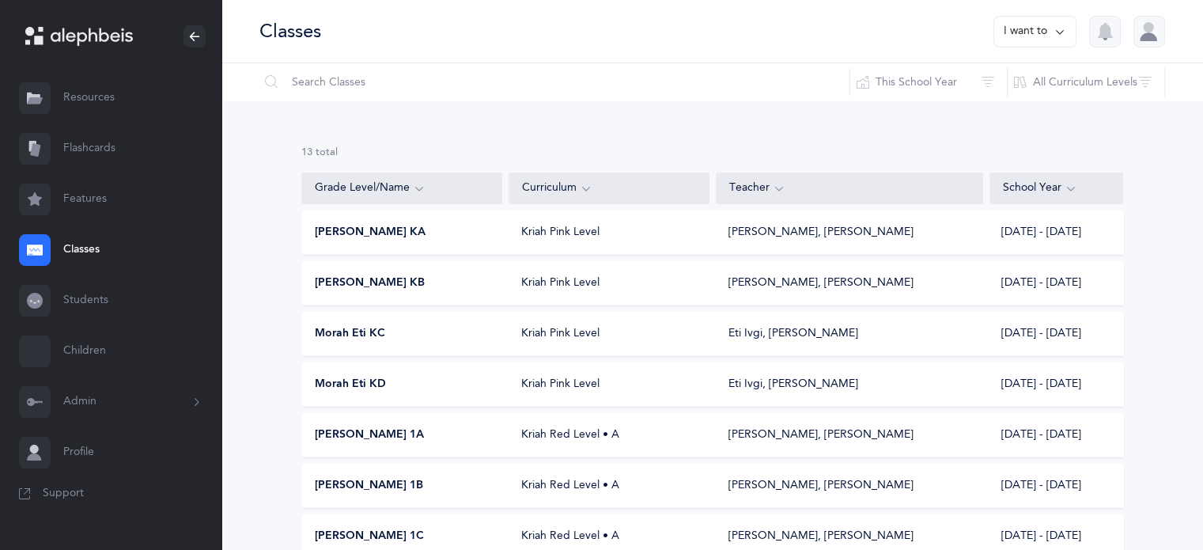
click at [380, 380] on span "Morah Eti KD" at bounding box center [350, 385] width 71 height 16
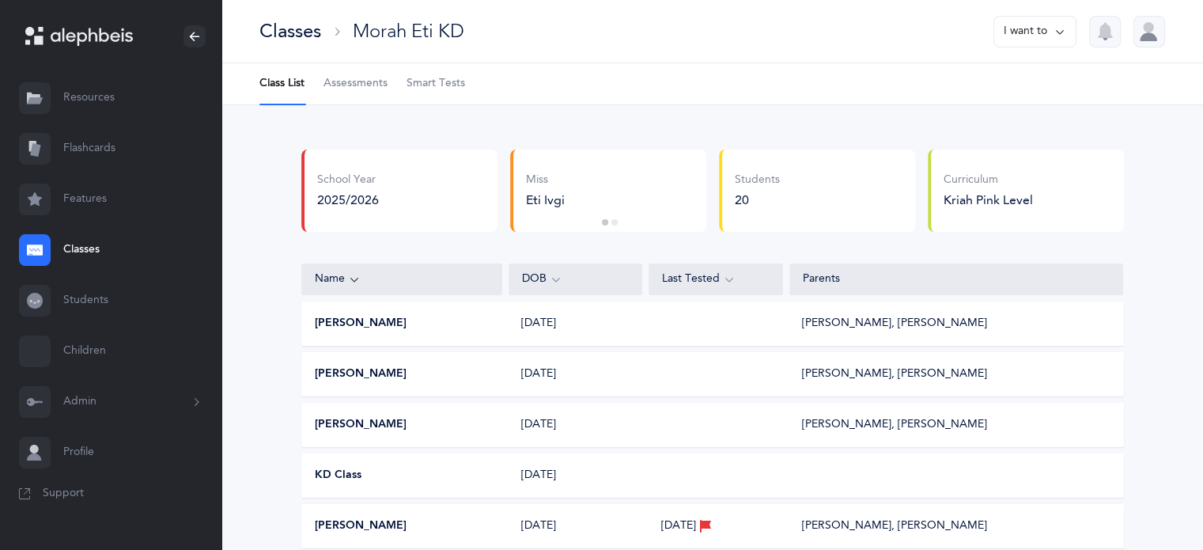
click at [368, 84] on span "Assessments" at bounding box center [356, 84] width 64 height 16
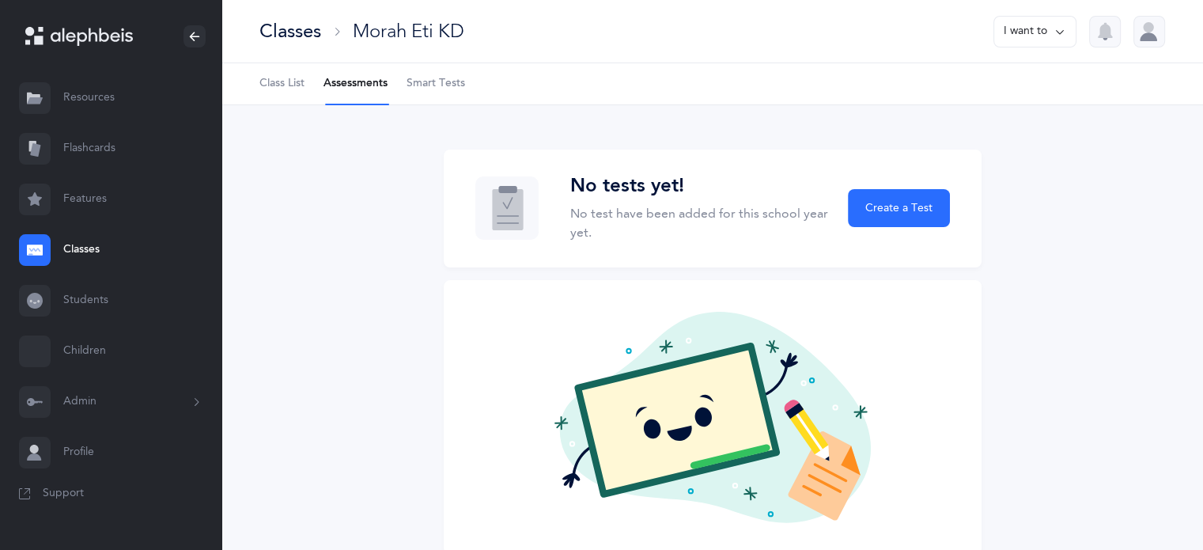
click at [419, 84] on span "Smart Tests" at bounding box center [436, 84] width 59 height 16
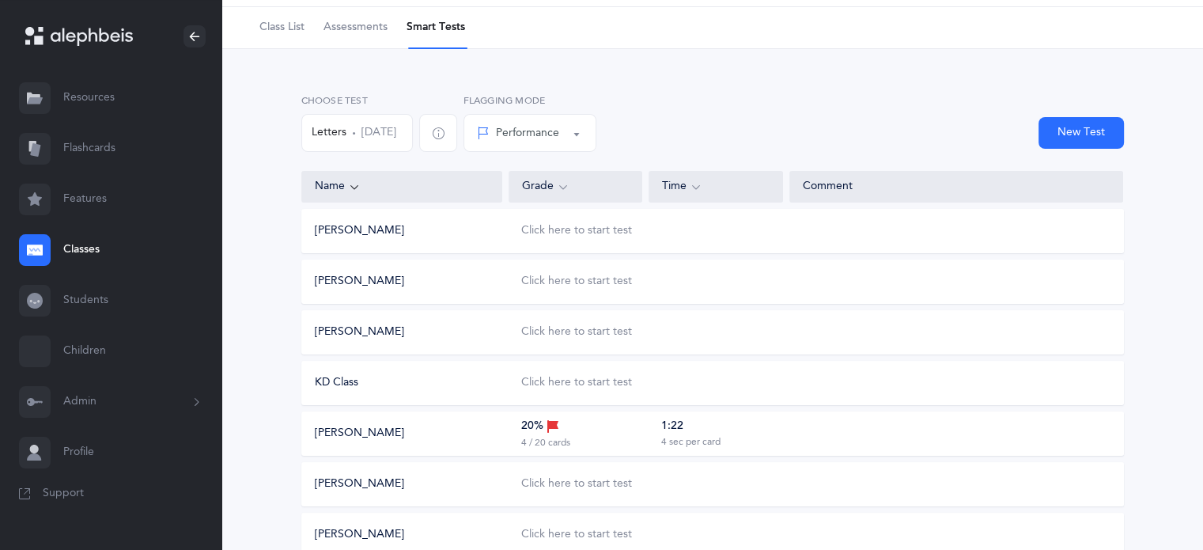
scroll to position [395, 0]
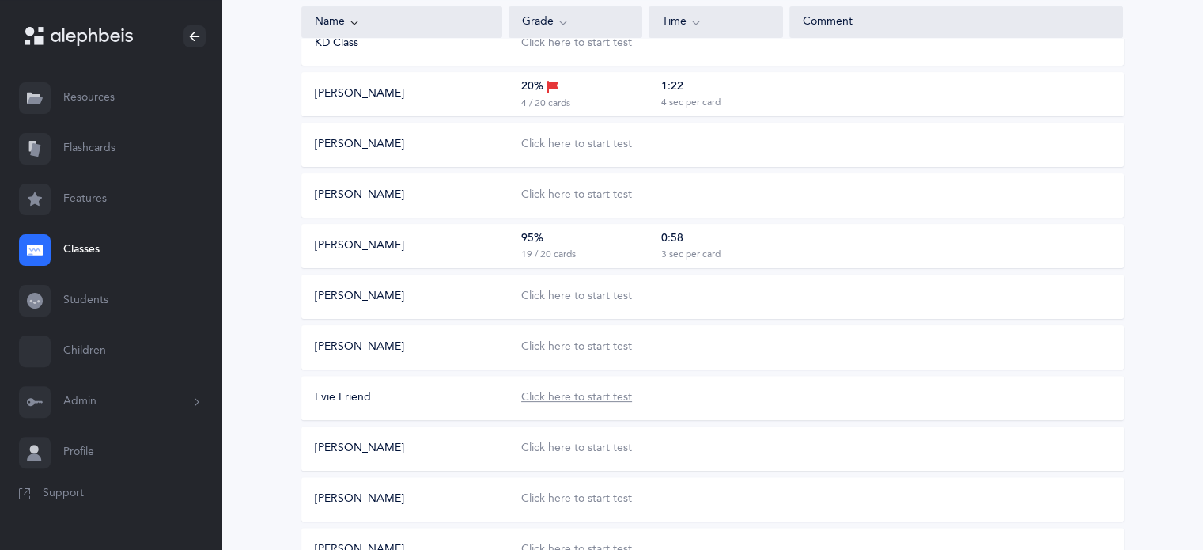
click at [552, 398] on div "Click here to start test" at bounding box center [576, 398] width 111 height 16
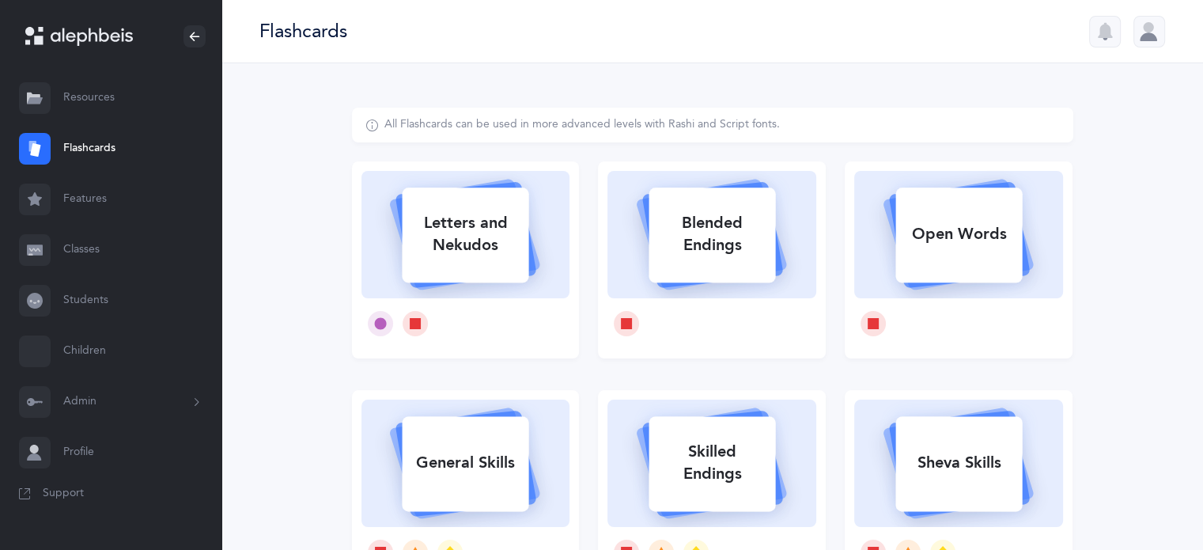
click at [1150, 28] on div at bounding box center [1149, 32] width 32 height 32
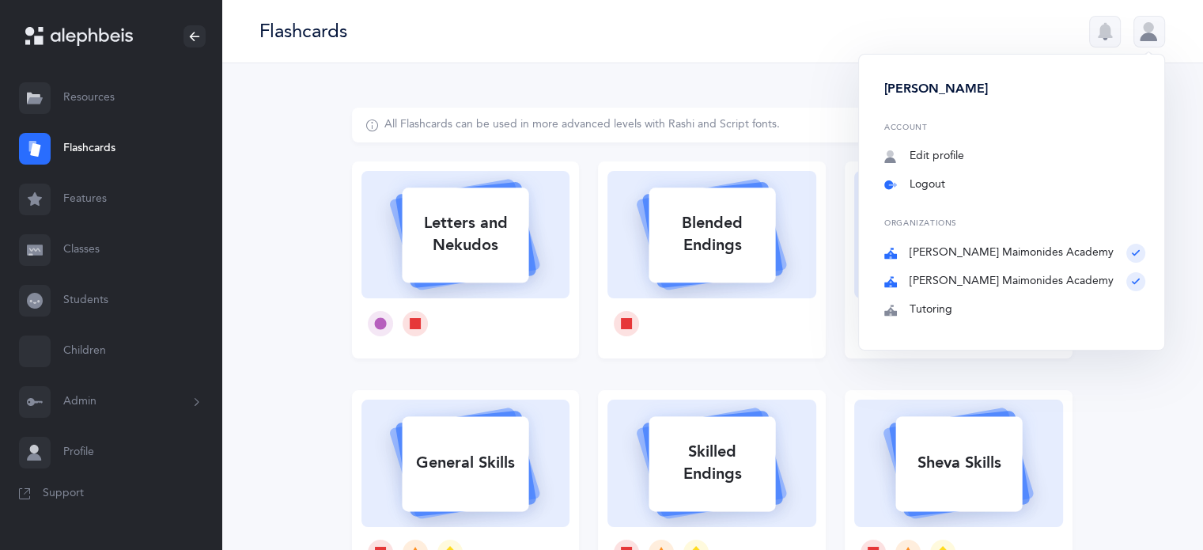
click at [999, 184] on link "Logout" at bounding box center [1014, 185] width 261 height 16
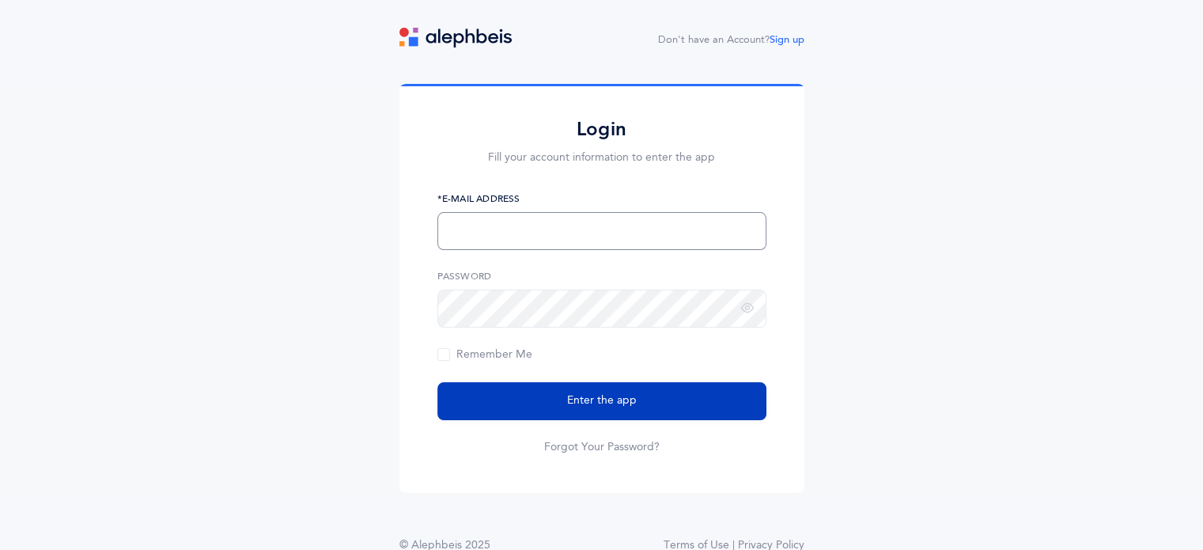
type input "[EMAIL_ADDRESS][PERSON_NAME][DOMAIN_NAME]"
click at [630, 411] on button "Enter the app" at bounding box center [601, 401] width 329 height 38
type input "[EMAIL_ADDRESS][PERSON_NAME][DOMAIN_NAME]"
click at [590, 407] on span "Enter the app" at bounding box center [602, 400] width 70 height 17
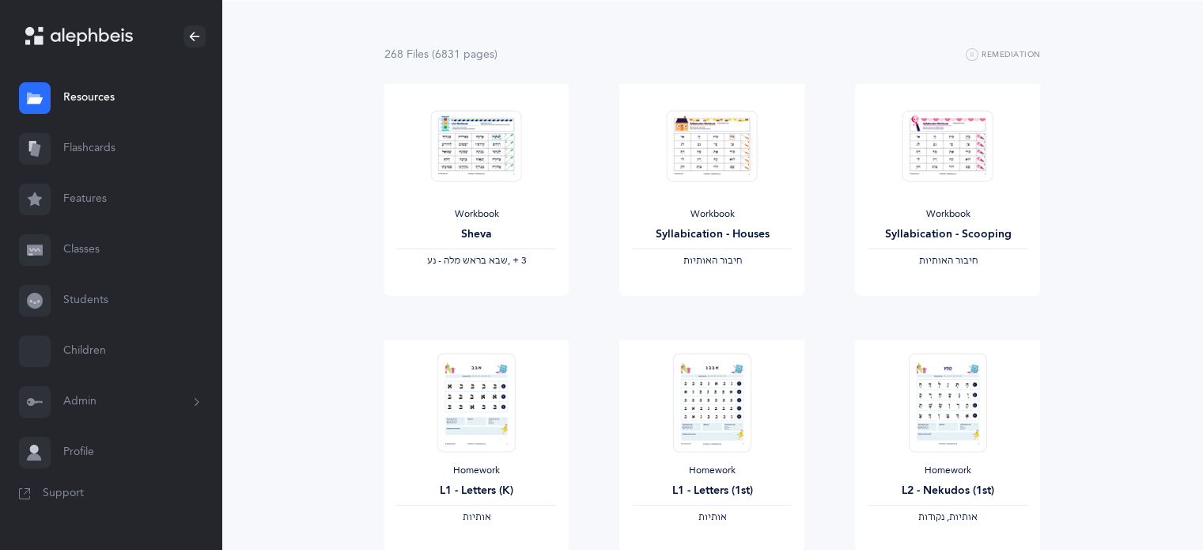
scroll to position [237, 0]
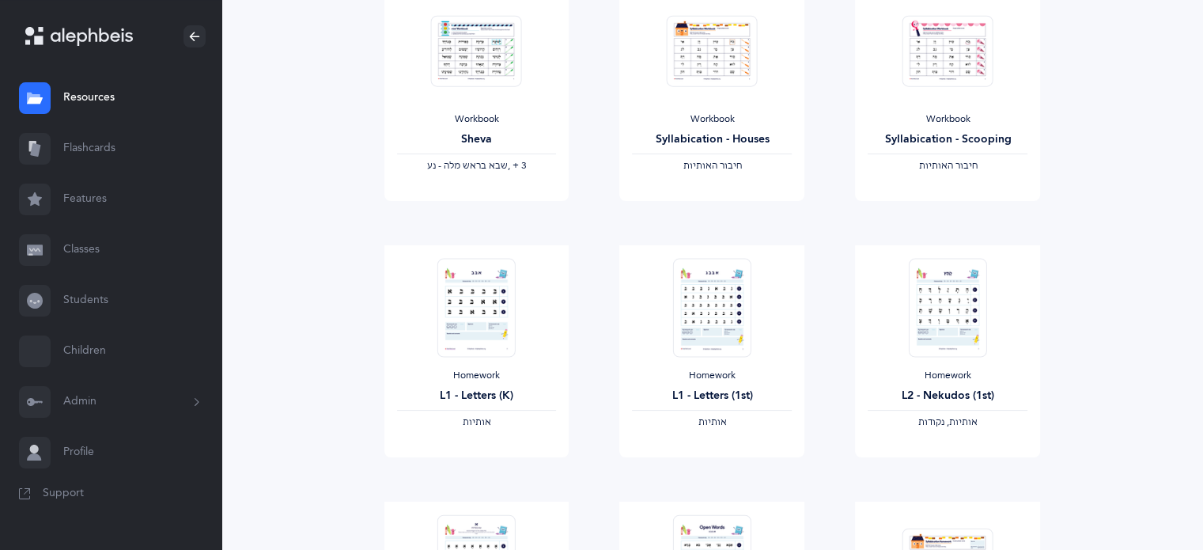
click at [78, 247] on link "Classes" at bounding box center [110, 250] width 221 height 51
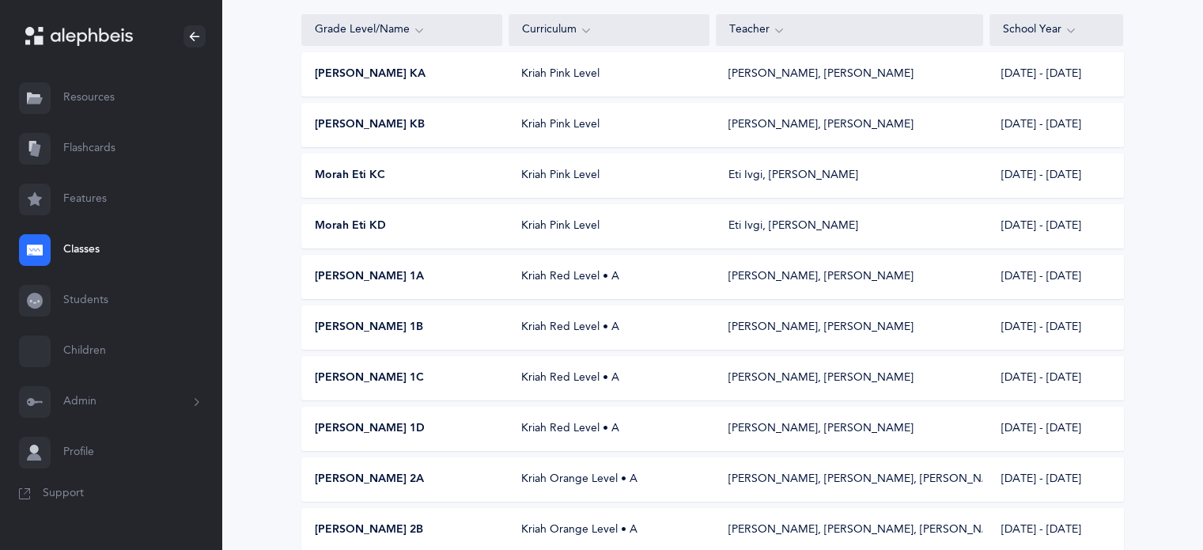
scroll to position [79, 0]
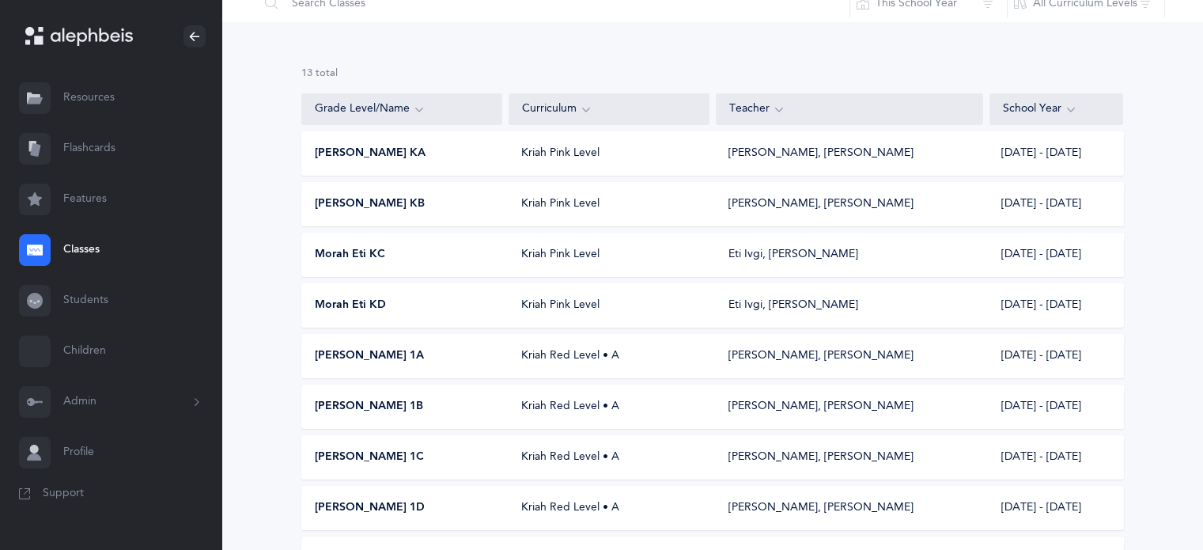
click at [396, 305] on div "Morah Eti KD" at bounding box center [402, 305] width 201 height 16
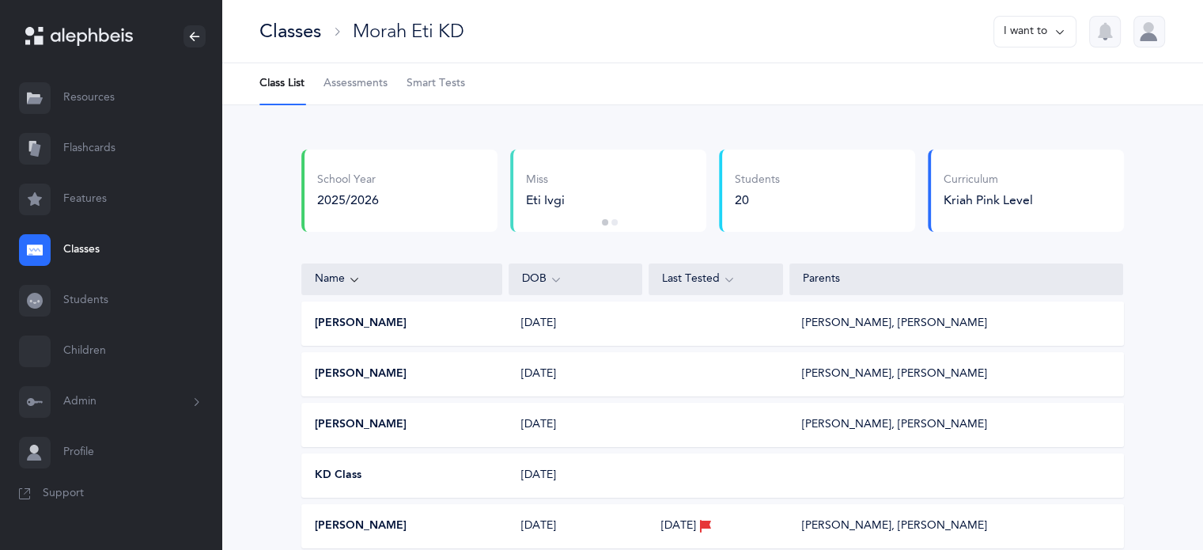
click at [438, 84] on span "Smart Tests" at bounding box center [436, 84] width 59 height 16
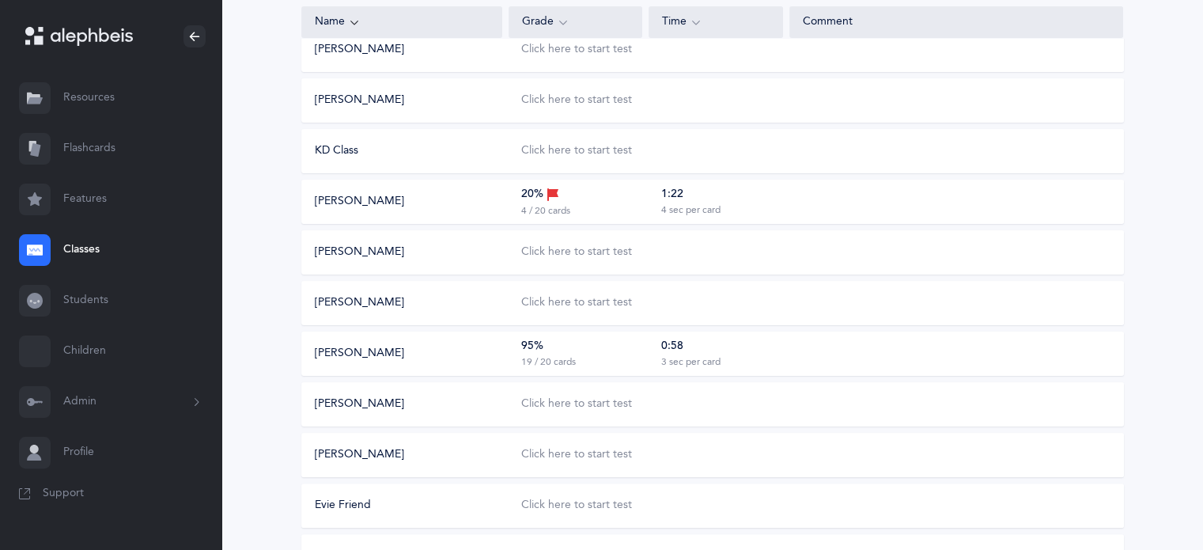
scroll to position [316, 0]
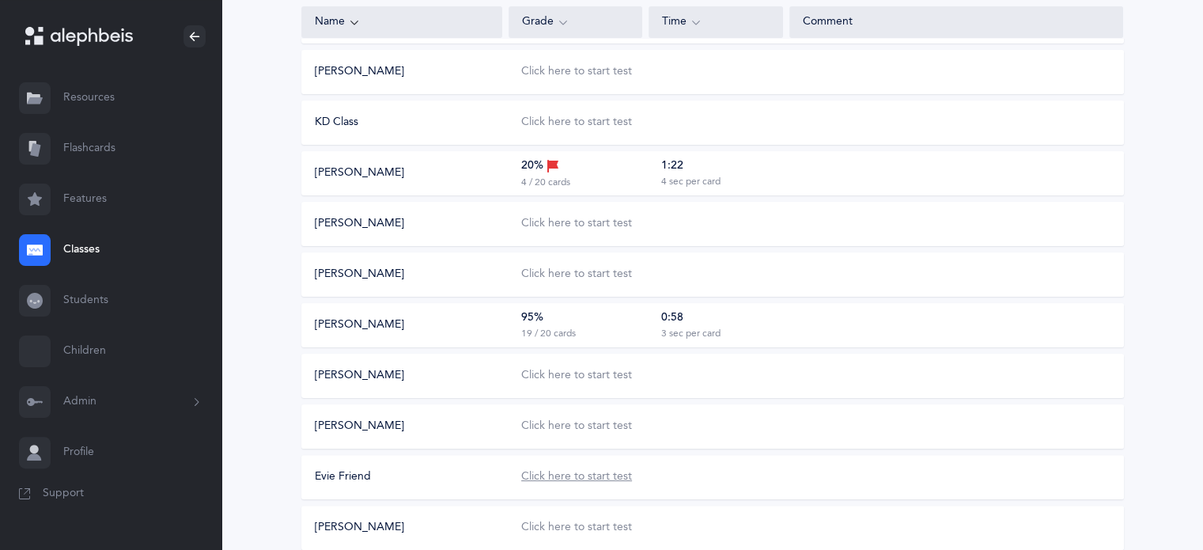
click at [573, 481] on div "Click here to start test" at bounding box center [576, 477] width 111 height 16
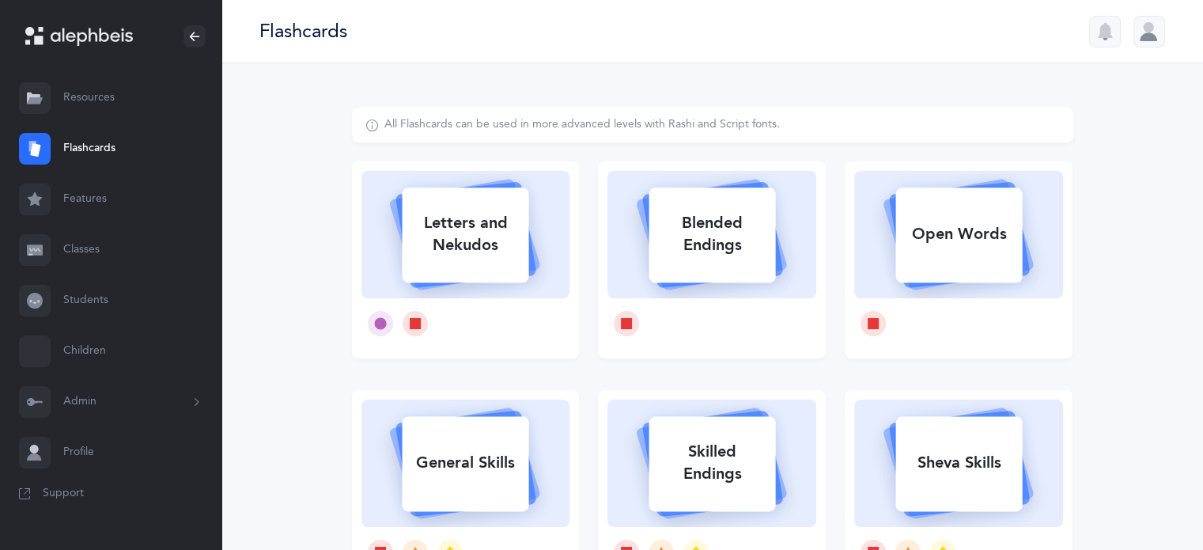
click at [1152, 38] on div at bounding box center [1149, 32] width 32 height 32
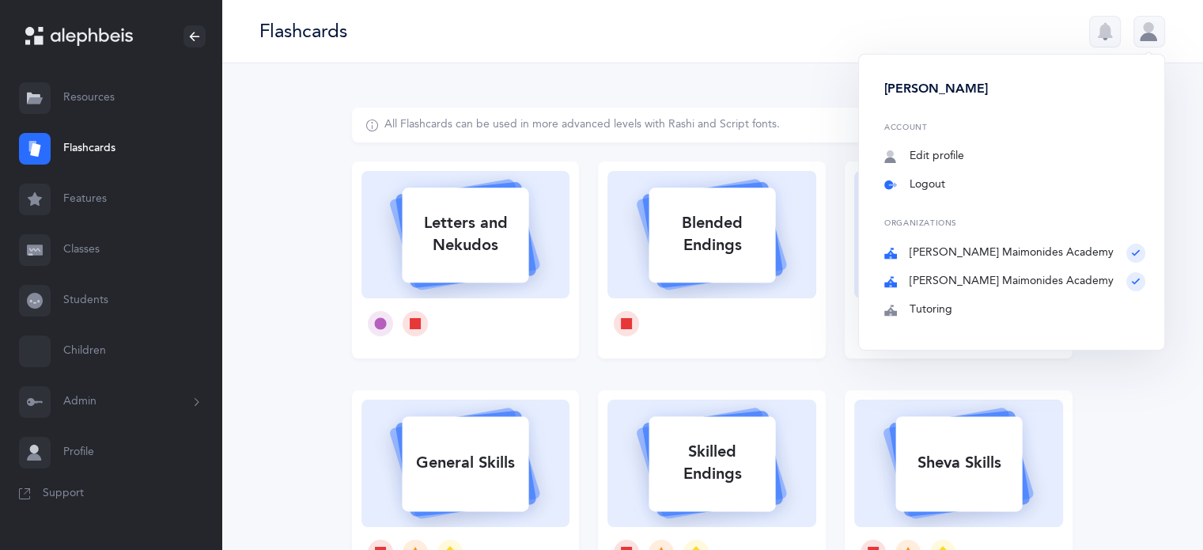
click at [1019, 191] on link "Logout" at bounding box center [1014, 185] width 261 height 16
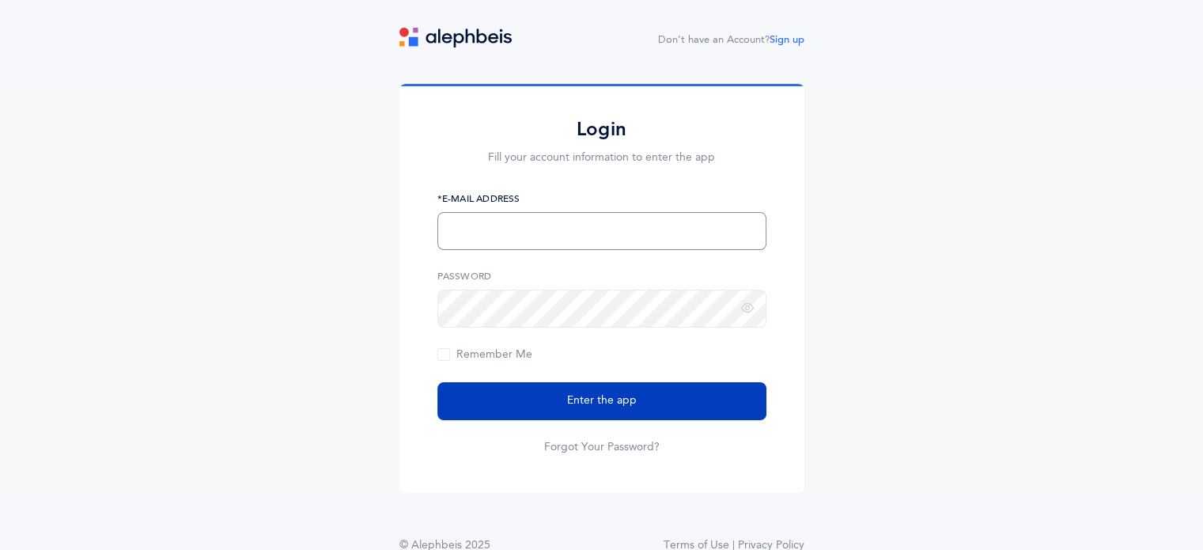
type input "[EMAIL_ADDRESS][PERSON_NAME][DOMAIN_NAME]"
click at [595, 402] on span "Enter the app" at bounding box center [602, 400] width 70 height 17
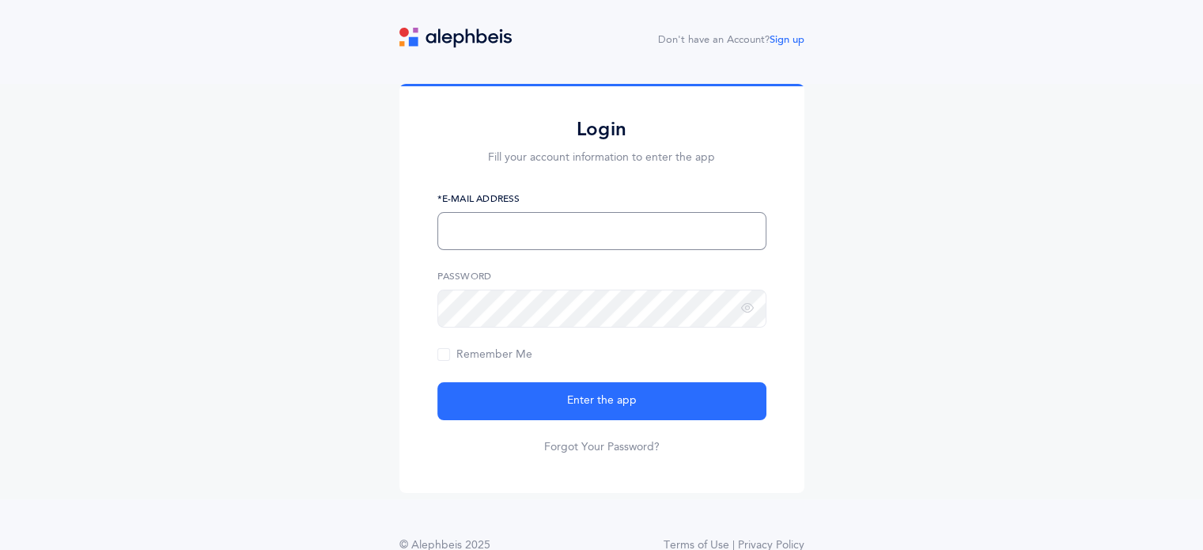
type input "[EMAIL_ADDRESS][PERSON_NAME][DOMAIN_NAME]"
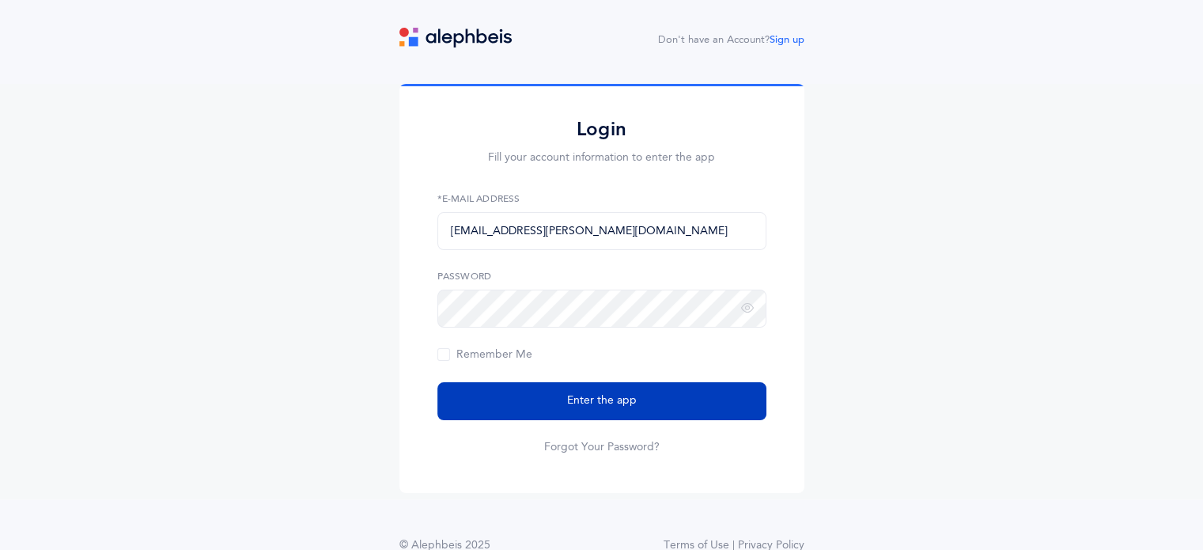
drag, startPoint x: 0, startPoint y: 0, endPoint x: 595, endPoint y: 399, distance: 716.0
click at [595, 399] on span "Enter the app" at bounding box center [602, 400] width 70 height 17
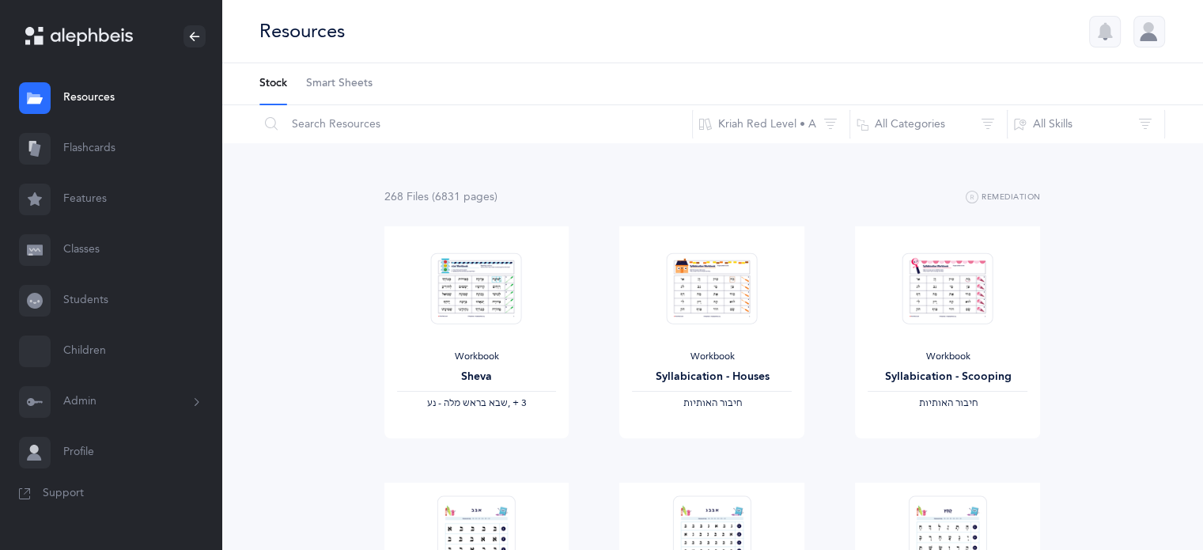
click at [83, 248] on link "Classes" at bounding box center [110, 250] width 221 height 51
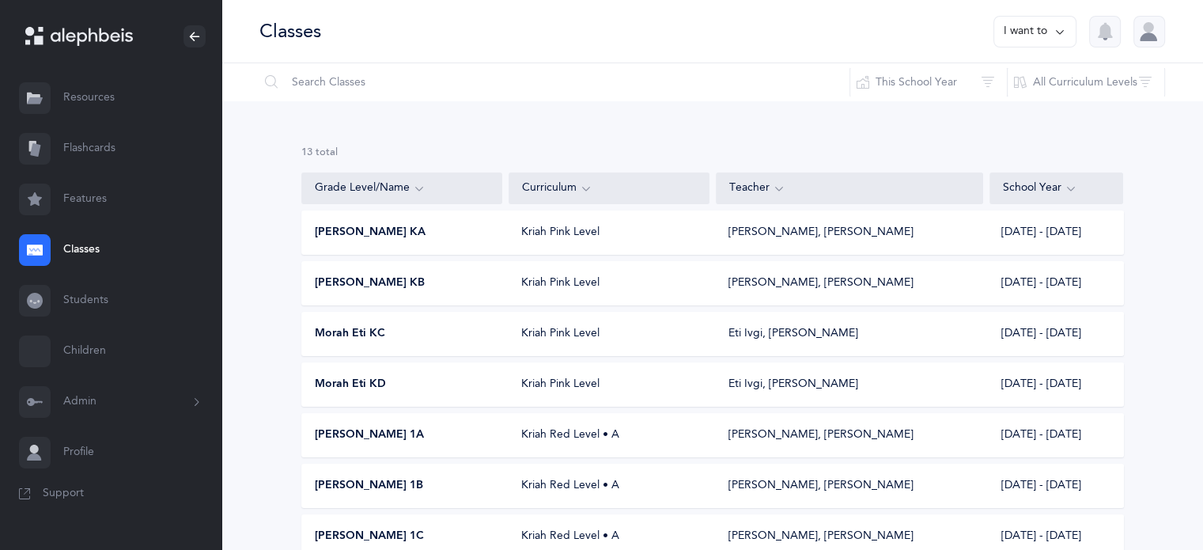
click at [544, 385] on div "Kriah Pink Level" at bounding box center [609, 385] width 201 height 16
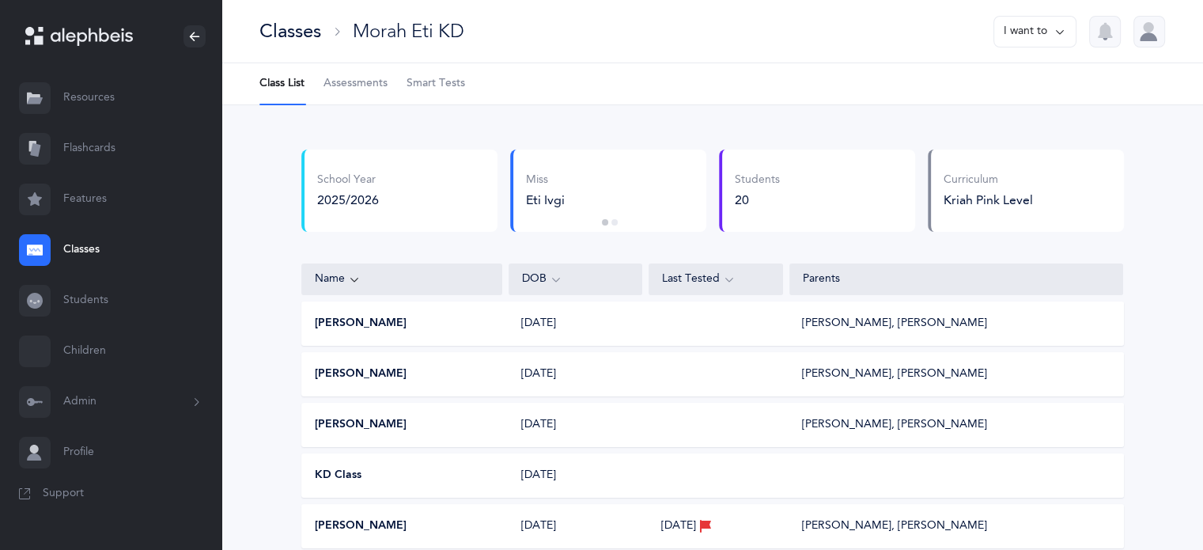
click at [437, 82] on span "Smart Tests" at bounding box center [436, 84] width 59 height 16
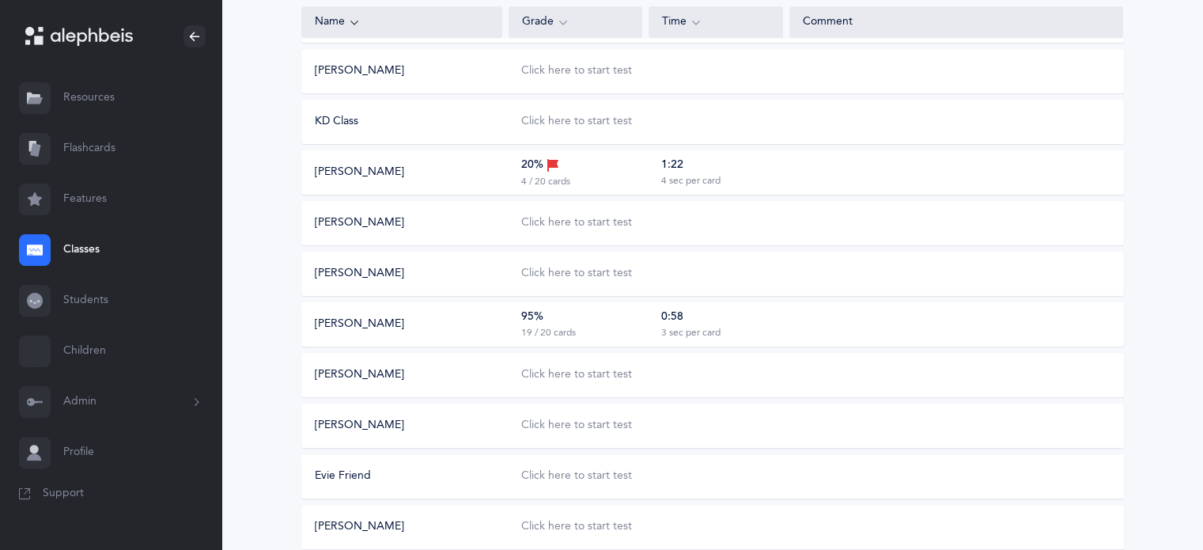
scroll to position [395, 0]
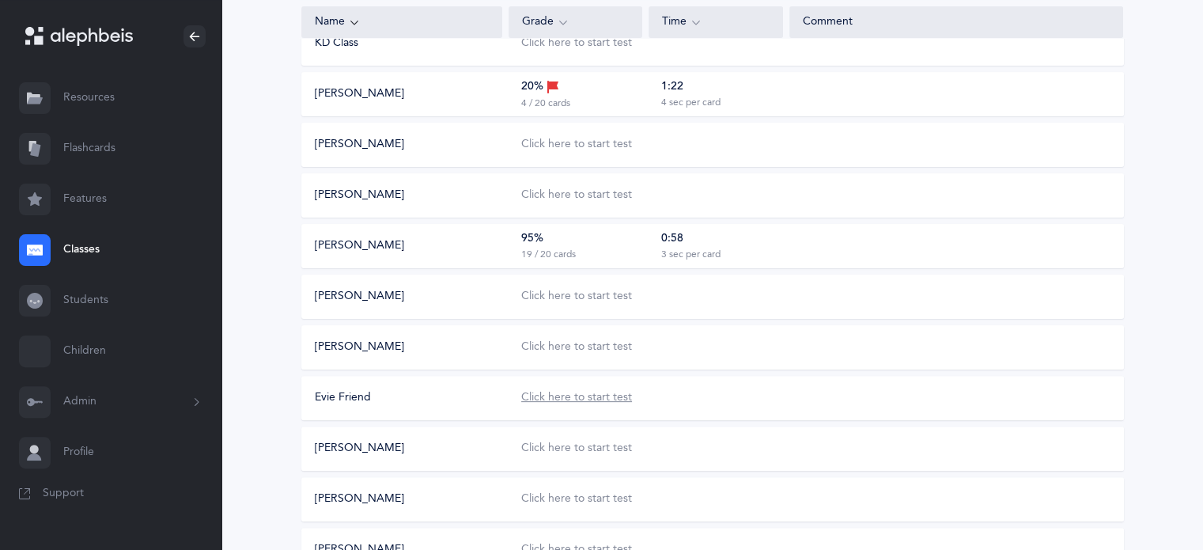
click at [571, 396] on div "Click here to start test" at bounding box center [576, 398] width 111 height 16
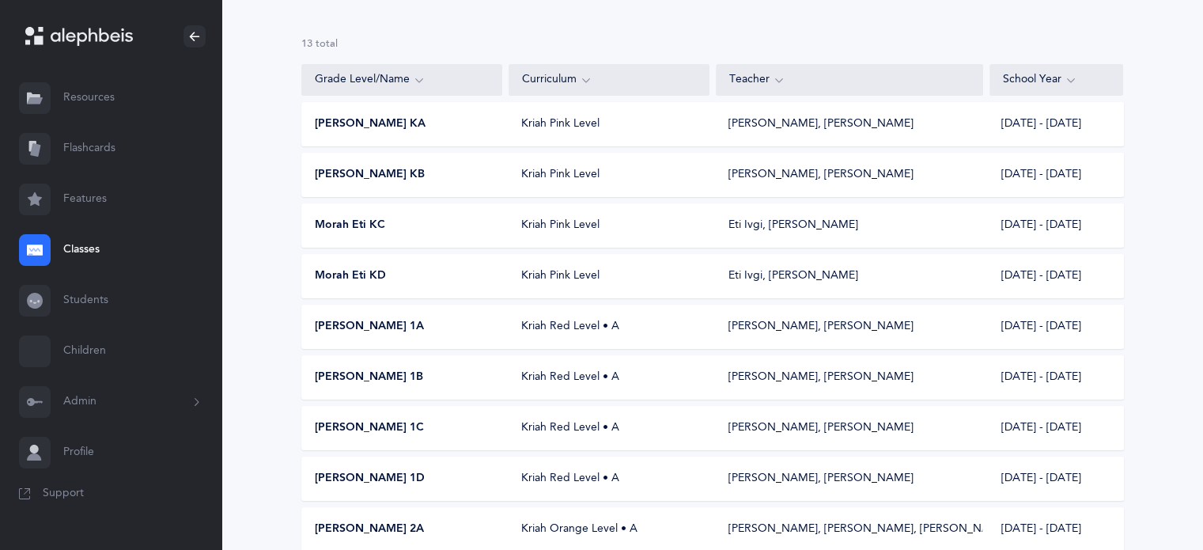
scroll to position [158, 0]
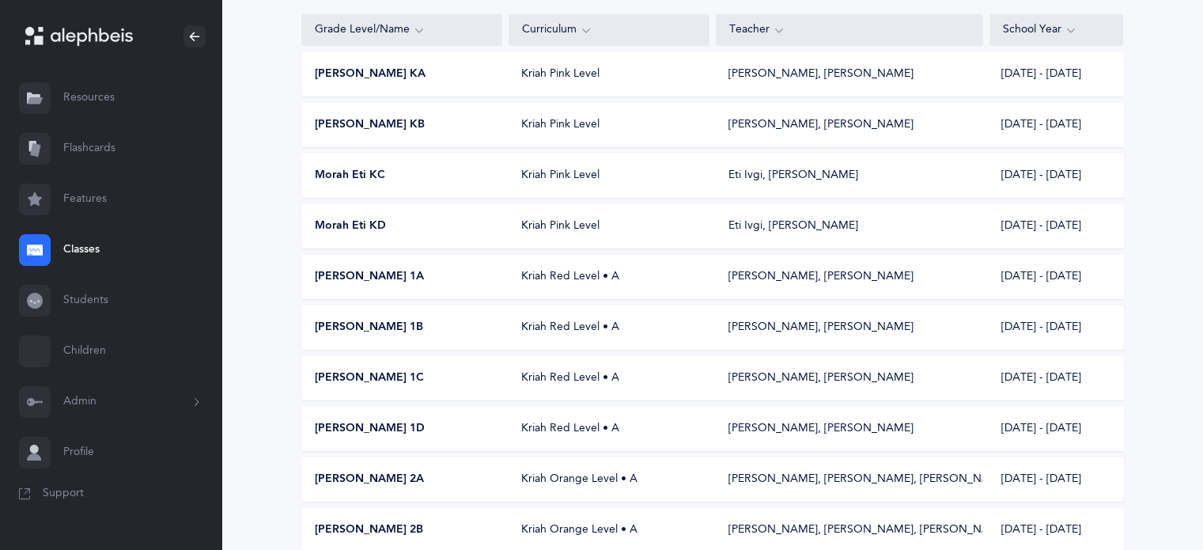
click at [382, 229] on span "Morah Eti KD" at bounding box center [350, 226] width 71 height 16
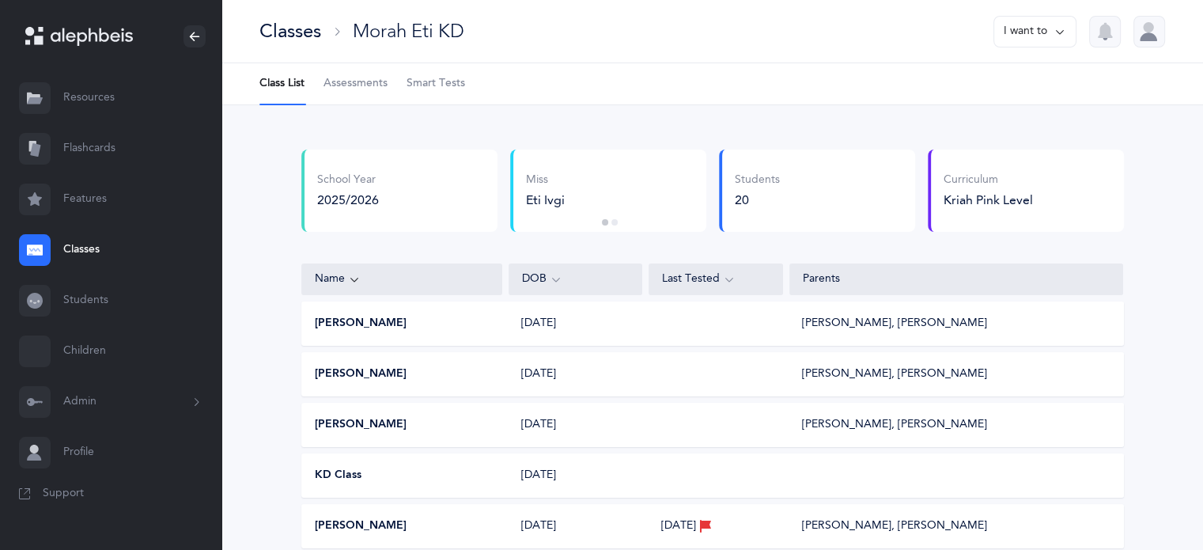
click at [424, 83] on span "Smart Tests" at bounding box center [436, 84] width 59 height 16
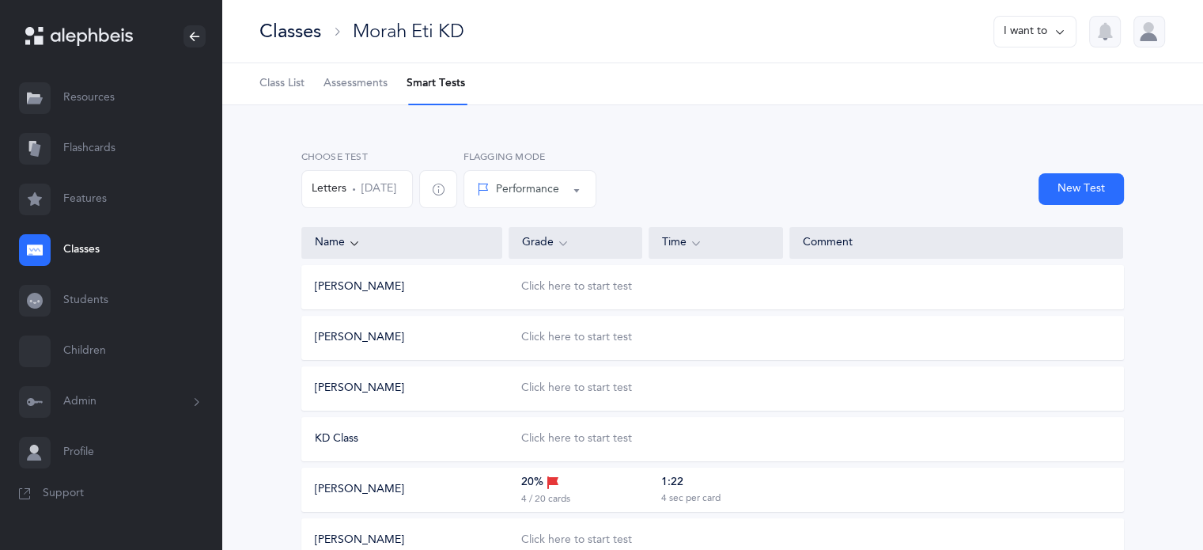
click at [348, 338] on button "Adele Bitton" at bounding box center [359, 338] width 89 height 16
click at [563, 339] on div "Click here to start test" at bounding box center [576, 338] width 111 height 16
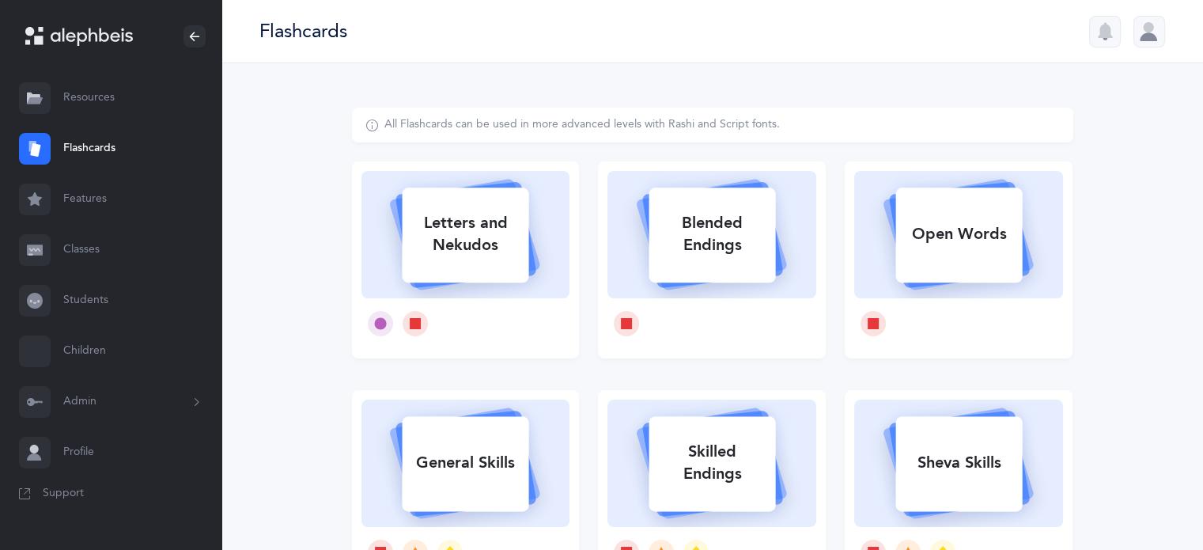
click at [1142, 40] on div at bounding box center [1149, 32] width 32 height 32
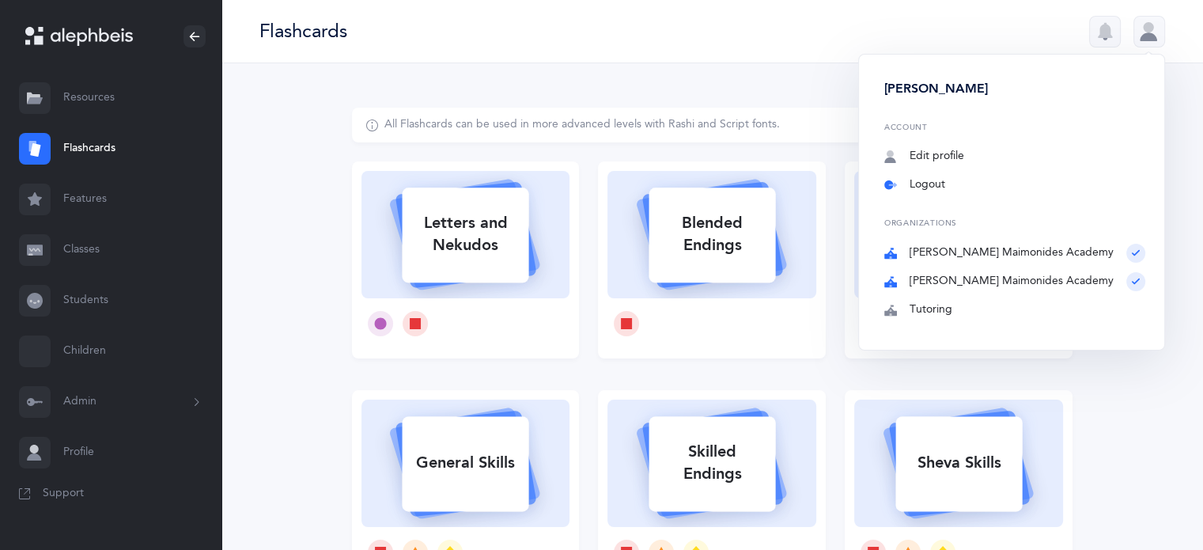
click at [968, 186] on link "Logout" at bounding box center [1014, 185] width 261 height 16
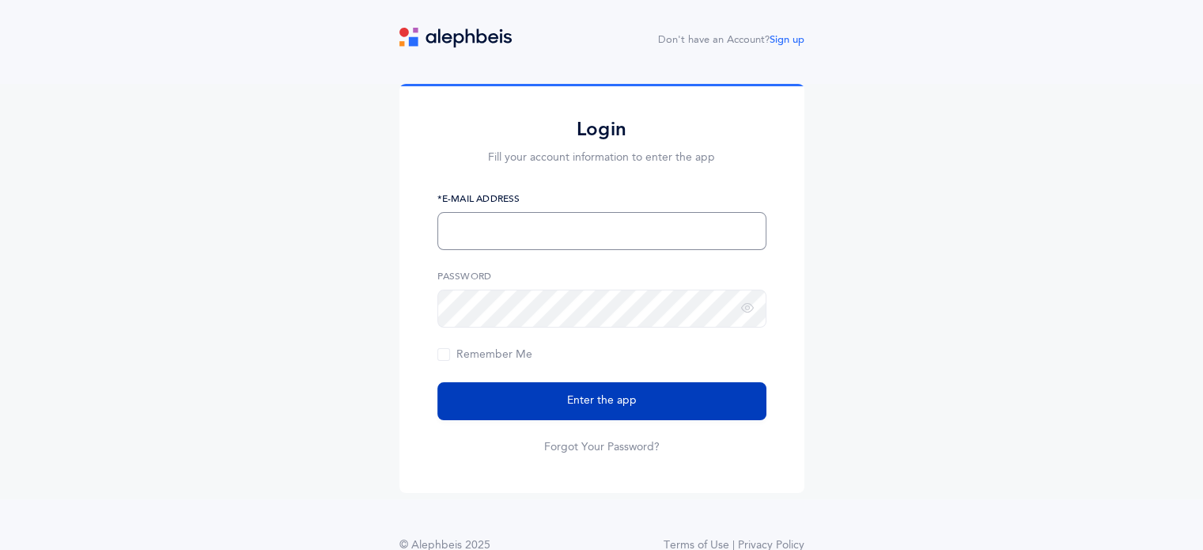
type input "[EMAIL_ADDRESS][PERSON_NAME][DOMAIN_NAME]"
click at [522, 398] on button "Enter the app" at bounding box center [601, 401] width 329 height 38
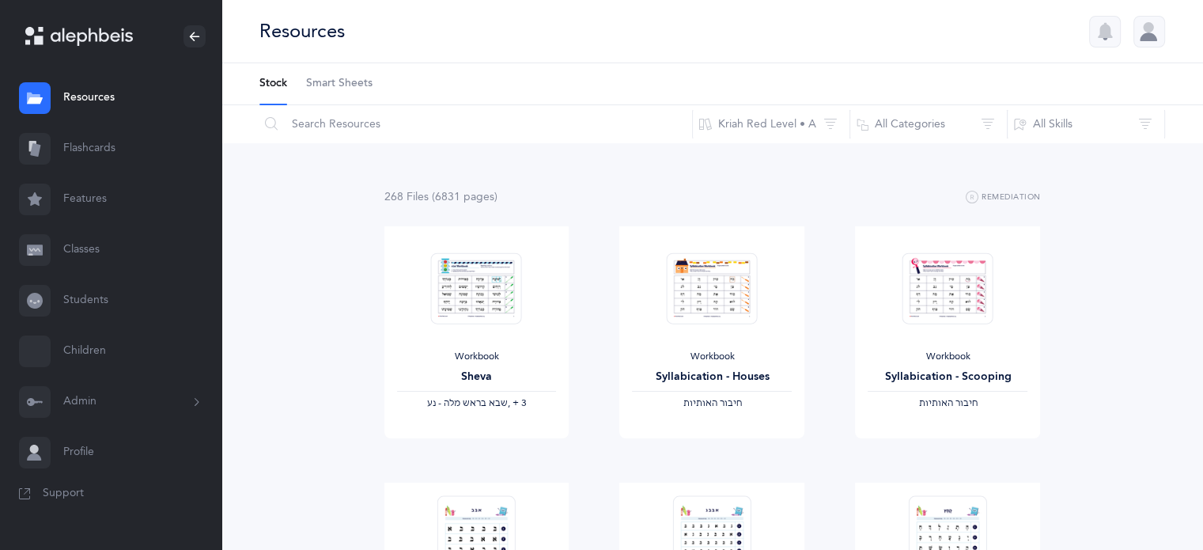
drag, startPoint x: 269, startPoint y: 4, endPoint x: 52, endPoint y: 268, distance: 341.7
click at [52, 268] on link "Classes" at bounding box center [110, 250] width 221 height 51
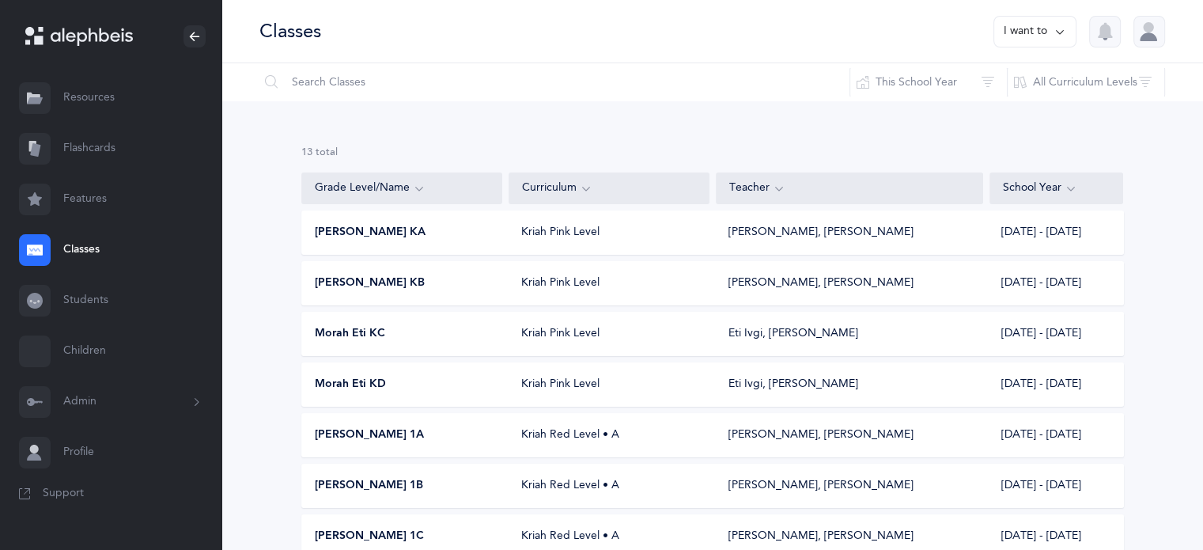
click at [370, 377] on span "Morah Eti KD" at bounding box center [350, 385] width 71 height 16
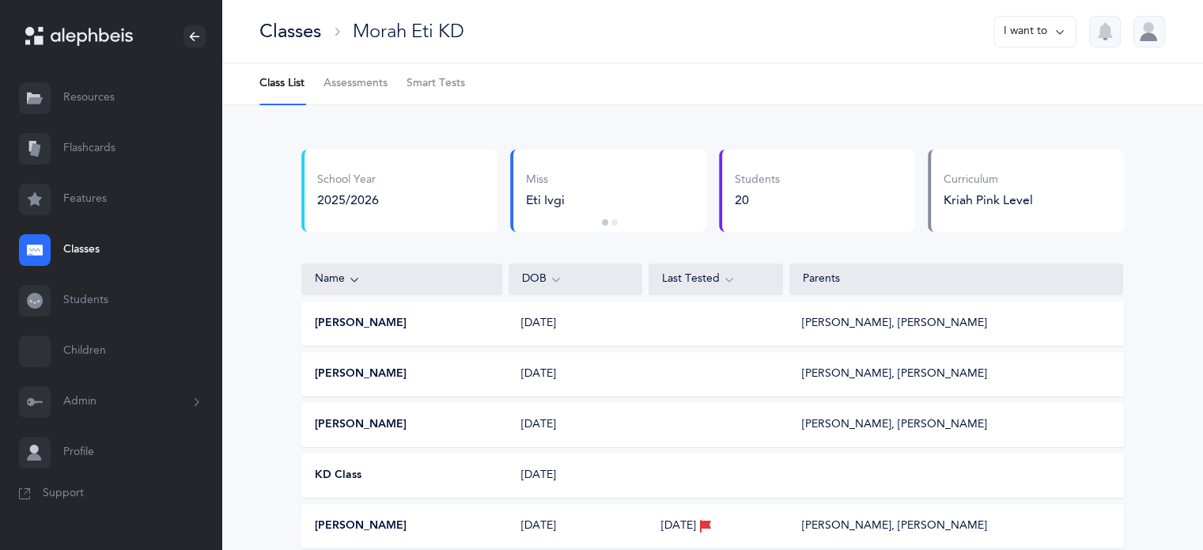
click at [440, 87] on span "Smart Tests" at bounding box center [436, 84] width 59 height 16
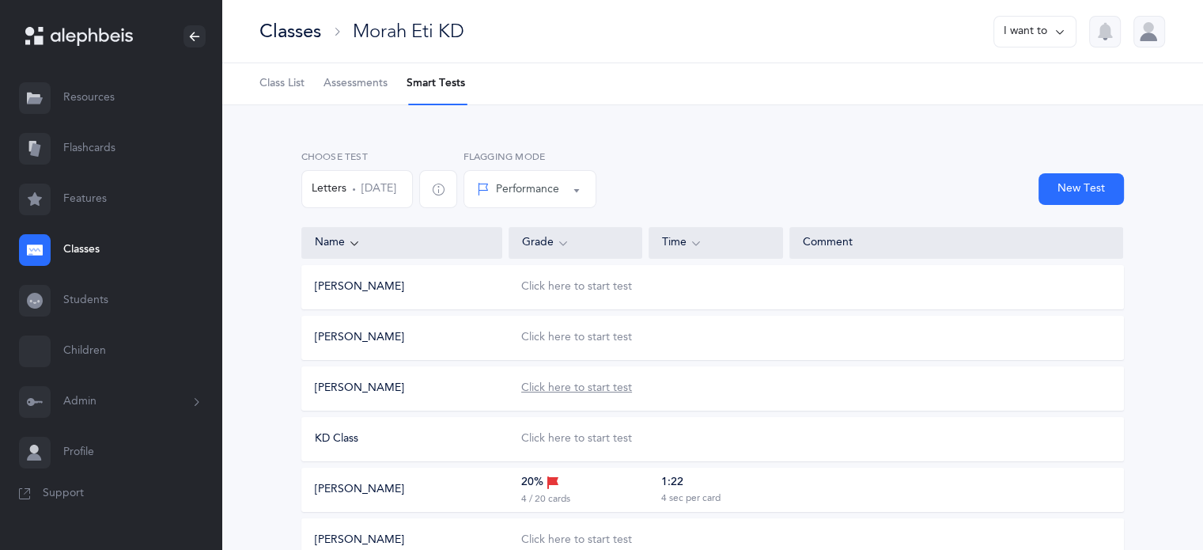
click at [551, 388] on div "Click here to start test" at bounding box center [576, 388] width 111 height 16
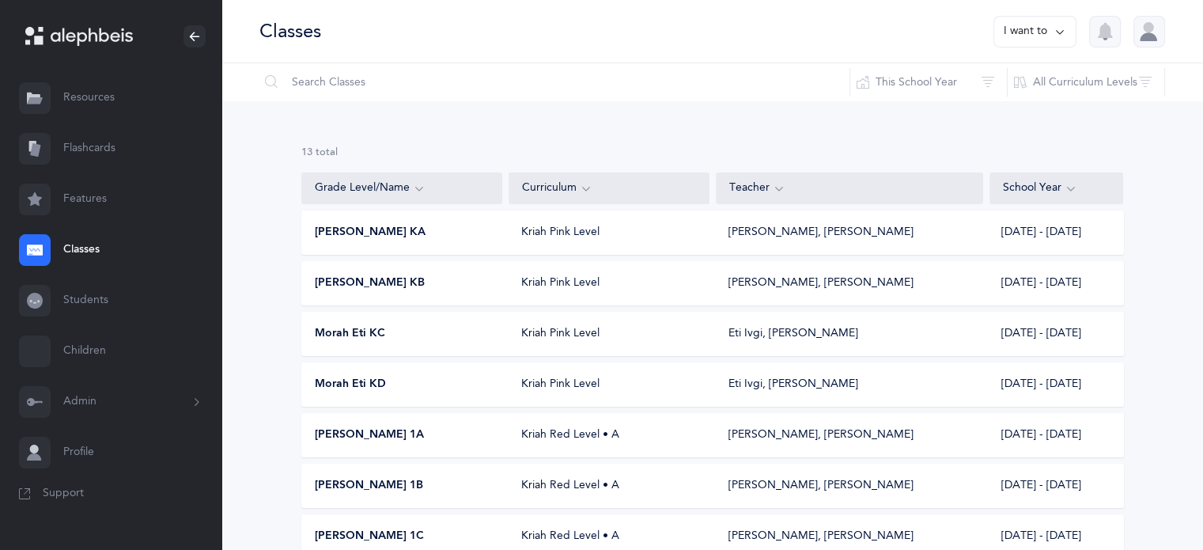
click at [389, 381] on div "Morah Eti KD" at bounding box center [402, 385] width 201 height 16
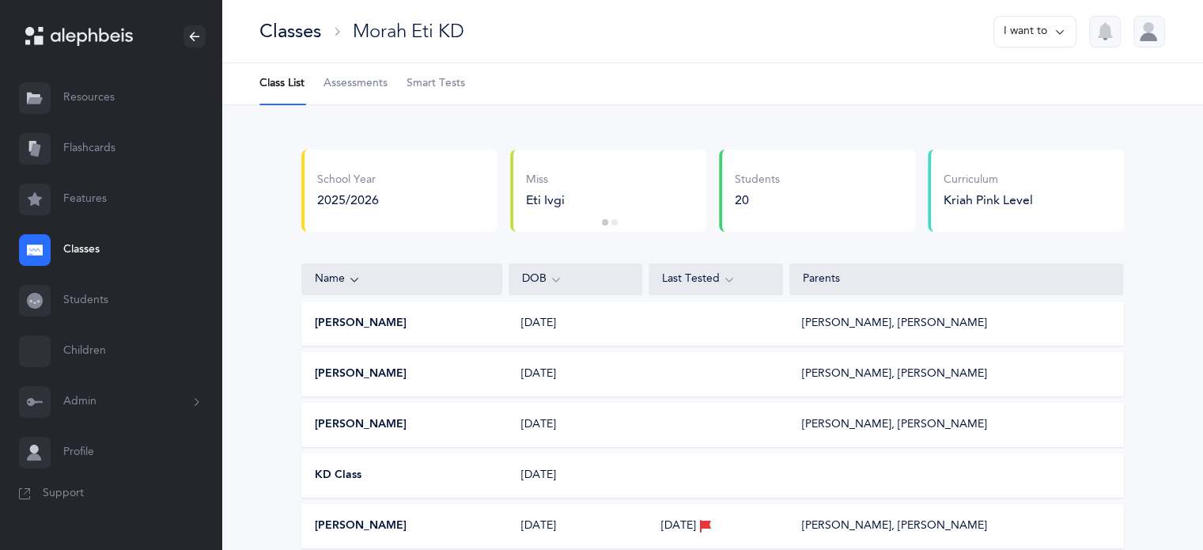
click at [443, 81] on span "Smart Tests" at bounding box center [436, 84] width 59 height 16
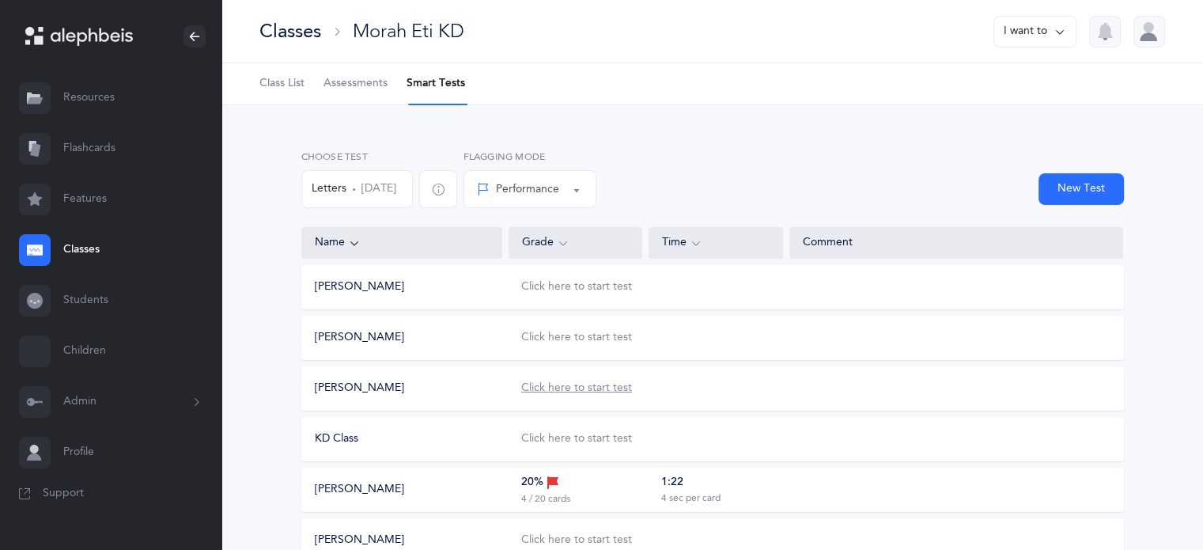
click at [594, 389] on div "Click here to start test" at bounding box center [576, 388] width 111 height 16
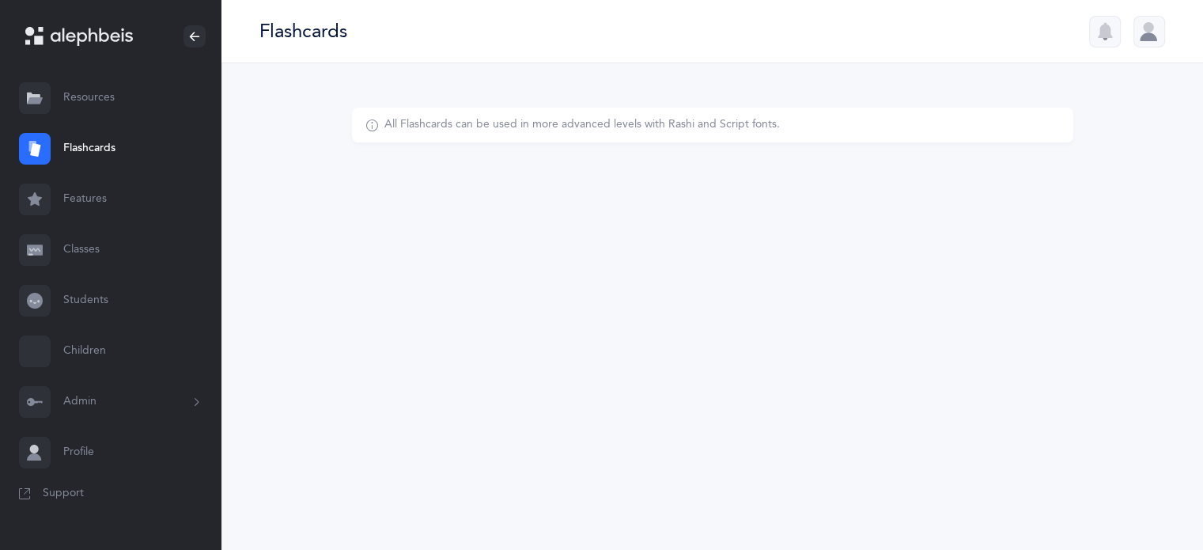
select select "single"
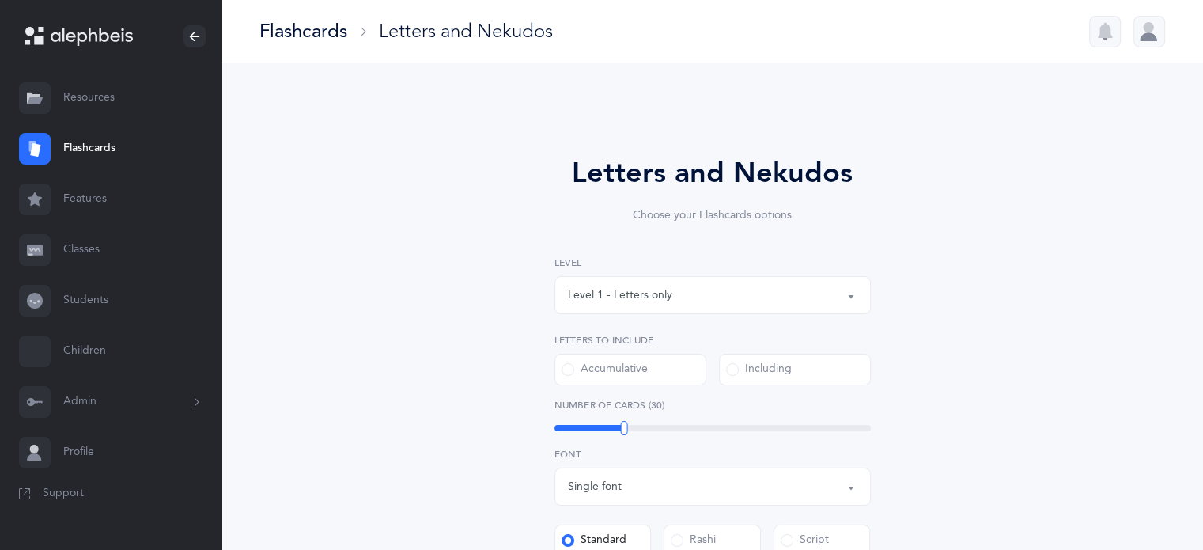
select select
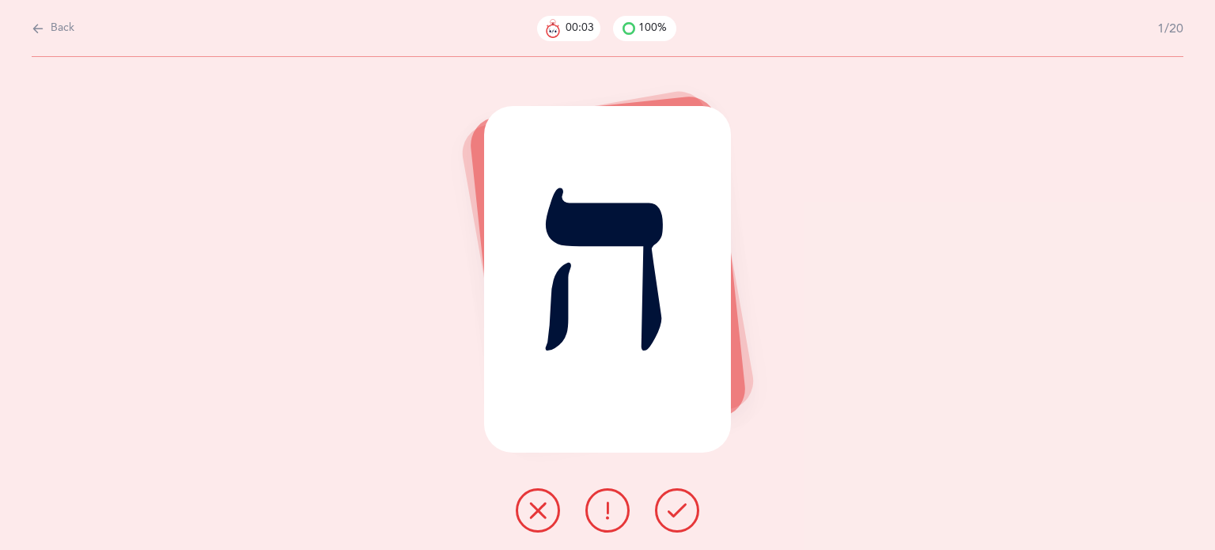
click at [55, 29] on span "Back" at bounding box center [63, 29] width 24 height 16
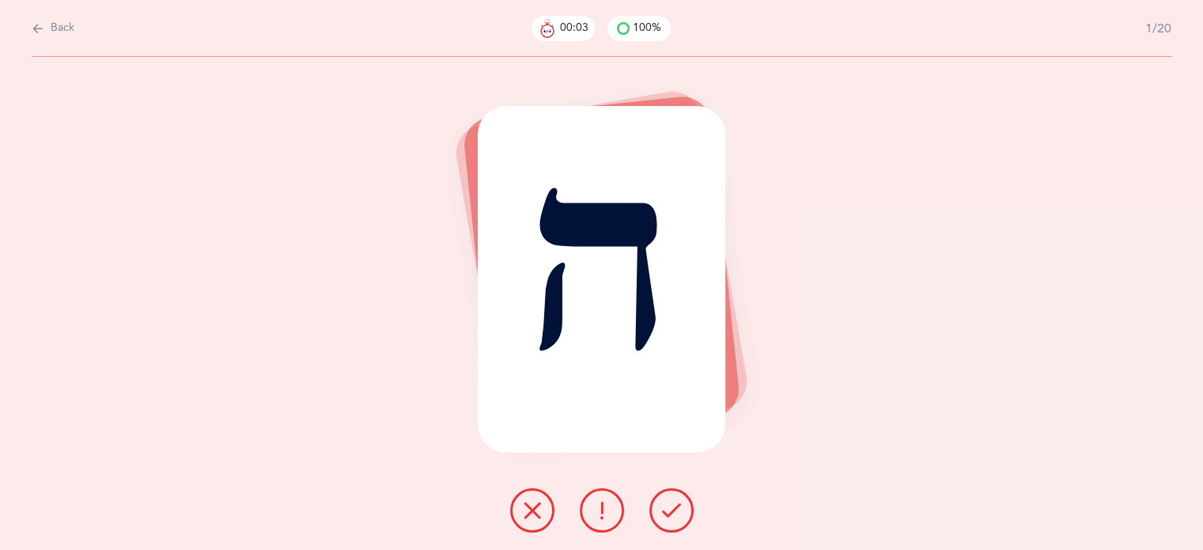
select select "6"
select select "single"
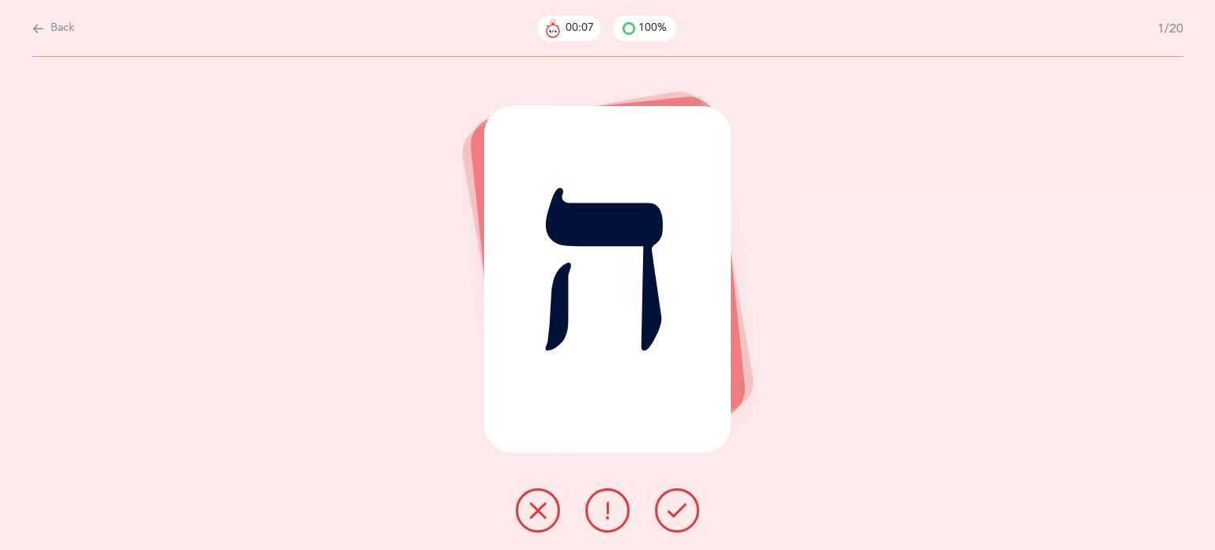
click at [58, 25] on span "Back" at bounding box center [63, 29] width 24 height 16
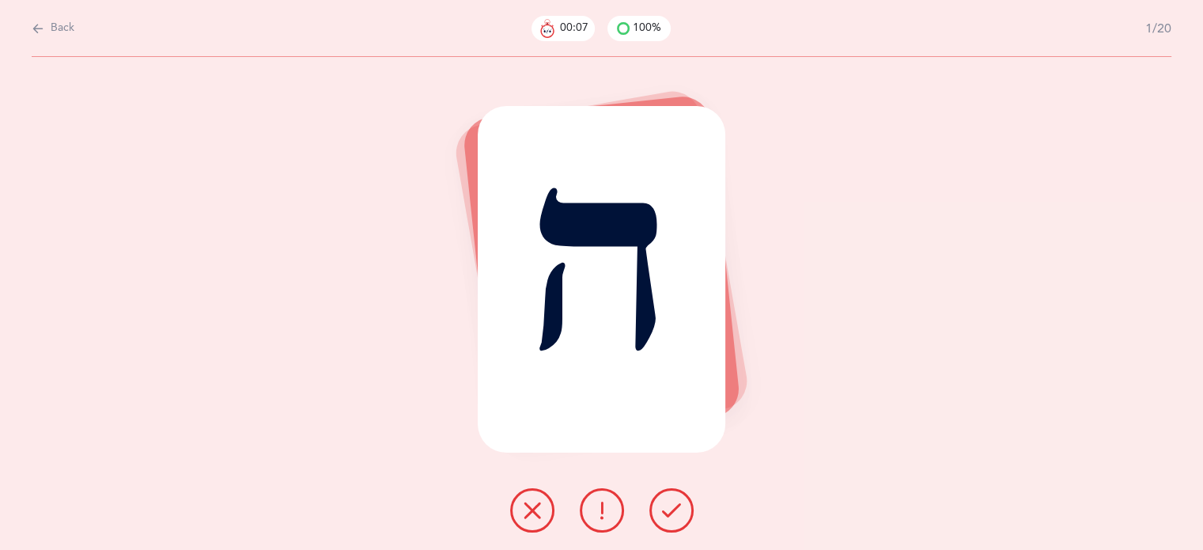
select select "6"
select select "single"
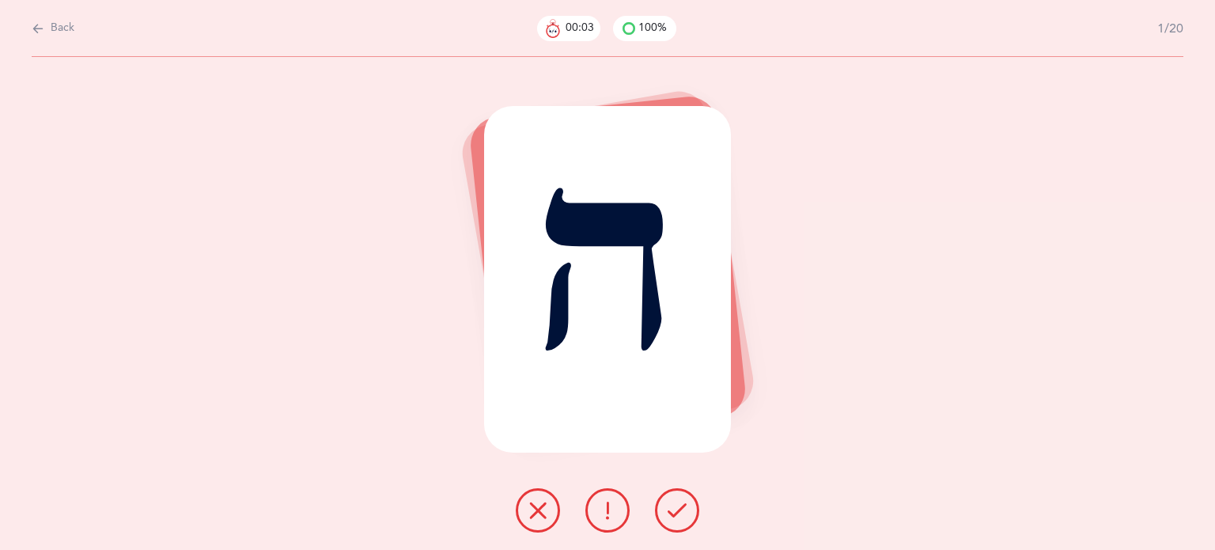
click at [66, 32] on span "Back" at bounding box center [63, 29] width 24 height 16
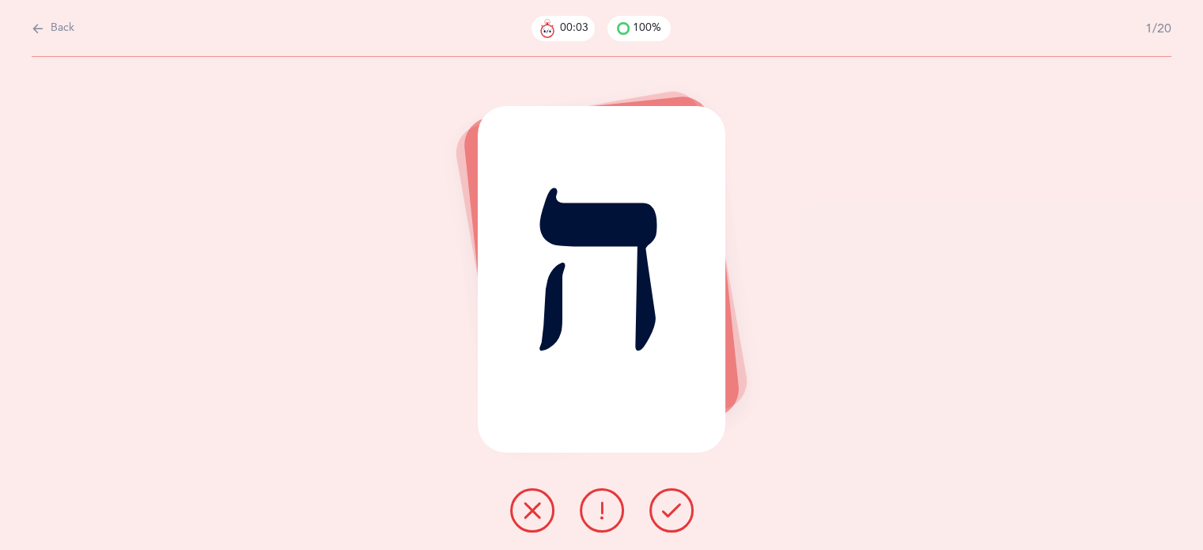
select select "6"
select select "single"
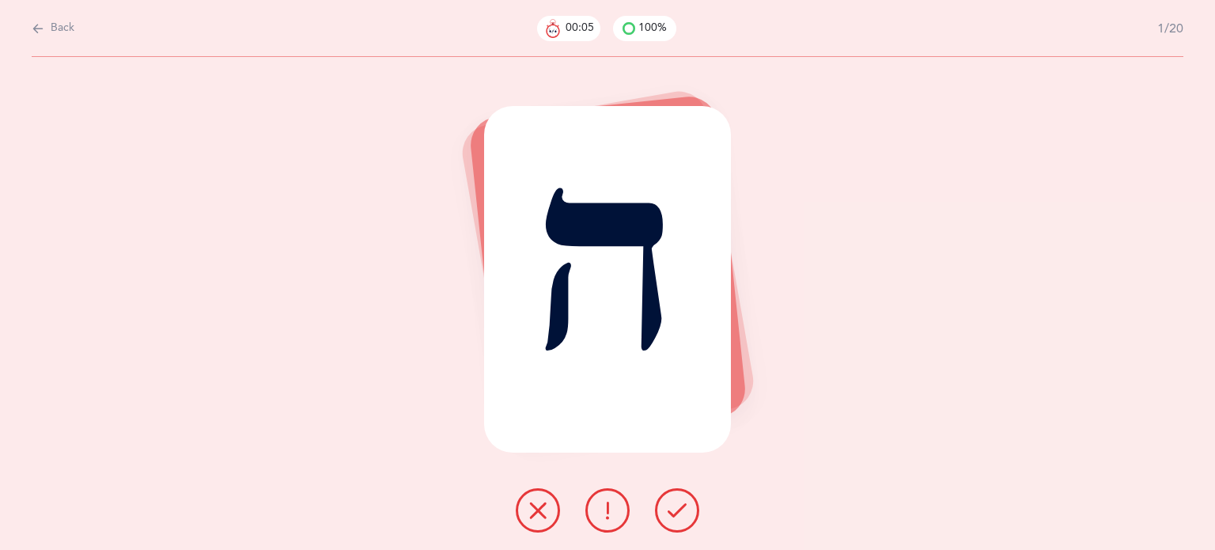
click at [60, 24] on span "Back" at bounding box center [63, 29] width 24 height 16
select select "6"
select select "single"
click at [62, 28] on span "Back" at bounding box center [63, 29] width 24 height 16
select select "6"
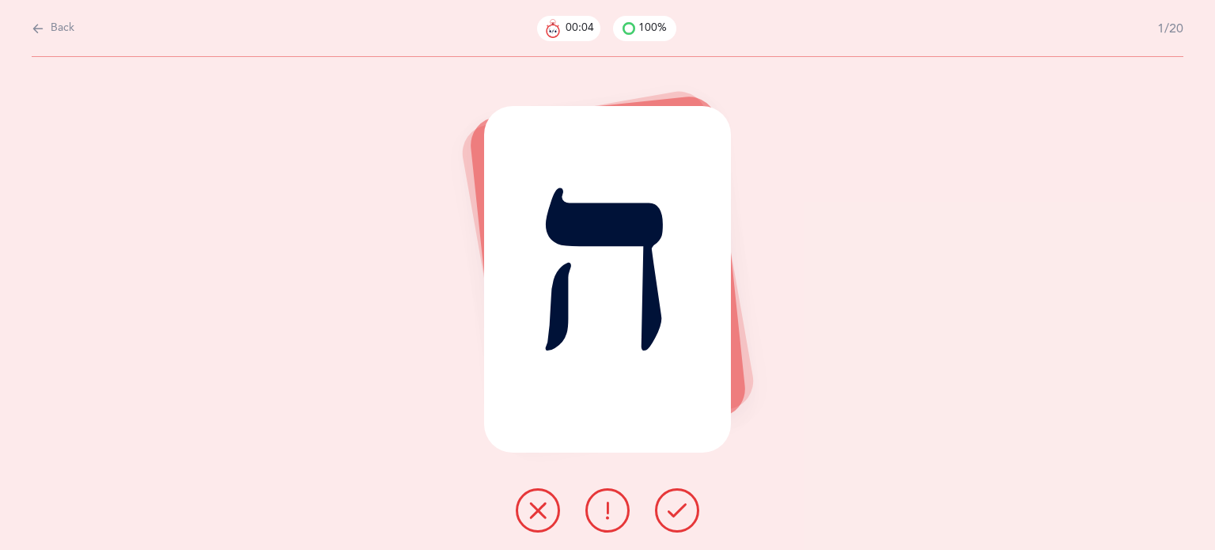
select select "single"
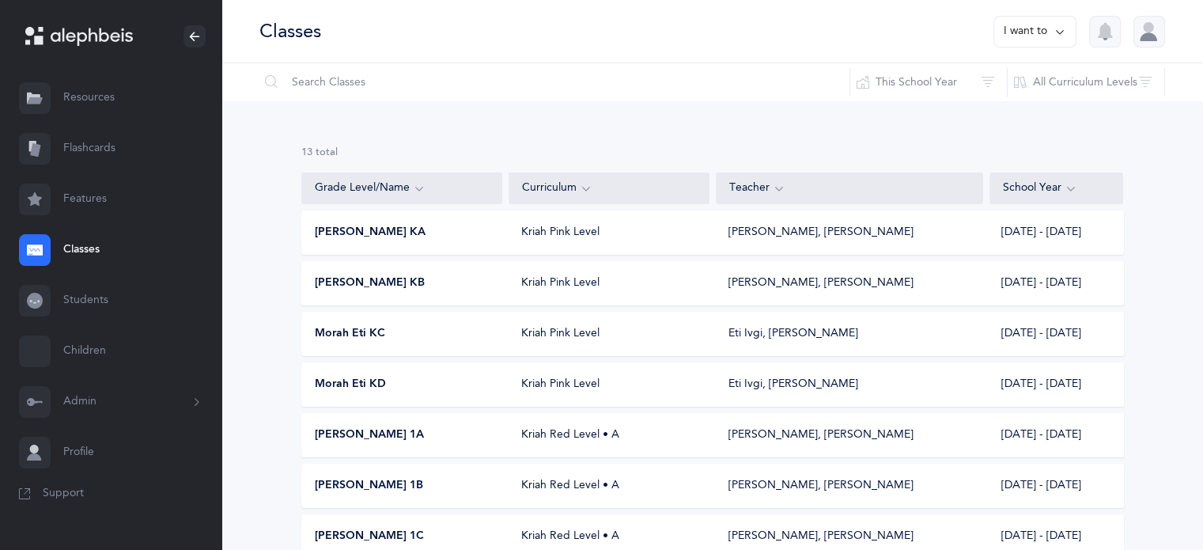
click at [368, 379] on span "Morah Eti KD" at bounding box center [350, 385] width 71 height 16
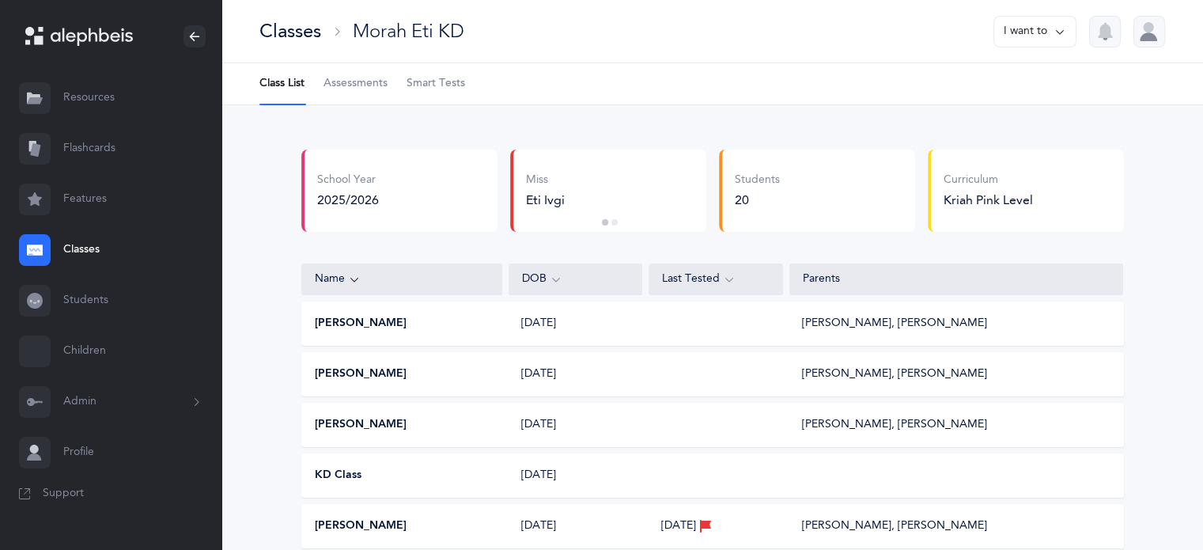
click at [437, 80] on span "Smart Tests" at bounding box center [436, 84] width 59 height 16
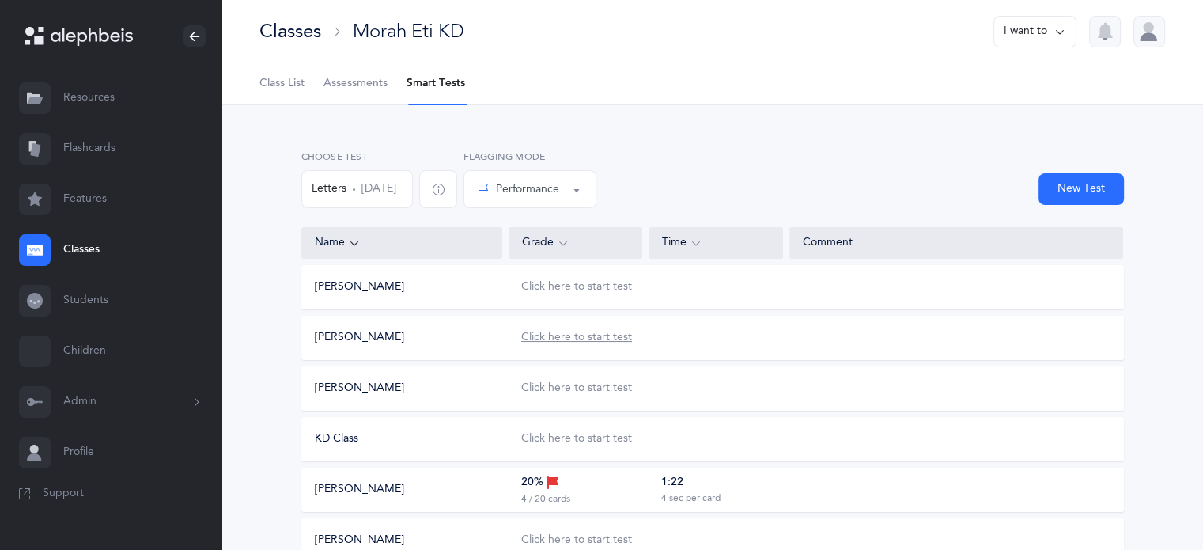
click at [562, 330] on div "Click here to start test" at bounding box center [576, 338] width 111 height 16
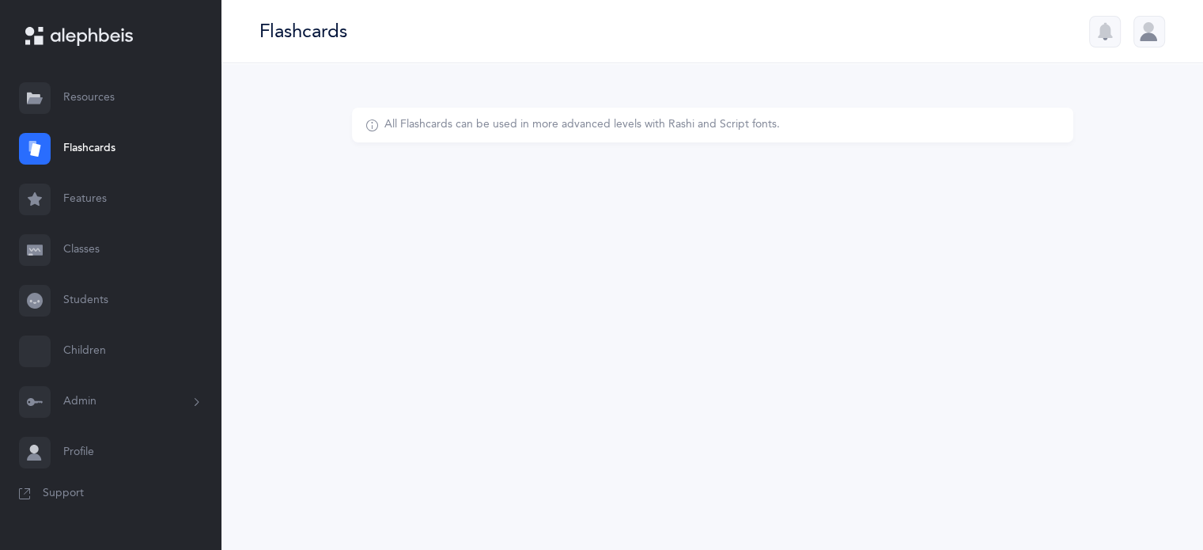
select select
select select "single"
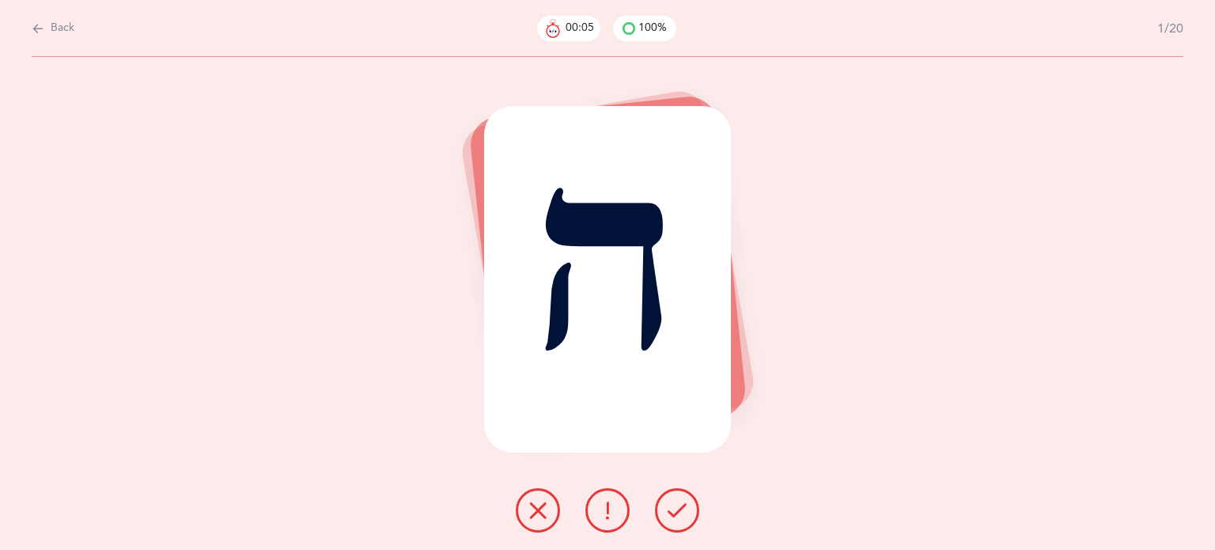
click at [57, 25] on span "Back" at bounding box center [63, 29] width 24 height 16
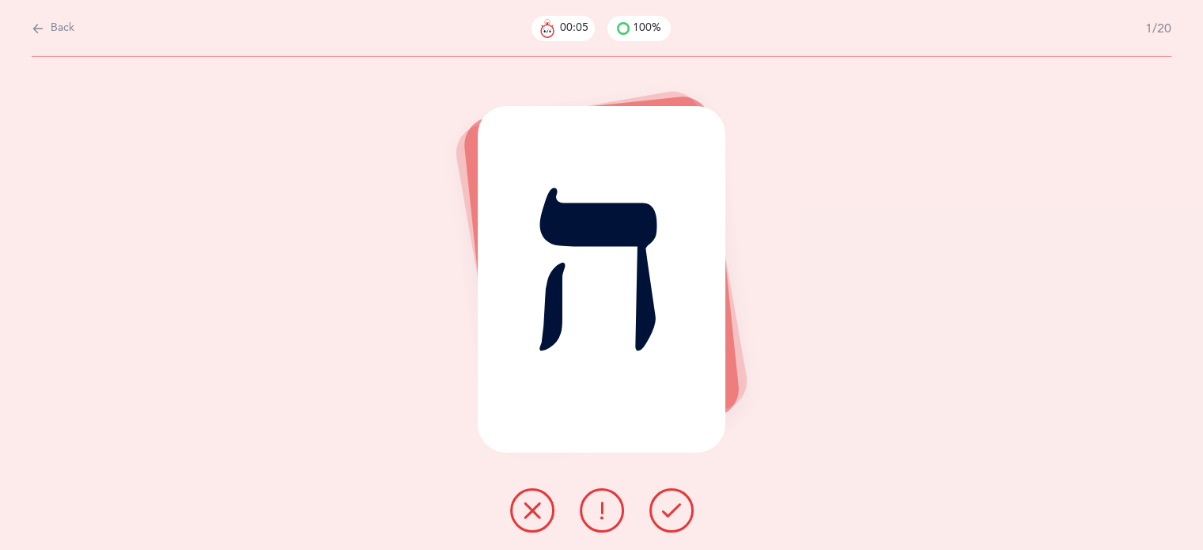
select select "6"
select select "single"
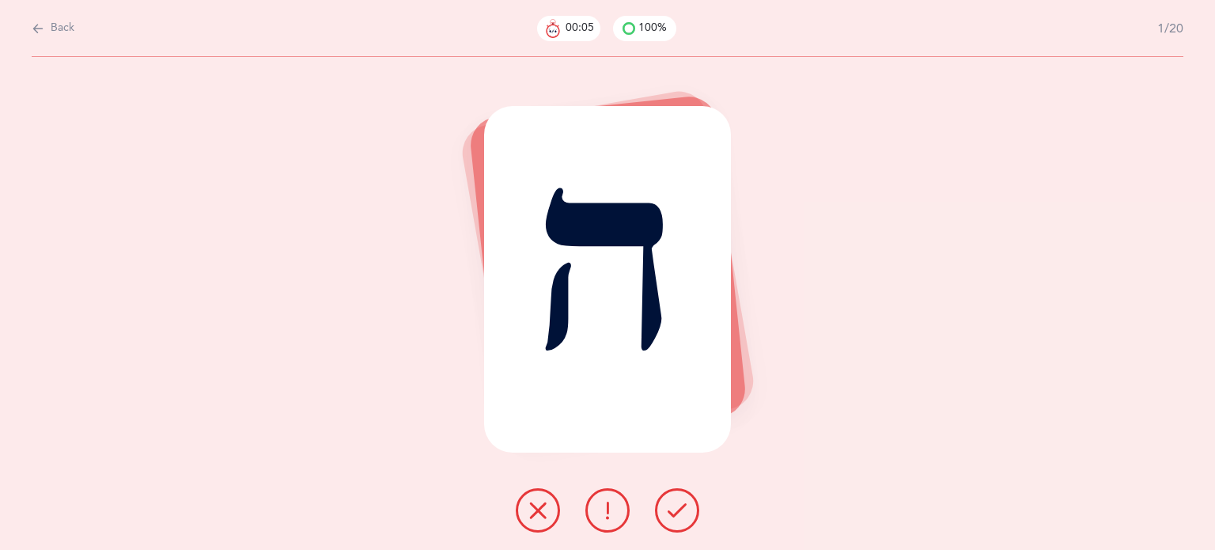
click at [67, 27] on span "Back" at bounding box center [63, 29] width 24 height 16
select select "6"
select select "single"
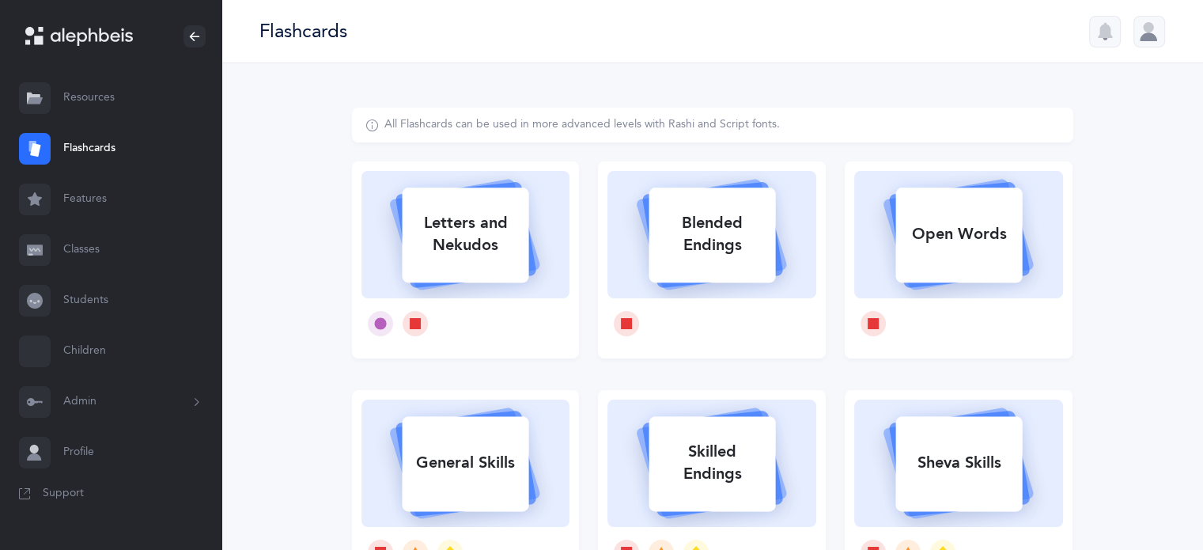
click at [82, 246] on link "Classes" at bounding box center [110, 250] width 221 height 51
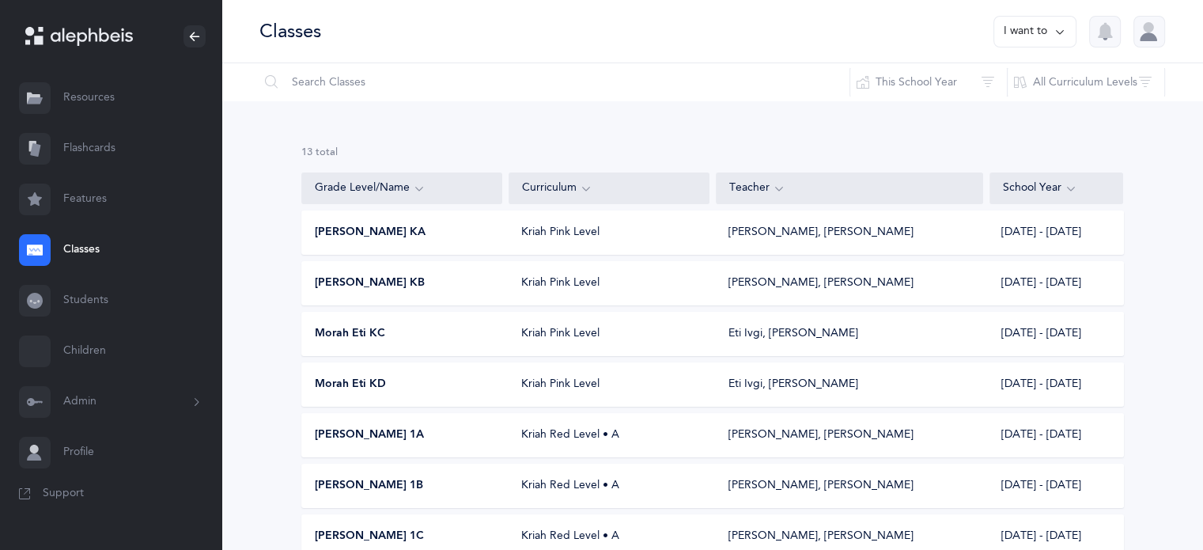
click at [361, 234] on span "[PERSON_NAME] KA" at bounding box center [370, 233] width 111 height 16
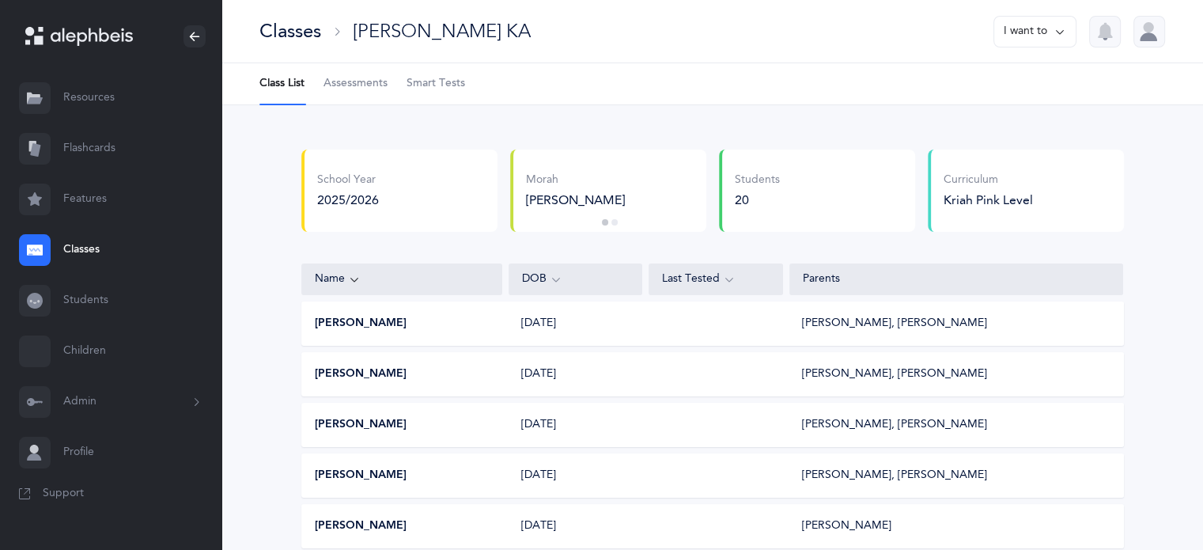
click at [1067, 26] on button "I want to" at bounding box center [1034, 32] width 83 height 32
click at [297, 34] on div "Classes" at bounding box center [290, 31] width 62 height 26
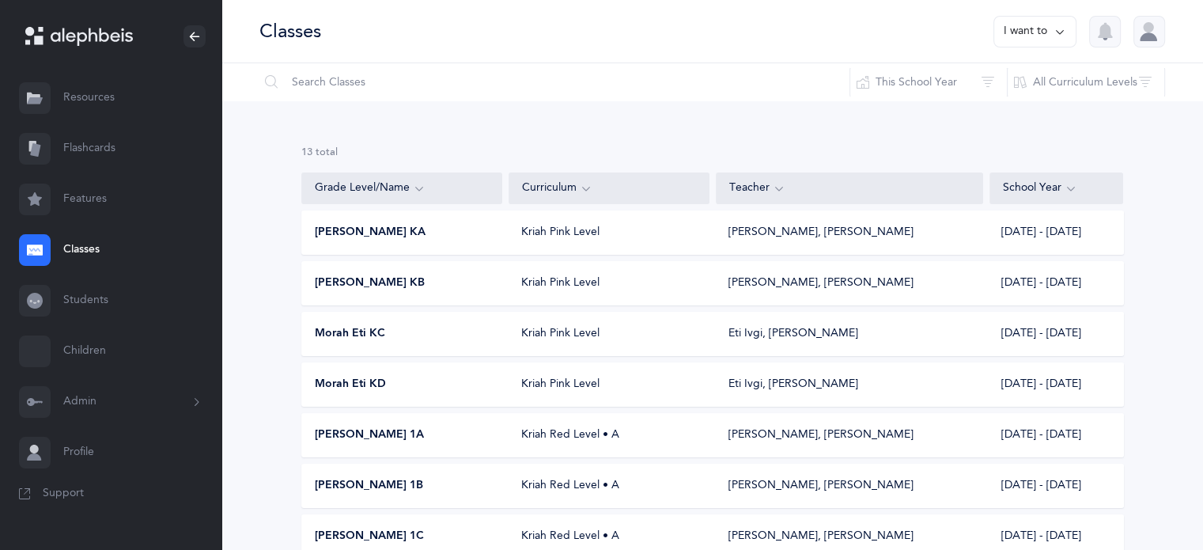
click at [345, 221] on div "[PERSON_NAME] KA Kriah Pink Level [PERSON_NAME], [PERSON_NAME] [DATE] - [DATE]" at bounding box center [712, 232] width 823 height 44
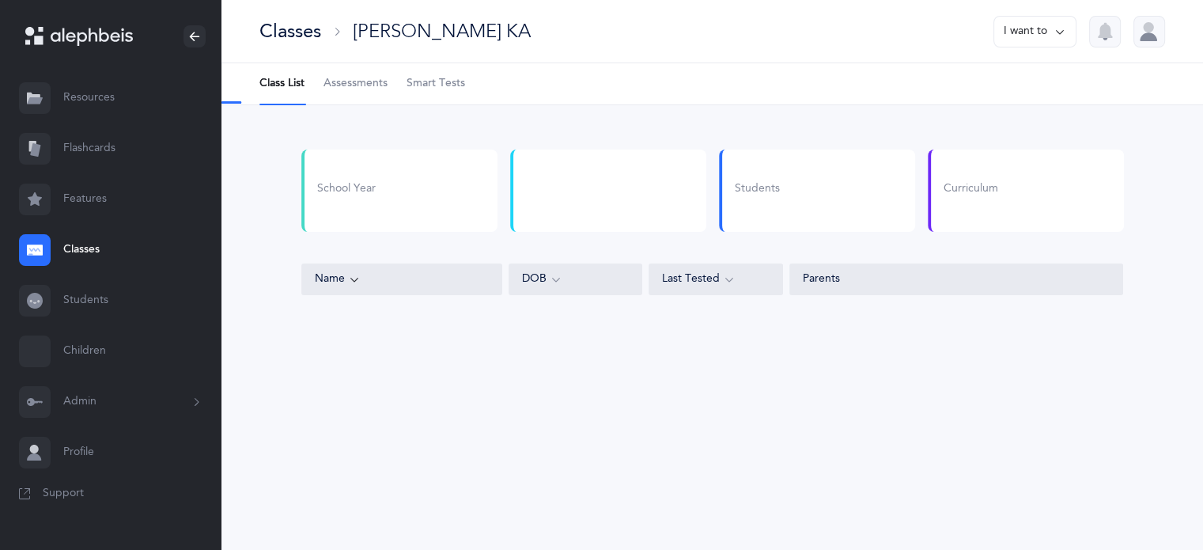
click at [358, 81] on span "Assessments" at bounding box center [356, 84] width 64 height 16
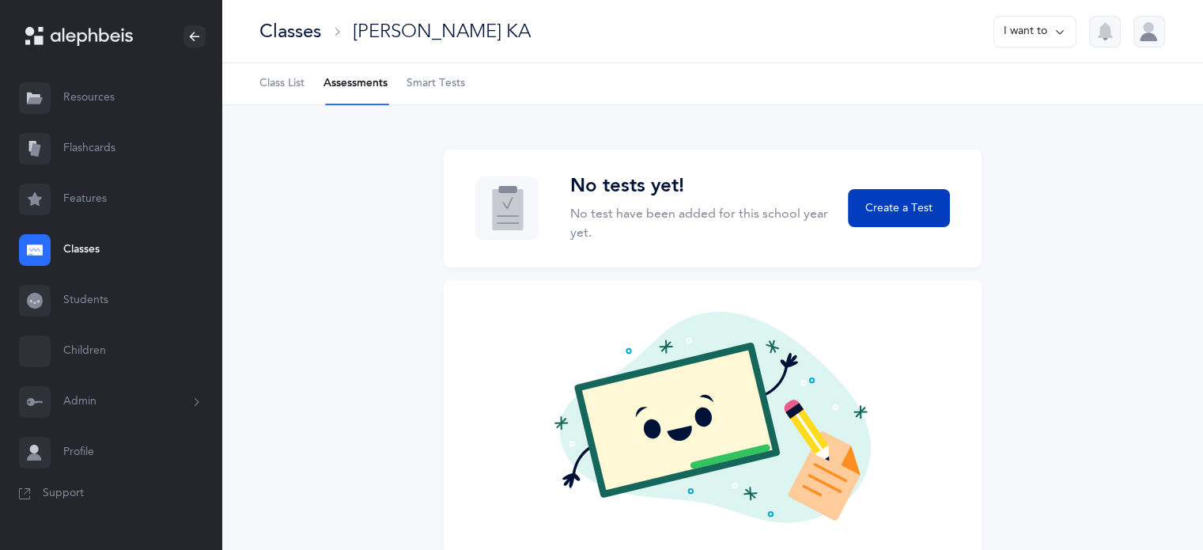
click at [918, 202] on span "Create a Test" at bounding box center [898, 208] width 67 height 17
click at [914, 210] on span "Create a Test" at bounding box center [898, 208] width 67 height 17
click at [912, 204] on span "Create a Test" at bounding box center [898, 208] width 67 height 17
click at [910, 197] on button "Create a Test" at bounding box center [898, 208] width 101 height 38
click at [909, 208] on span "Create a Test" at bounding box center [898, 208] width 67 height 17
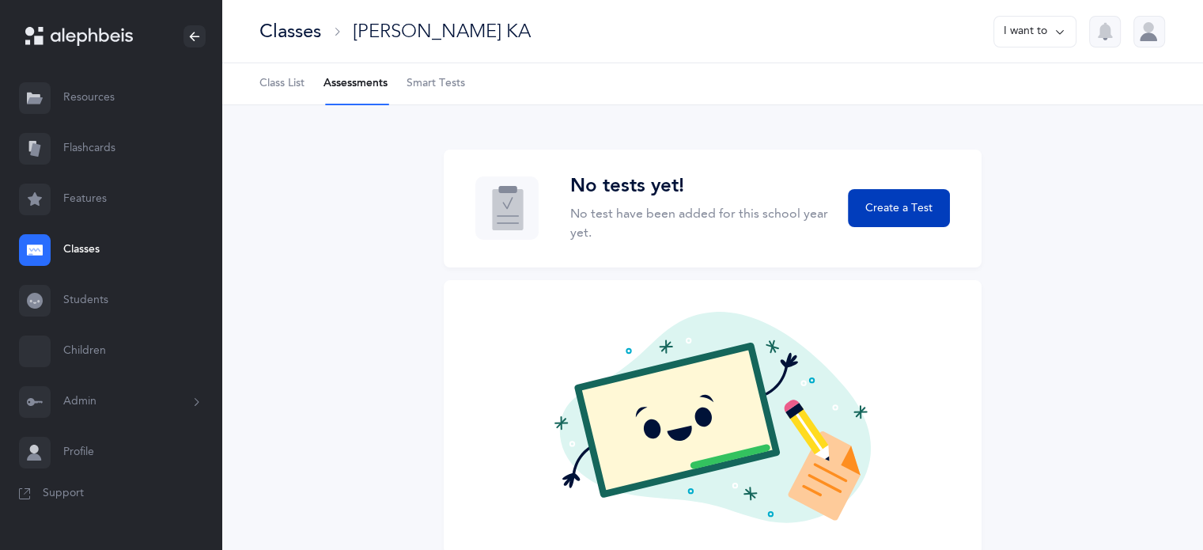
drag, startPoint x: 891, startPoint y: 203, endPoint x: 882, endPoint y: 214, distance: 14.6
click at [882, 214] on span "Create a Test" at bounding box center [898, 208] width 67 height 17
click at [883, 214] on span "Create a Test" at bounding box center [898, 208] width 67 height 17
click at [1060, 28] on icon at bounding box center [1060, 31] width 13 height 17
click at [910, 208] on span "Create a Test" at bounding box center [898, 208] width 67 height 17
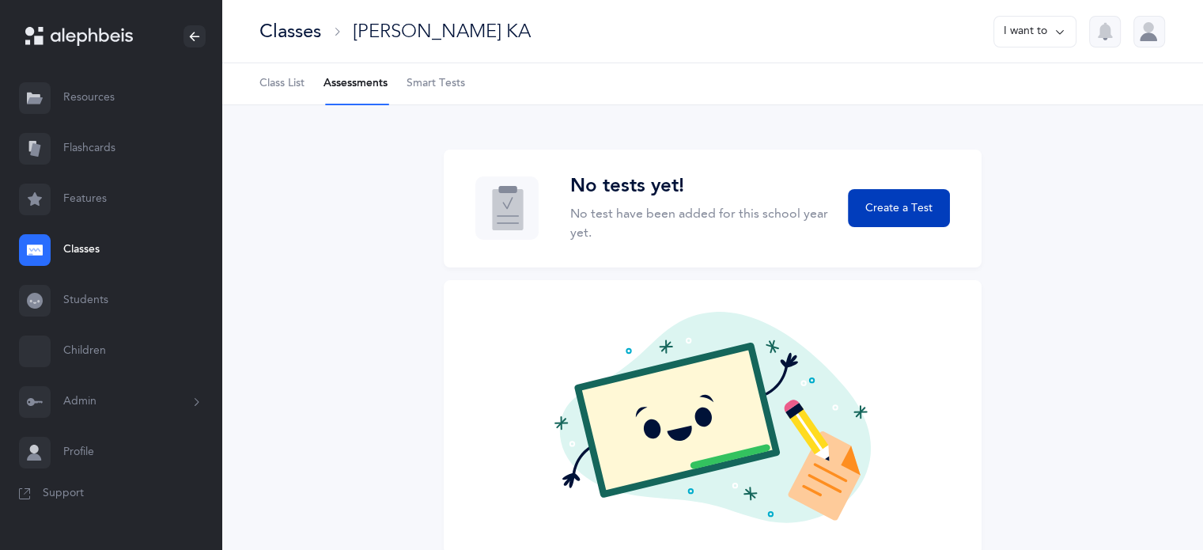
click at [908, 205] on span "Create a Test" at bounding box center [898, 208] width 67 height 17
drag, startPoint x: 921, startPoint y: 211, endPoint x: 921, endPoint y: 200, distance: 11.1
click at [921, 200] on span "Create a Test" at bounding box center [898, 208] width 67 height 17
click at [918, 202] on span "Create a Test" at bounding box center [898, 208] width 67 height 17
click at [874, 202] on span "Create a Test" at bounding box center [898, 208] width 67 height 17
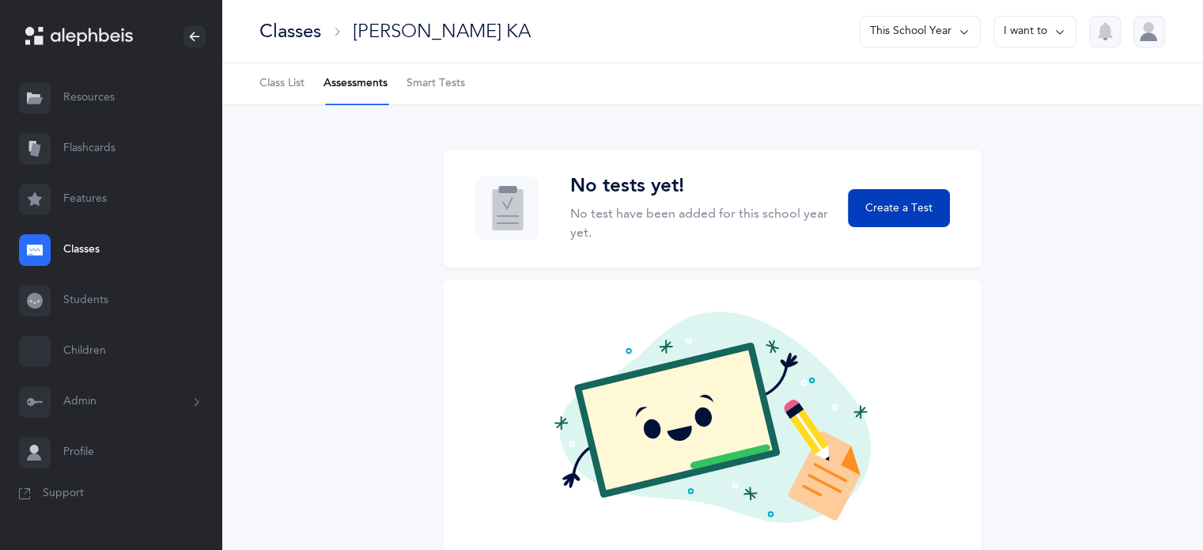
click at [908, 200] on span "Create a Test" at bounding box center [898, 208] width 67 height 17
click at [912, 202] on span "Create a Test" at bounding box center [898, 208] width 67 height 17
click at [908, 214] on span "Create a Test" at bounding box center [898, 208] width 67 height 17
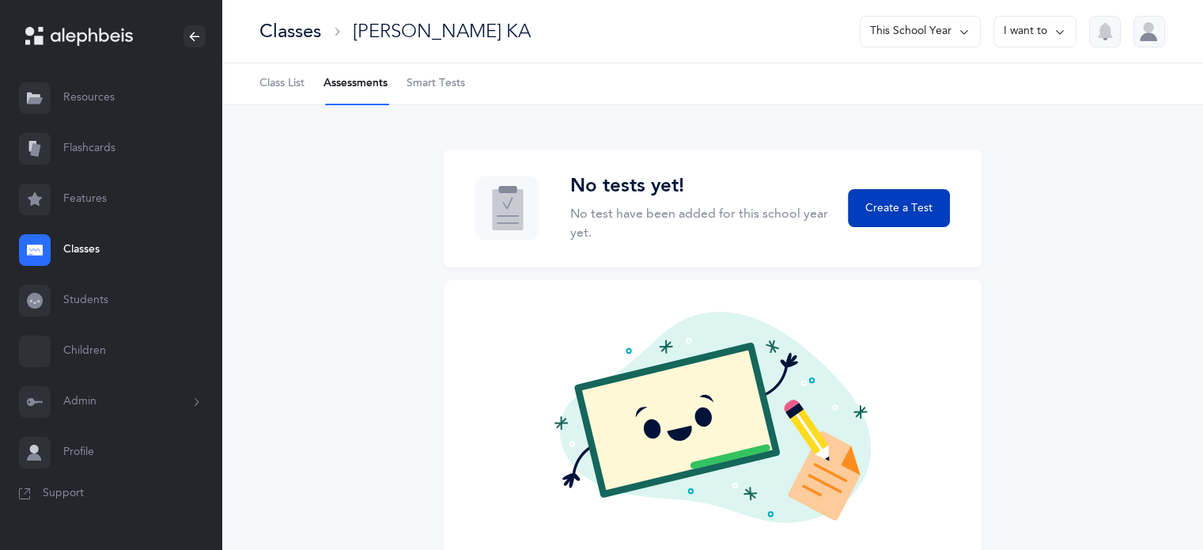
click at [908, 214] on span "Create a Test" at bounding box center [898, 208] width 67 height 17
click at [914, 208] on span "Create a Test" at bounding box center [898, 208] width 67 height 17
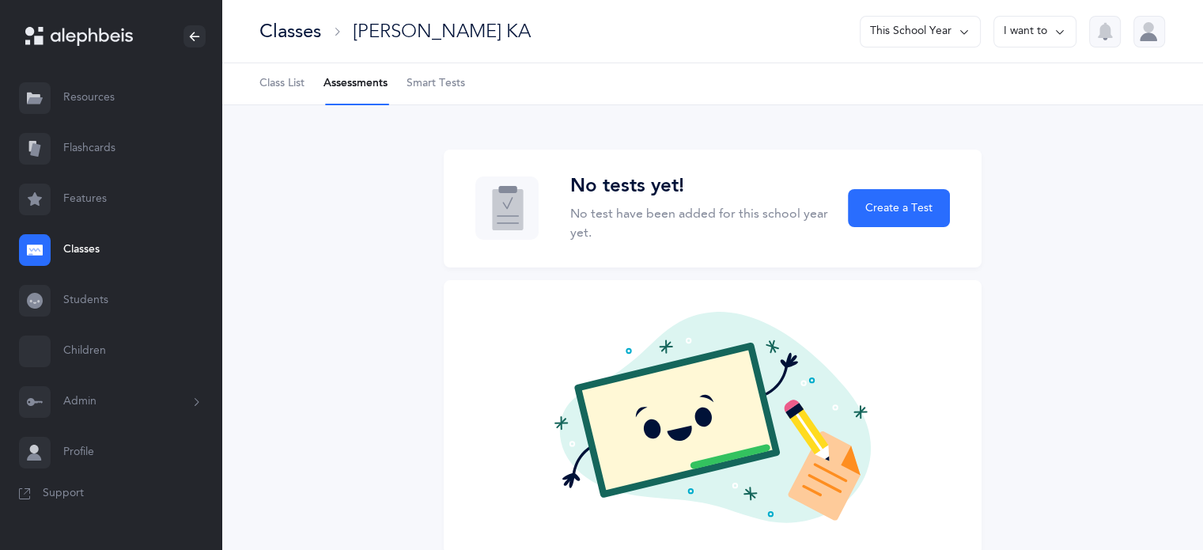
click at [1156, 22] on div at bounding box center [1149, 32] width 32 height 32
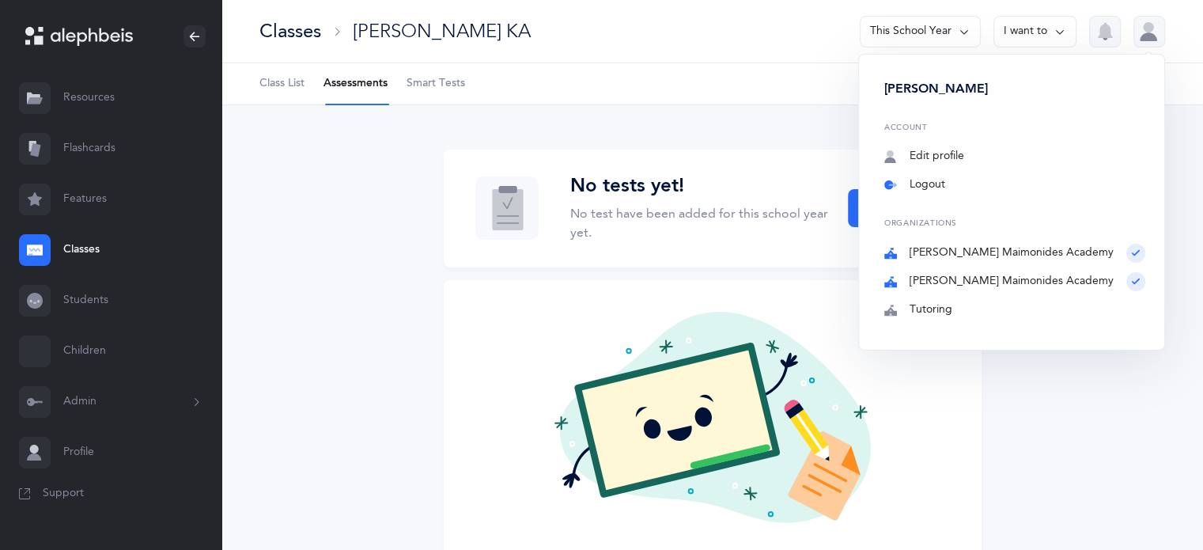
click at [1019, 191] on link "Logout" at bounding box center [1014, 185] width 261 height 16
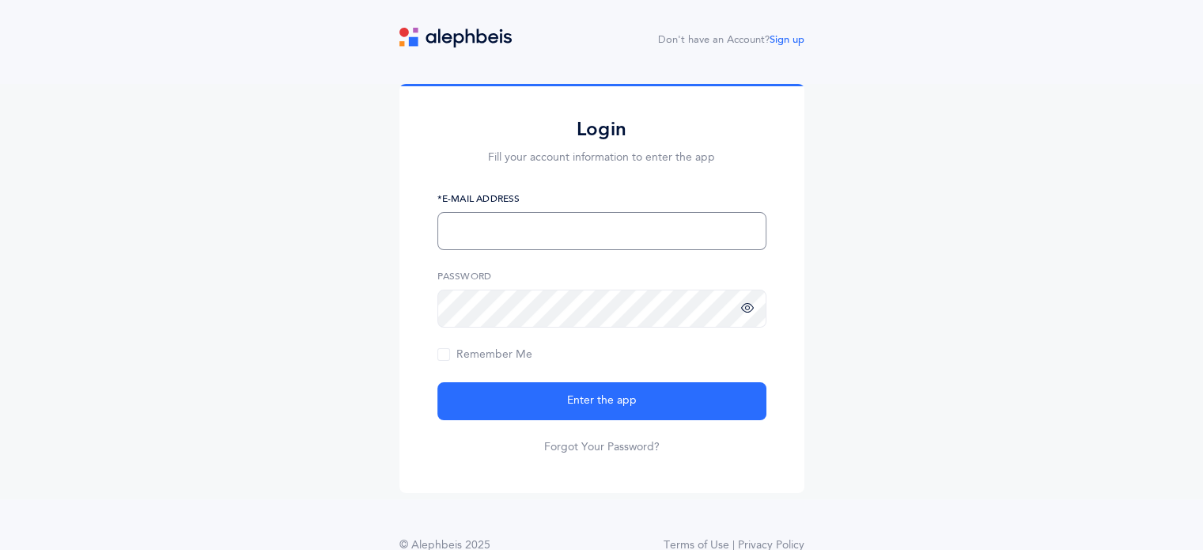
type input "[EMAIL_ADDRESS][PERSON_NAME][DOMAIN_NAME]"
click at [747, 303] on icon at bounding box center [747, 308] width 13 height 14
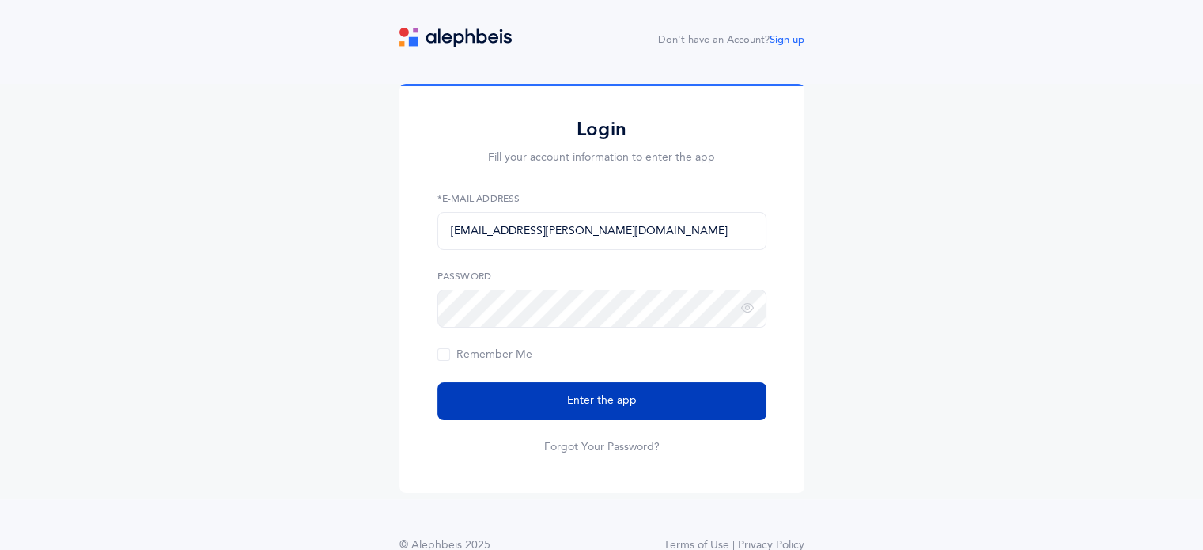
drag, startPoint x: 577, startPoint y: 396, endPoint x: 558, endPoint y: 377, distance: 27.4
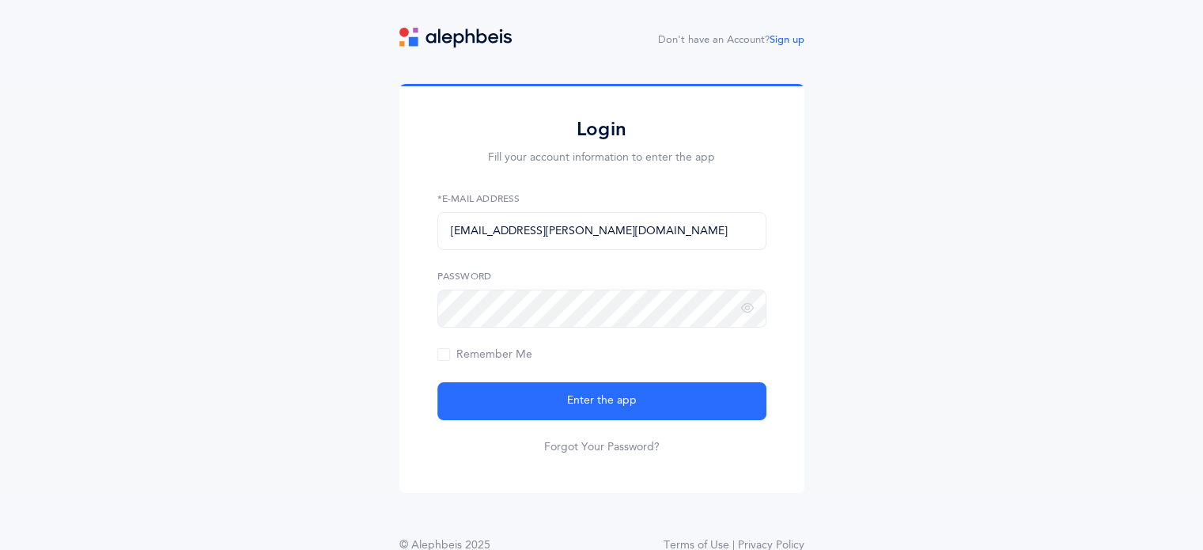
click at [577, 395] on span "Enter the app" at bounding box center [602, 400] width 70 height 17
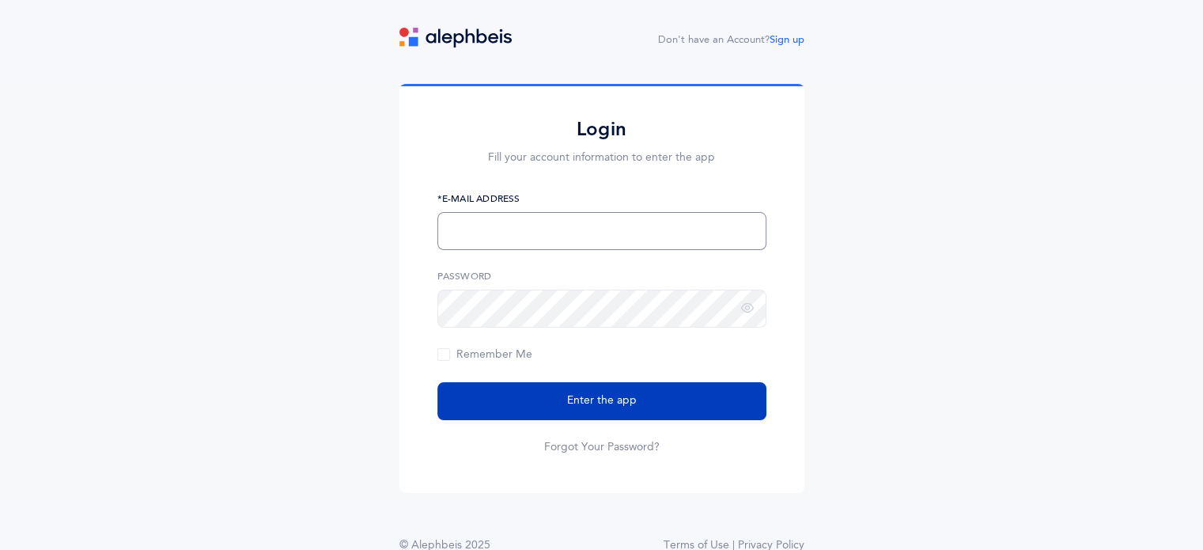
type input "[EMAIL_ADDRESS][PERSON_NAME][DOMAIN_NAME]"
click at [637, 388] on button "Enter the app" at bounding box center [601, 401] width 329 height 38
